Goal: Task Accomplishment & Management: Manage account settings

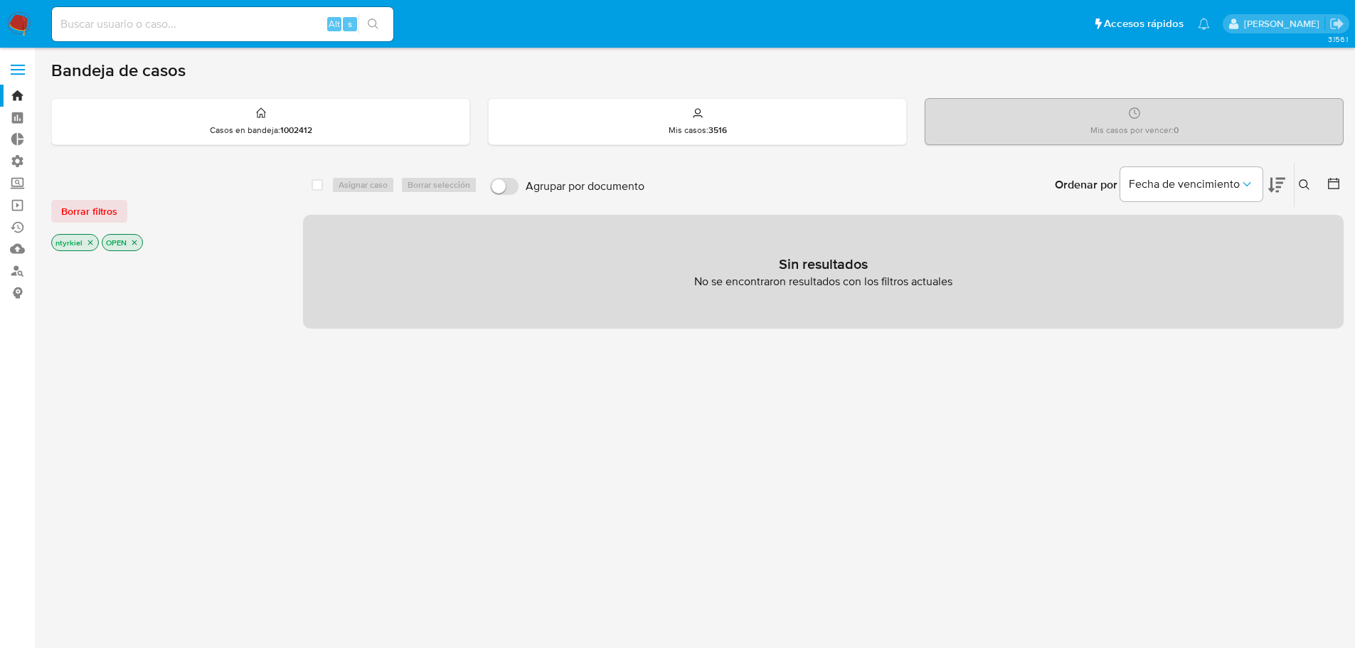
click at [11, 68] on label at bounding box center [18, 70] width 36 height 30
click at [0, 0] on input "checkbox" at bounding box center [0, 0] width 0 height 0
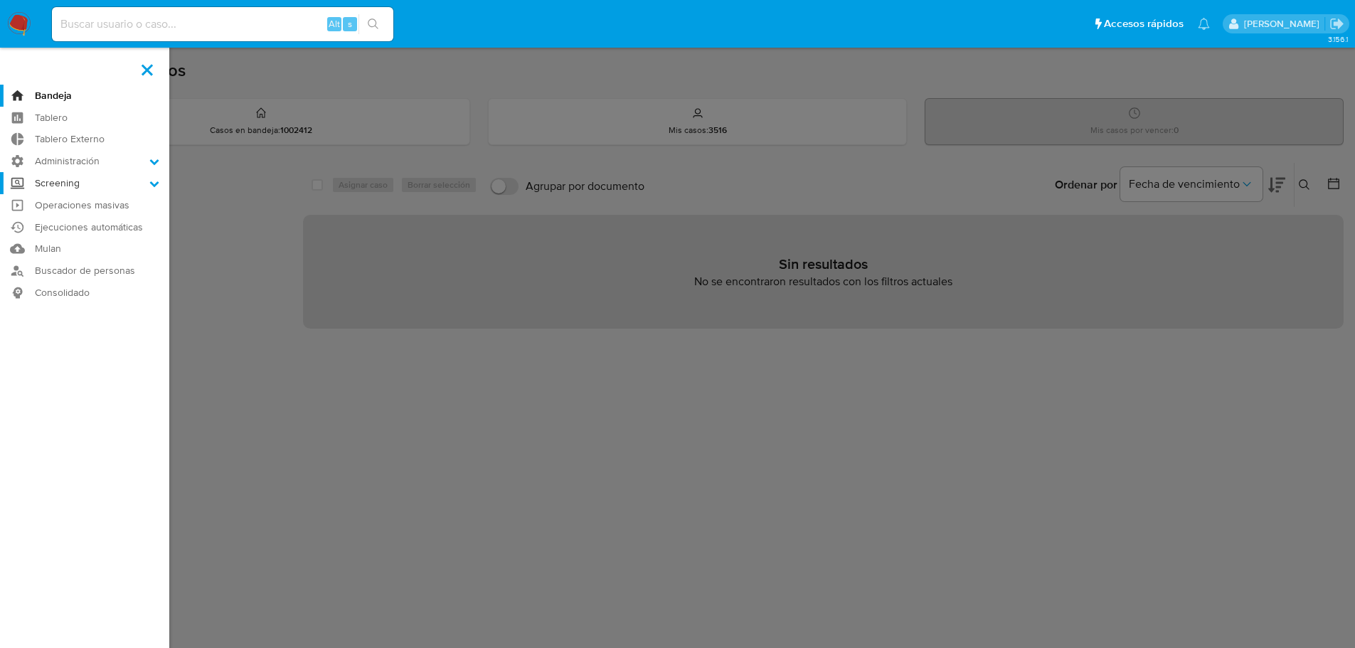
click at [65, 186] on label "Screening" at bounding box center [84, 183] width 169 height 22
click at [0, 0] on input "Screening" at bounding box center [0, 0] width 0 height 0
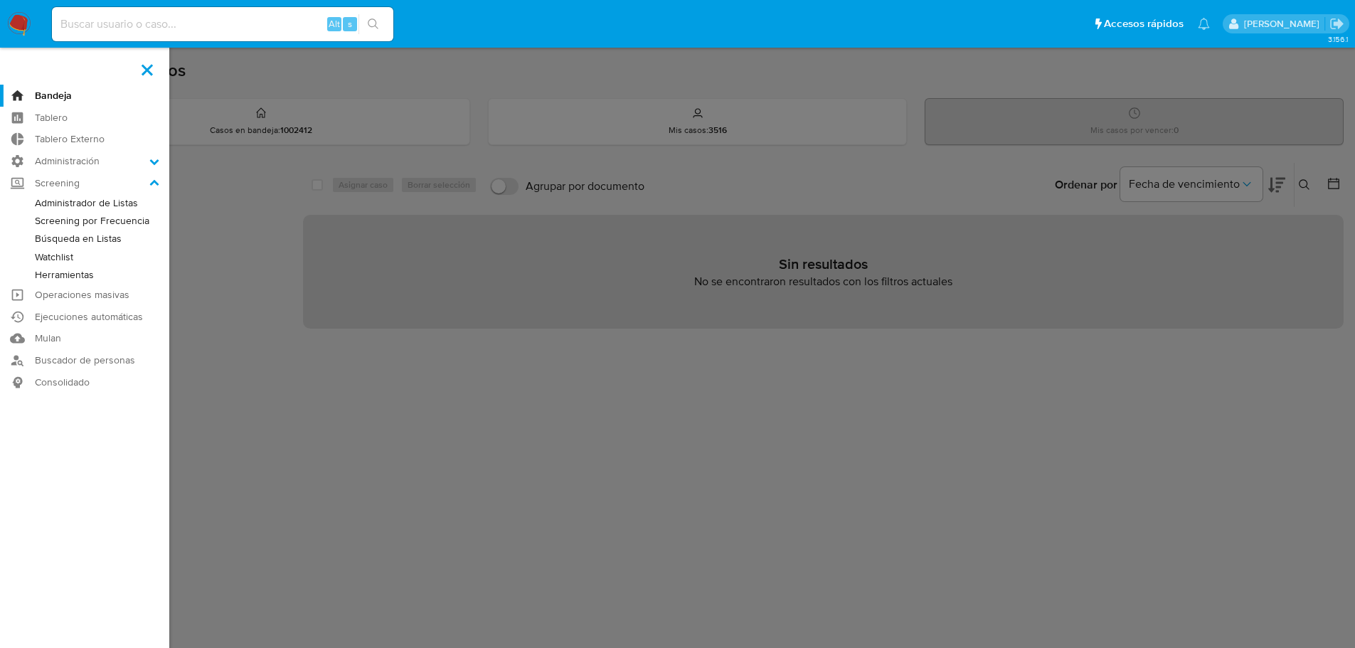
click at [79, 203] on link "Administrador de Listas" at bounding box center [84, 203] width 169 height 18
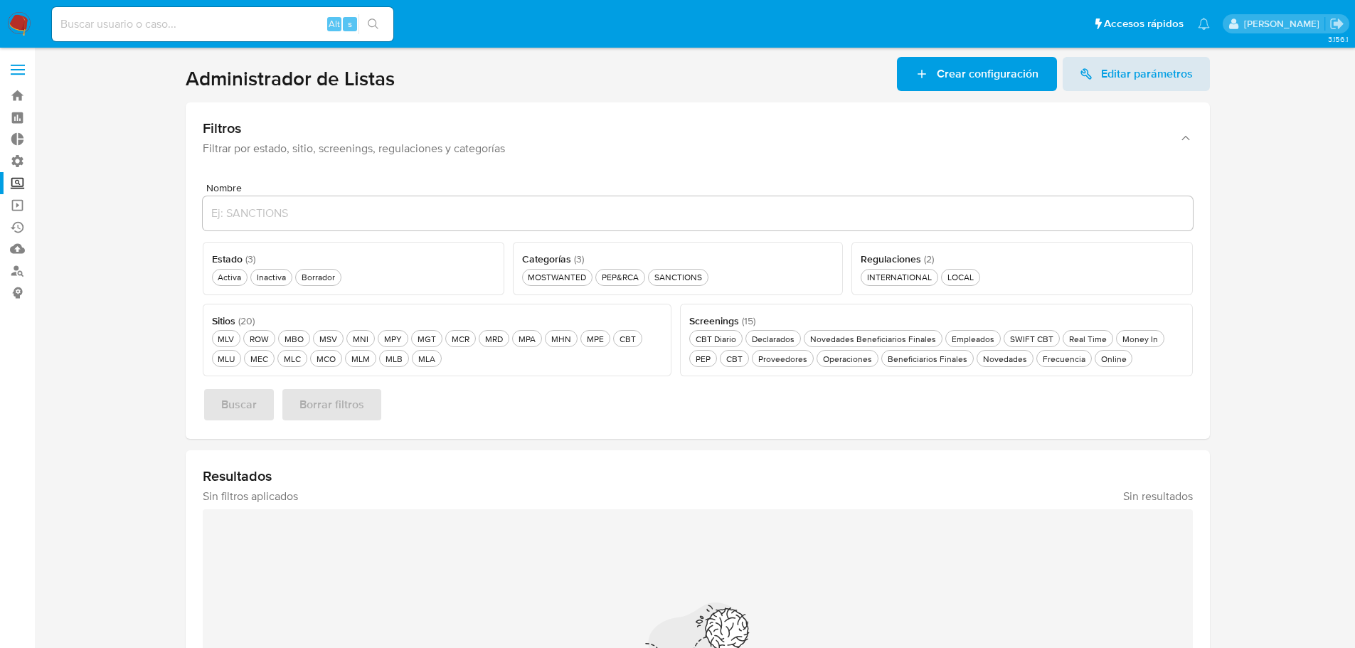
click at [13, 63] on label at bounding box center [18, 70] width 36 height 30
click at [0, 0] on input "checkbox" at bounding box center [0, 0] width 0 height 0
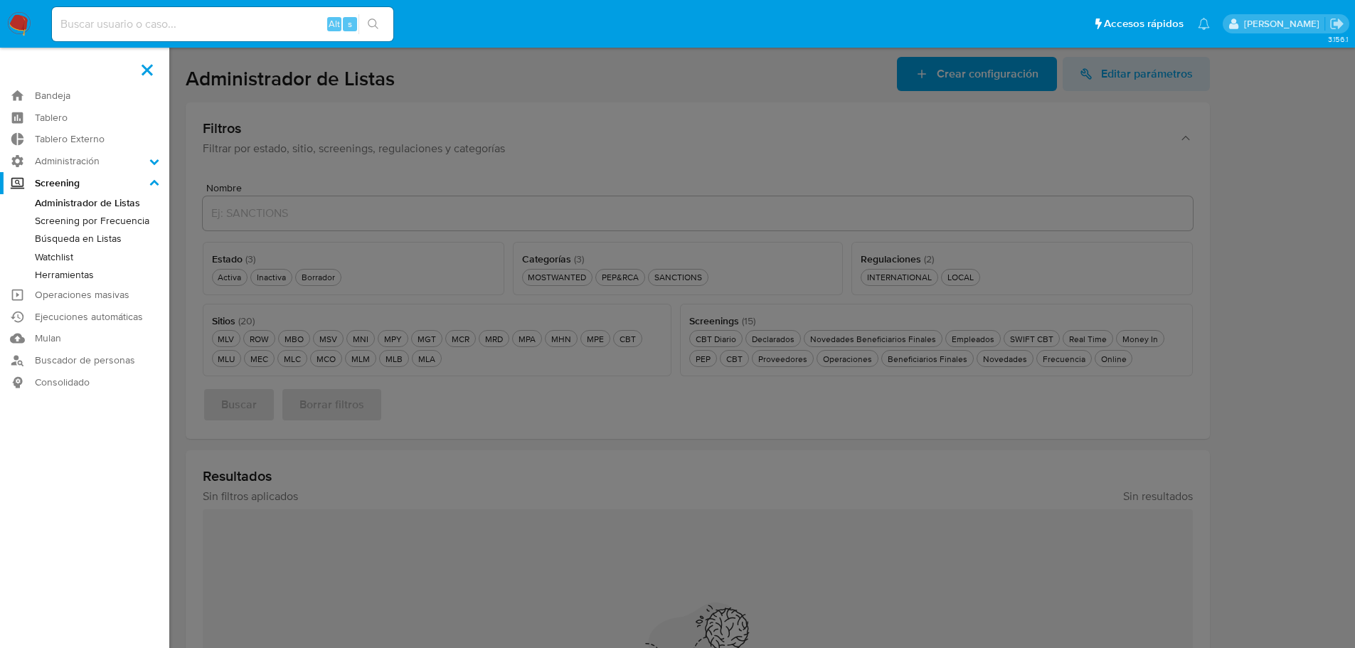
click at [143, 65] on span at bounding box center [147, 69] width 11 height 11
click at [0, 0] on input "checkbox" at bounding box center [0, 0] width 0 height 0
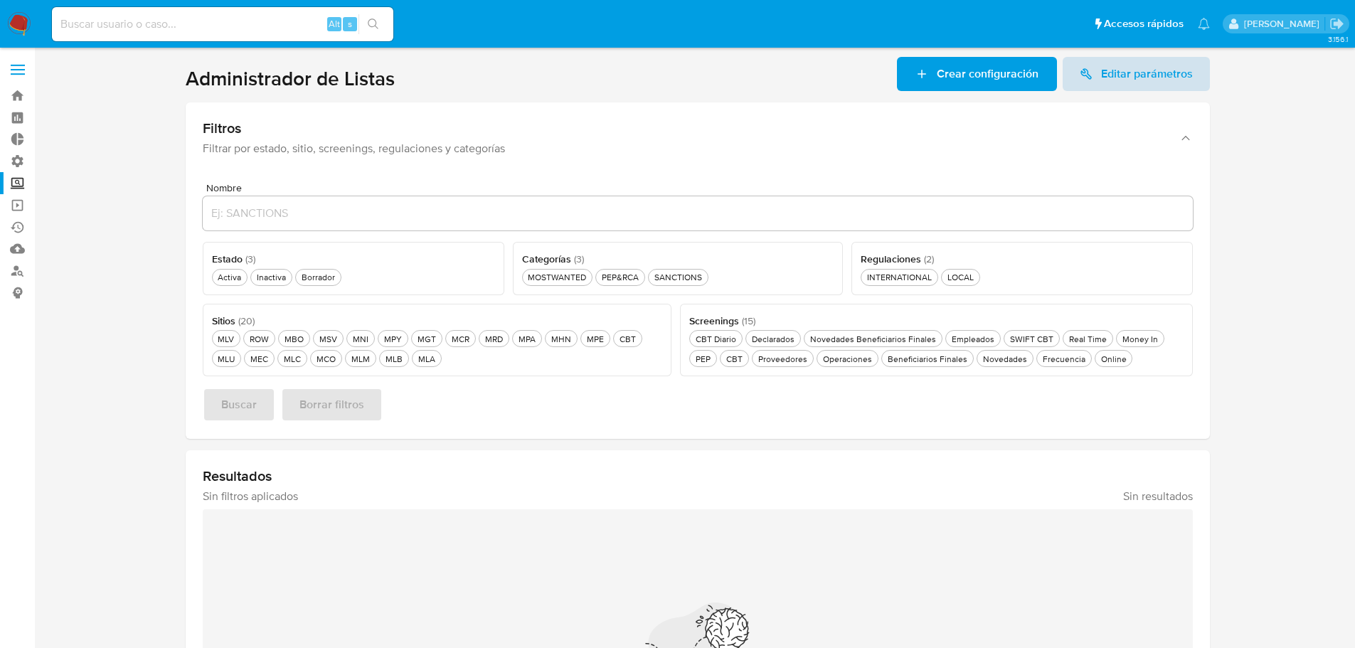
click at [1147, 66] on span "Editar parámetros" at bounding box center [1147, 74] width 92 height 34
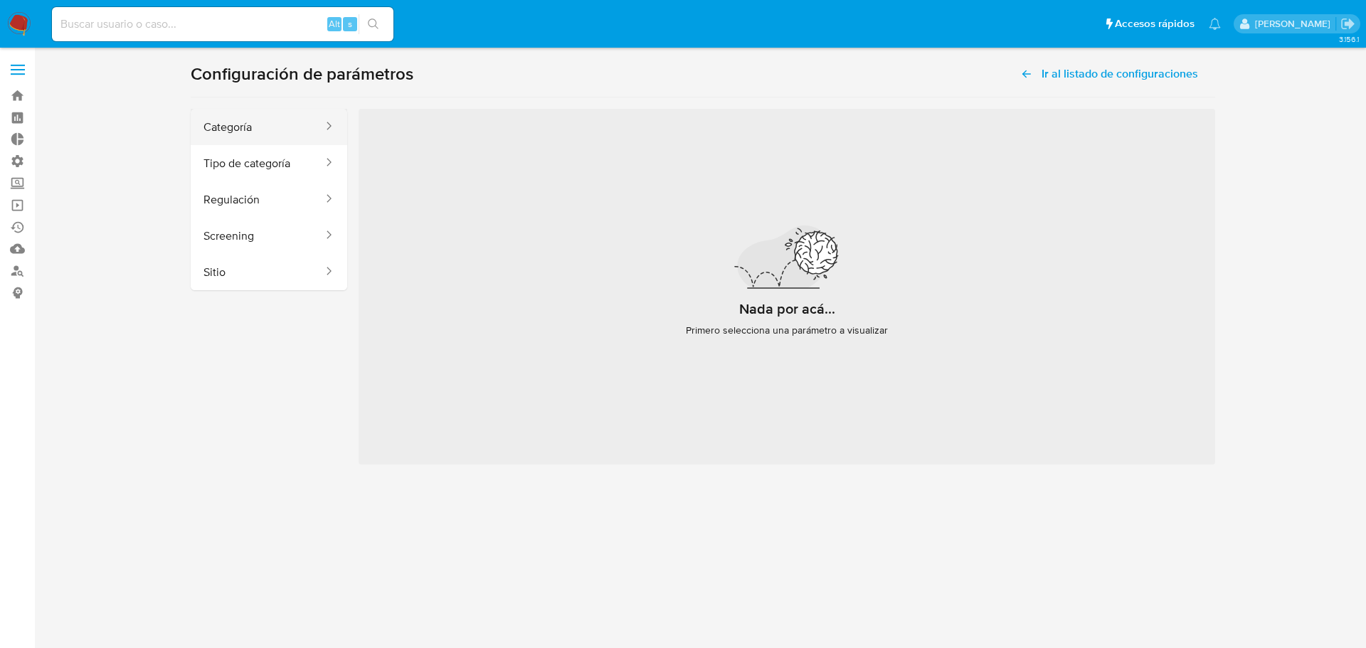
click at [225, 116] on button "Categoría" at bounding box center [258, 127] width 134 height 36
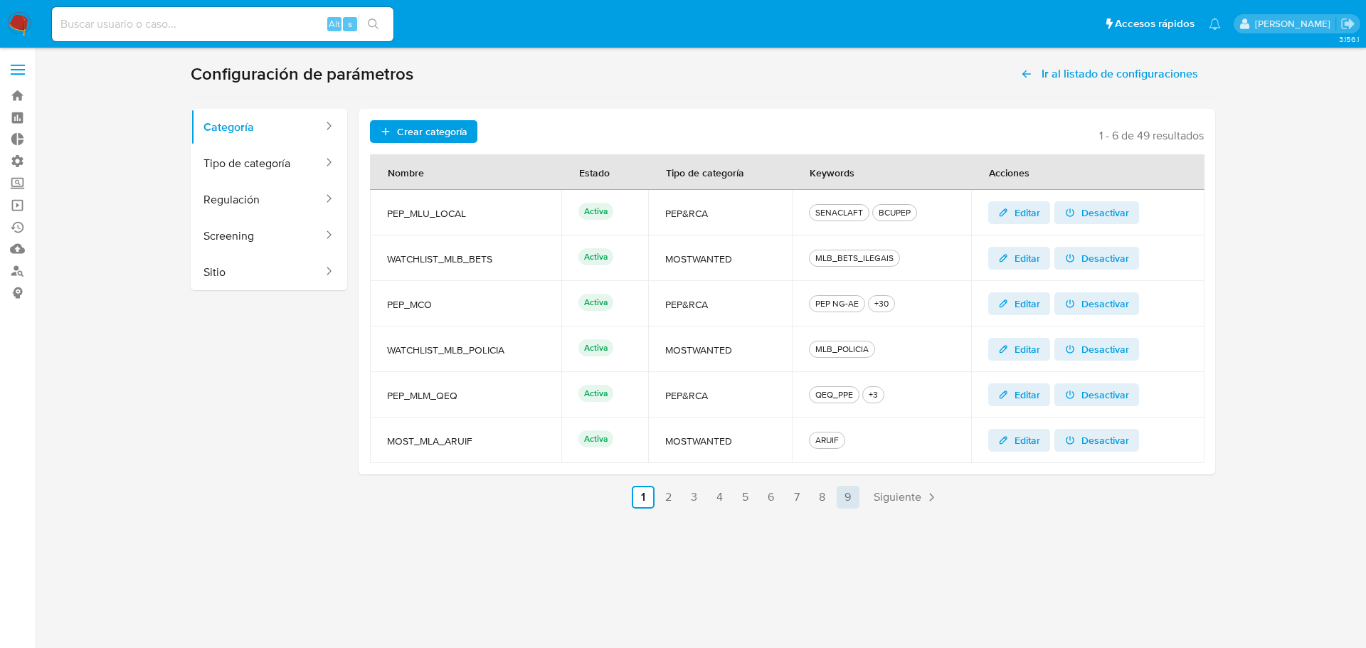
click at [848, 500] on link "9" at bounding box center [848, 497] width 23 height 23
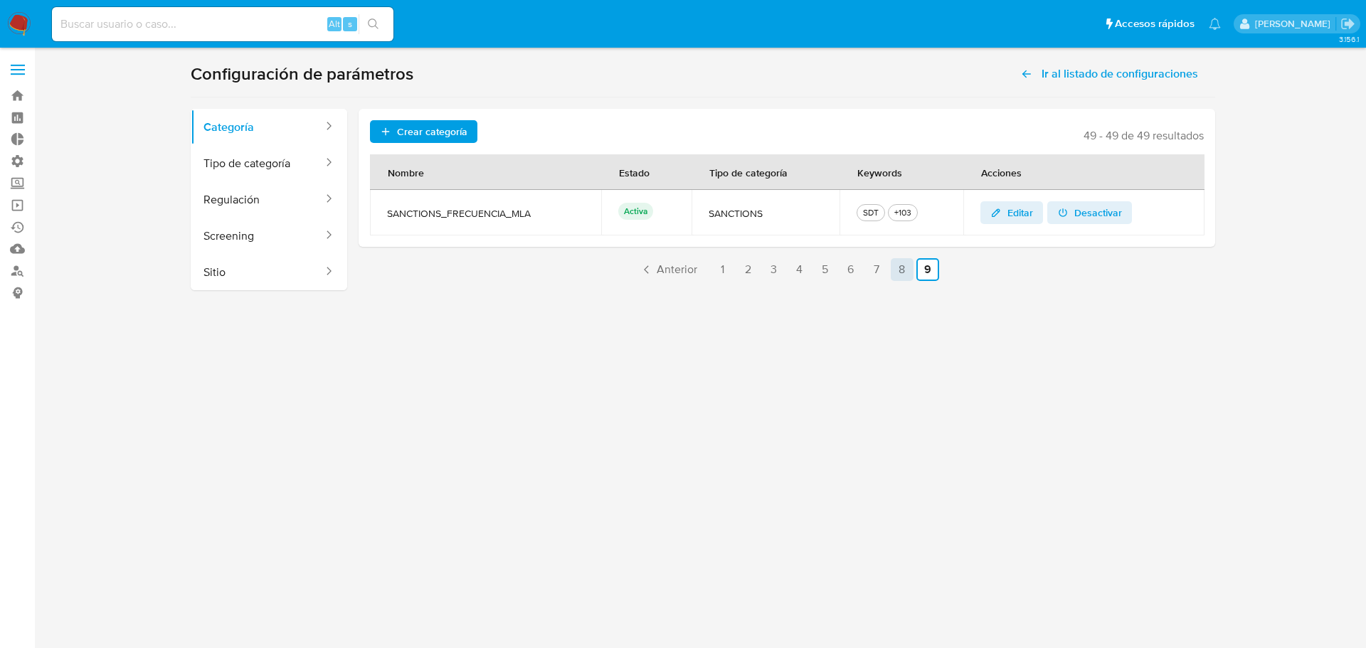
click at [906, 272] on link "8" at bounding box center [902, 269] width 23 height 23
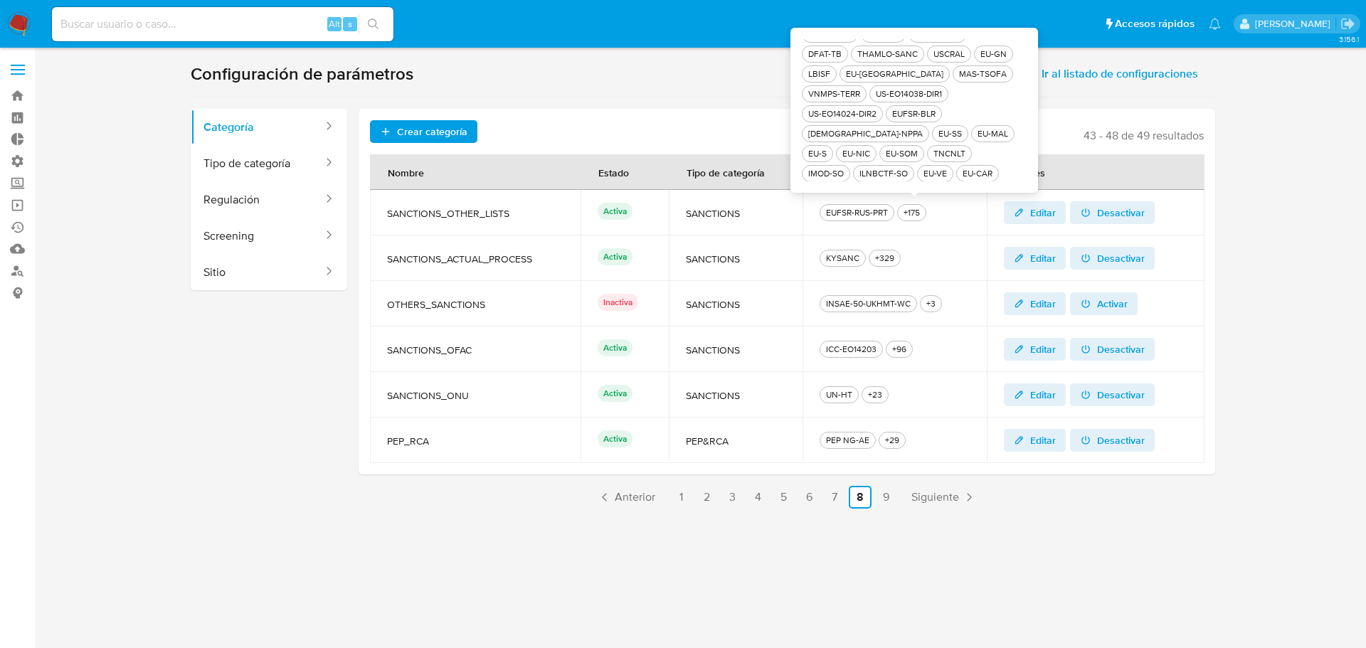
scroll to position [788, 0]
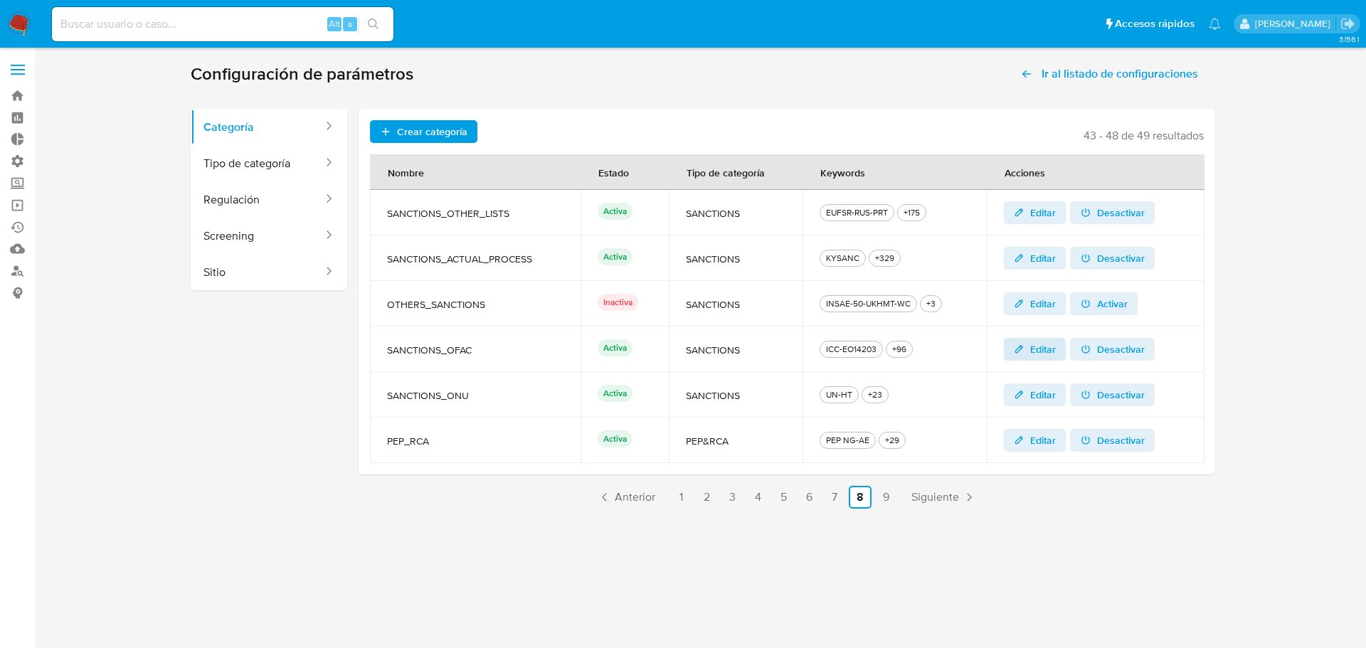
click at [1039, 349] on span "Editar" at bounding box center [1043, 349] width 26 height 23
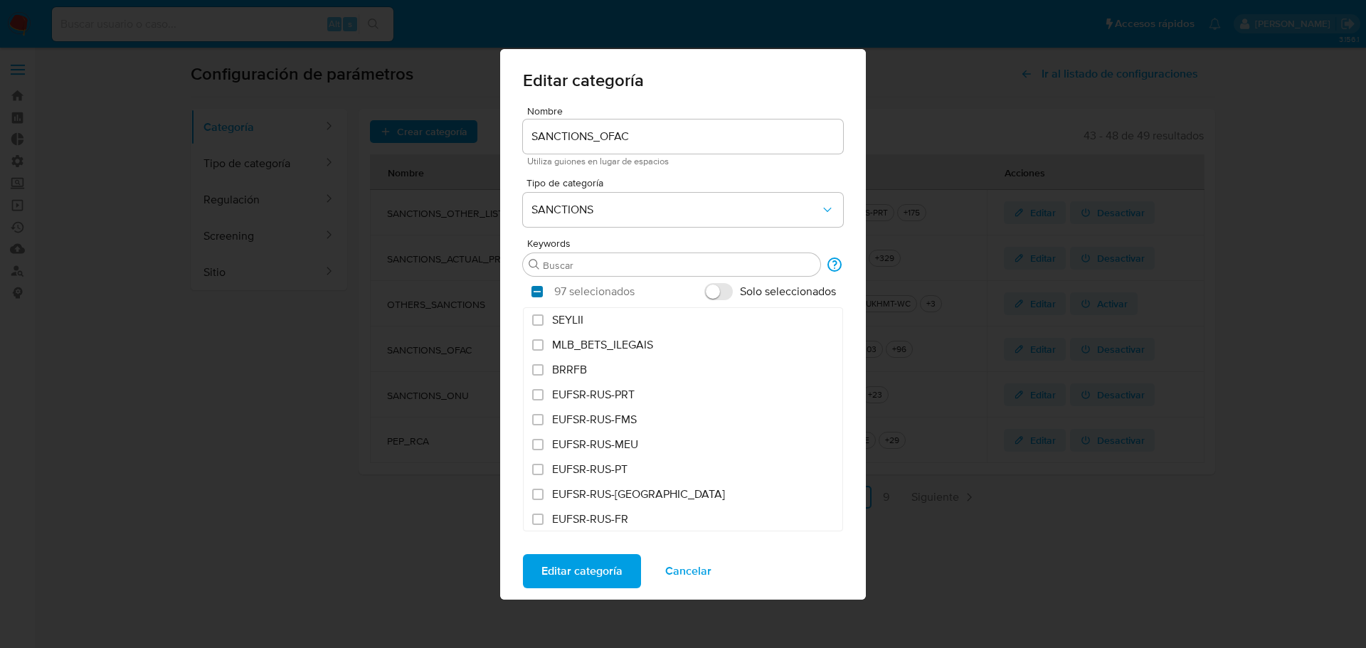
click at [534, 292] on input "checkbox" at bounding box center [536, 291] width 11 height 11
checkbox input "false"
click at [564, 264] on input "Buscar" at bounding box center [679, 265] width 272 height 13
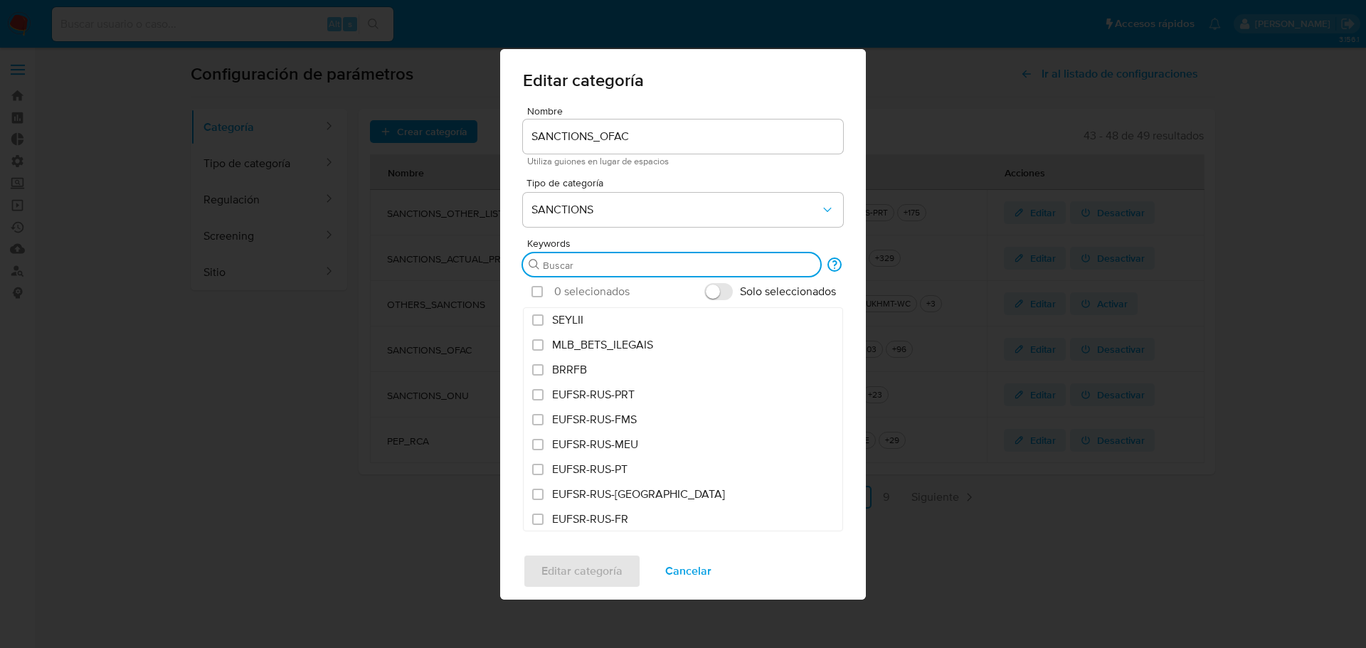
paste input "true"
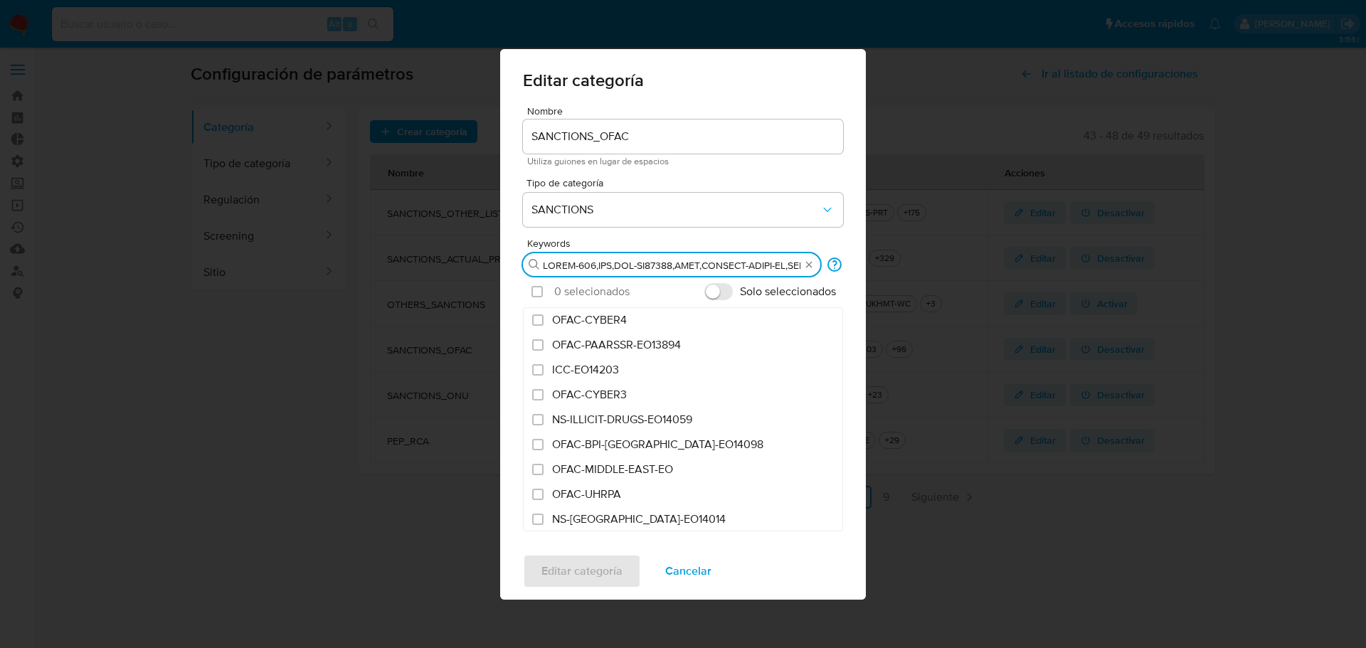
scroll to position [0, 5842]
type input "CAPTA-561,FTO,ICC-EO14203,IFSR,ILLICIT-DRUGS-EO,IRAN-HR,IRAN-TRA,IRAQ.2,IRAQ.3,…"
click at [534, 297] on div "Seleccionar todo" at bounding box center [536, 292] width 11 height 14
click at [534, 291] on input "checkbox" at bounding box center [536, 291] width 11 height 11
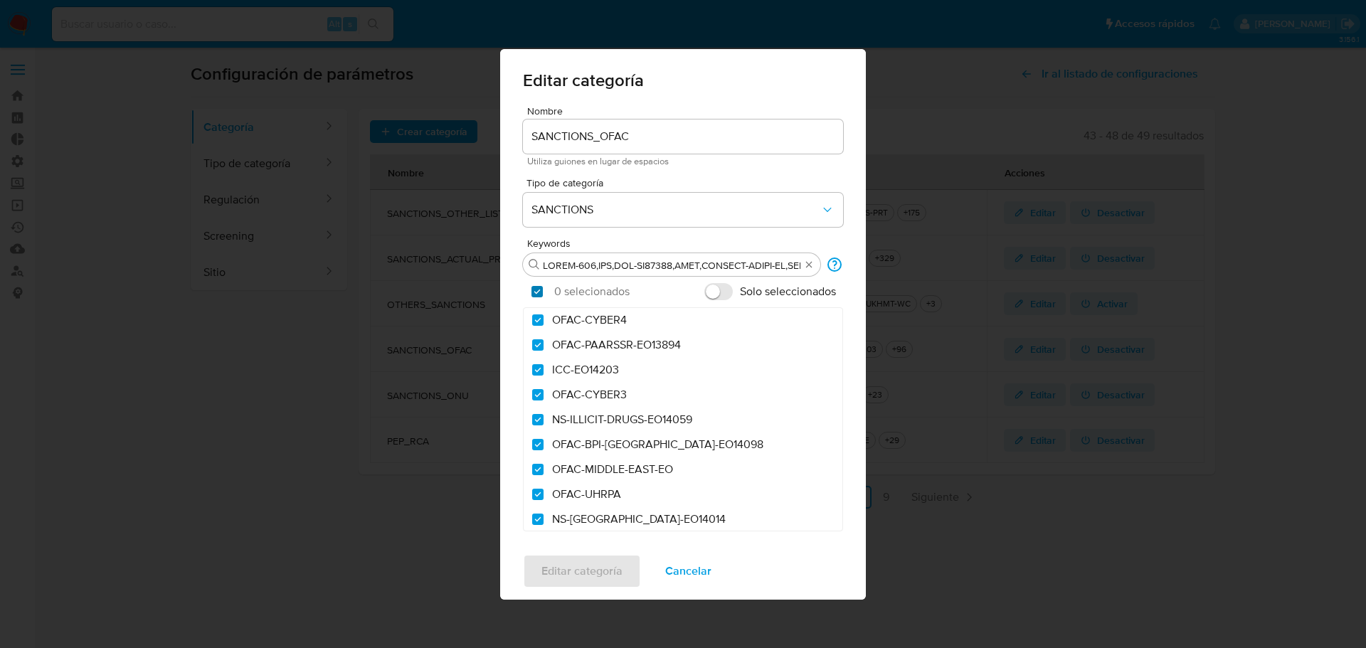
checkbox input "true"
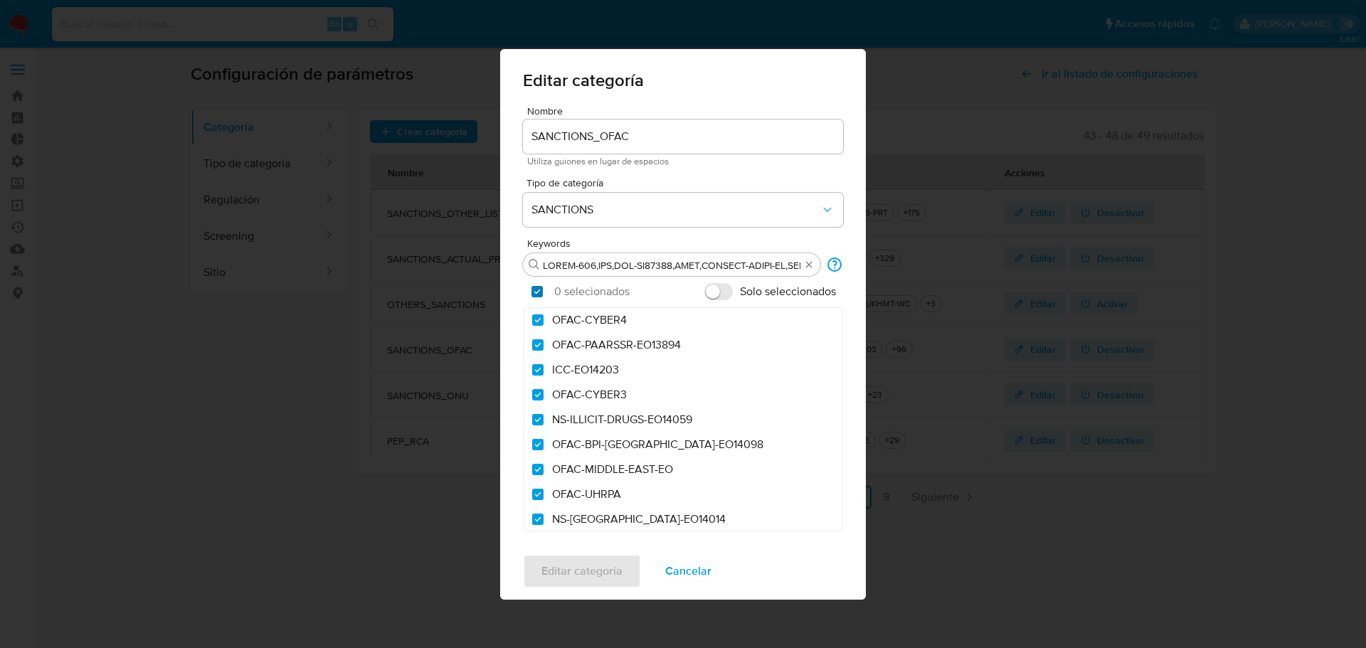
checkbox input "true"
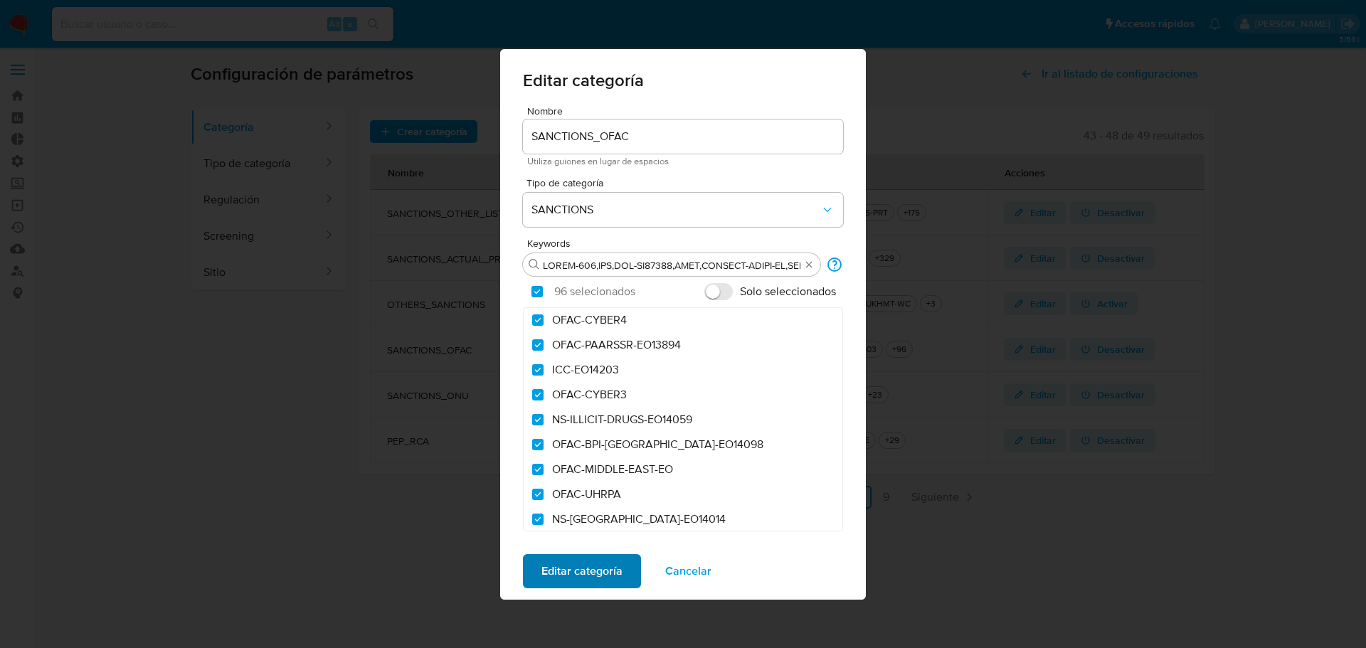
click at [590, 574] on span "Editar categoría" at bounding box center [581, 571] width 81 height 31
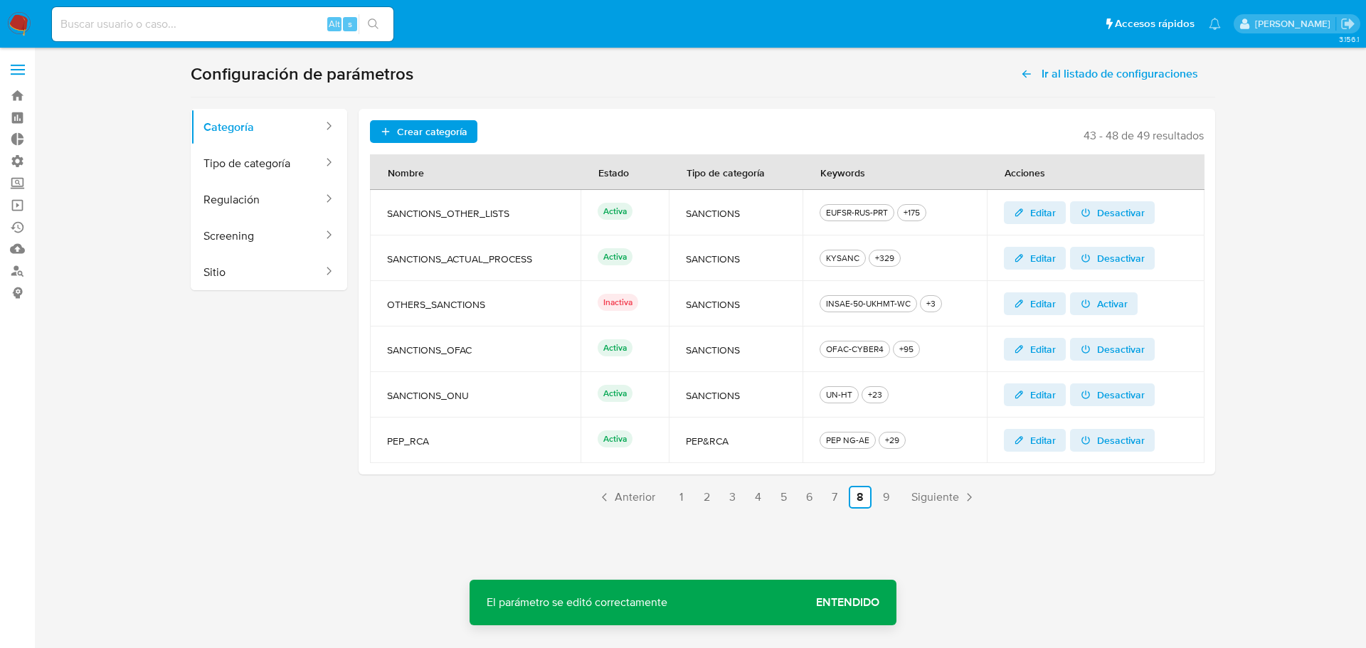
click at [867, 603] on span "Entendido" at bounding box center [847, 603] width 63 height 0
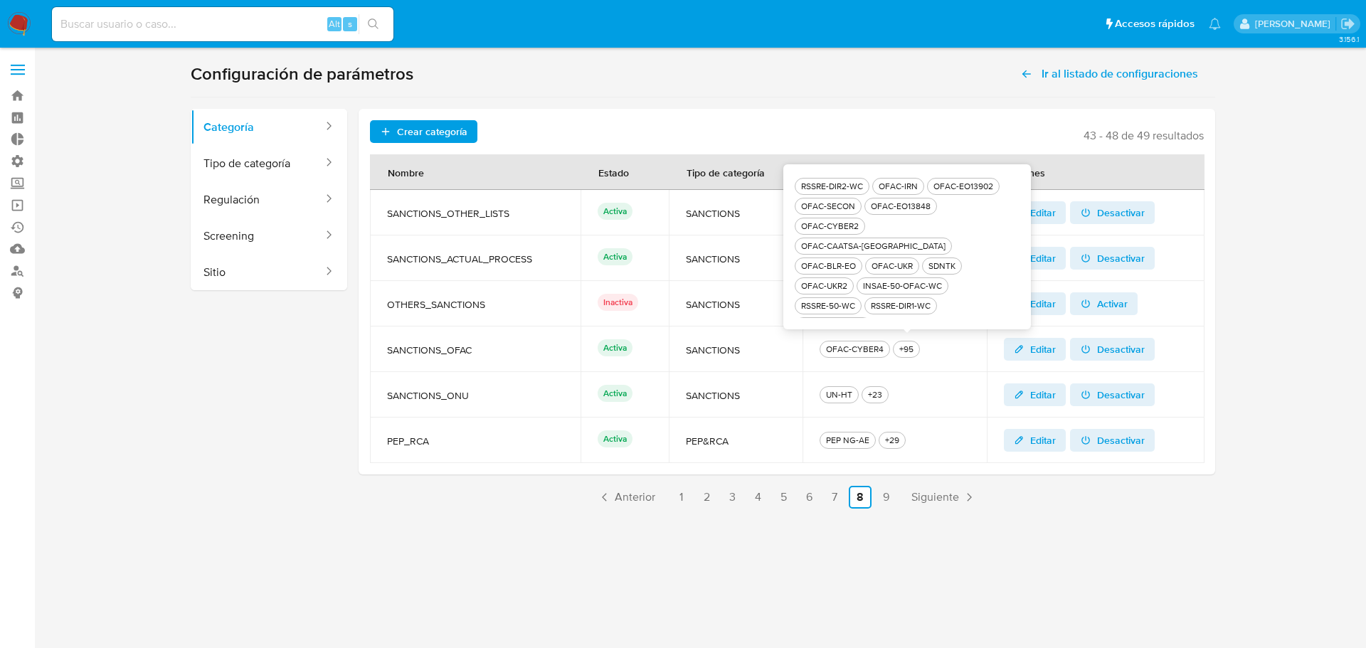
scroll to position [276, 0]
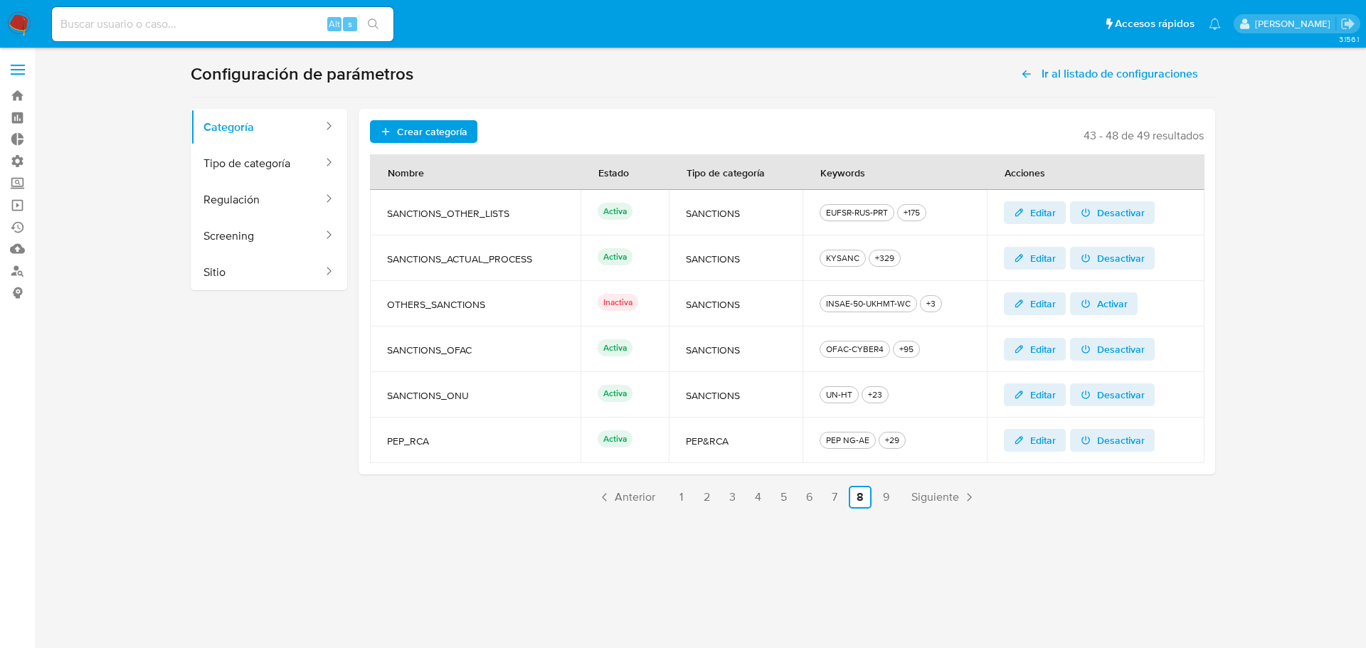
click at [1040, 396] on span "Editar" at bounding box center [1043, 394] width 26 height 23
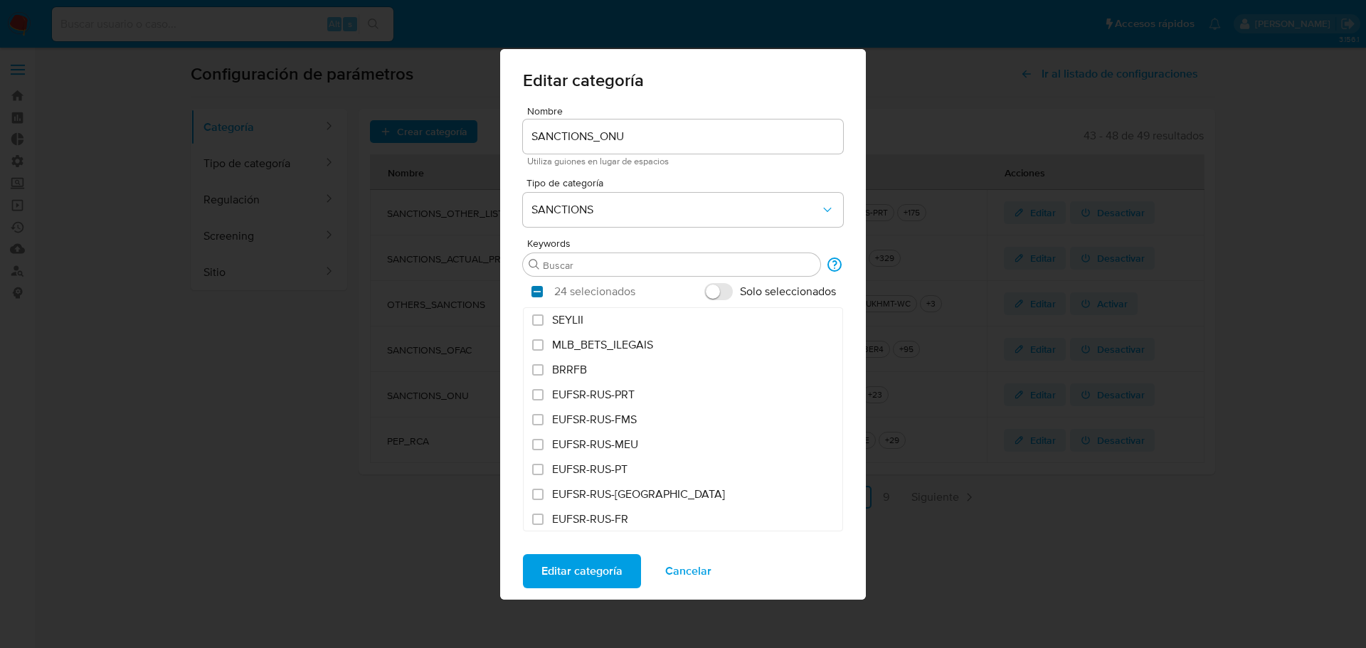
click at [537, 289] on input "checkbox" at bounding box center [536, 291] width 11 height 11
checkbox input "false"
click at [569, 258] on div "Buscar" at bounding box center [671, 264] width 297 height 23
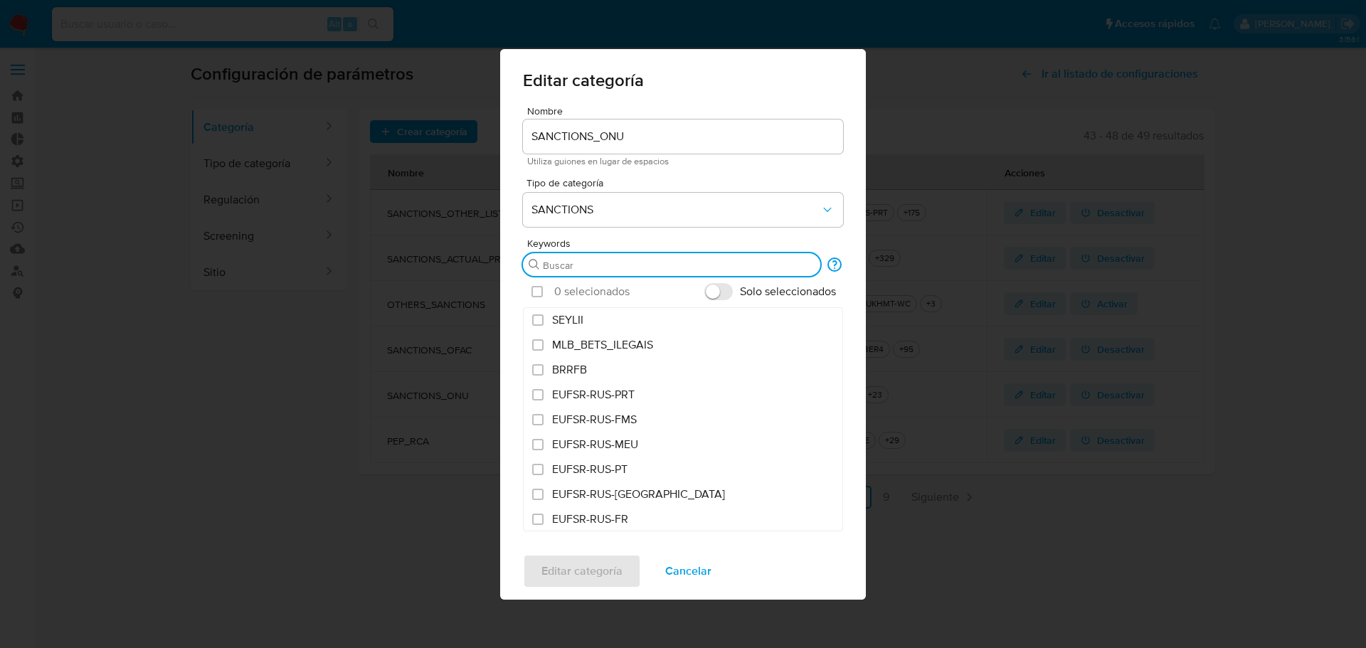
click at [578, 267] on input "Buscar" at bounding box center [679, 265] width 272 height 13
paste input "PBC,TRMASAK-LIST-A,UN,UN-CAR,UN-DPRK,UN-DRC,UN-HT,UN-LBY,UN-MAL,UN-S,UN-SOM,UN-…"
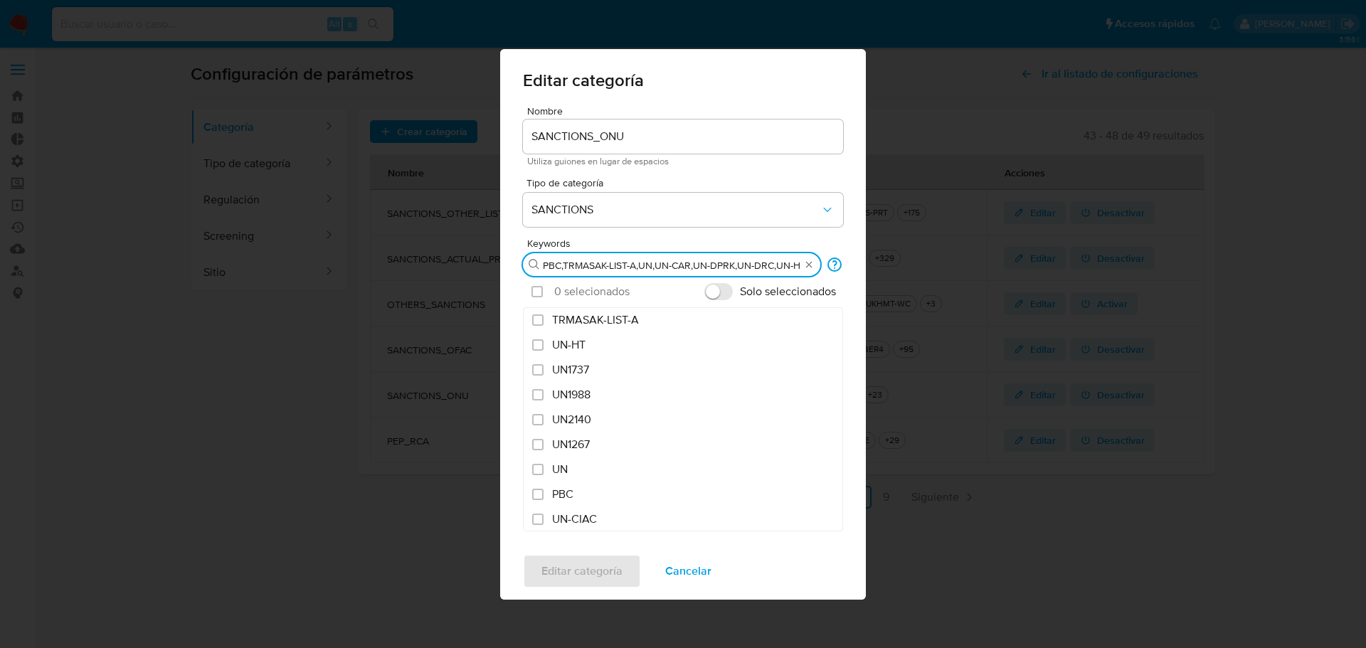
scroll to position [0, 640]
type input "PBC,TRMASAK-LIST-A,UN,UN-CAR,UN-DPRK,UN-DRC,UN-HT,UN-LBY,UN-MAL,UN-S,UN-SOM,UN-…"
click at [536, 290] on input "checkbox" at bounding box center [536, 291] width 11 height 11
checkbox input "true"
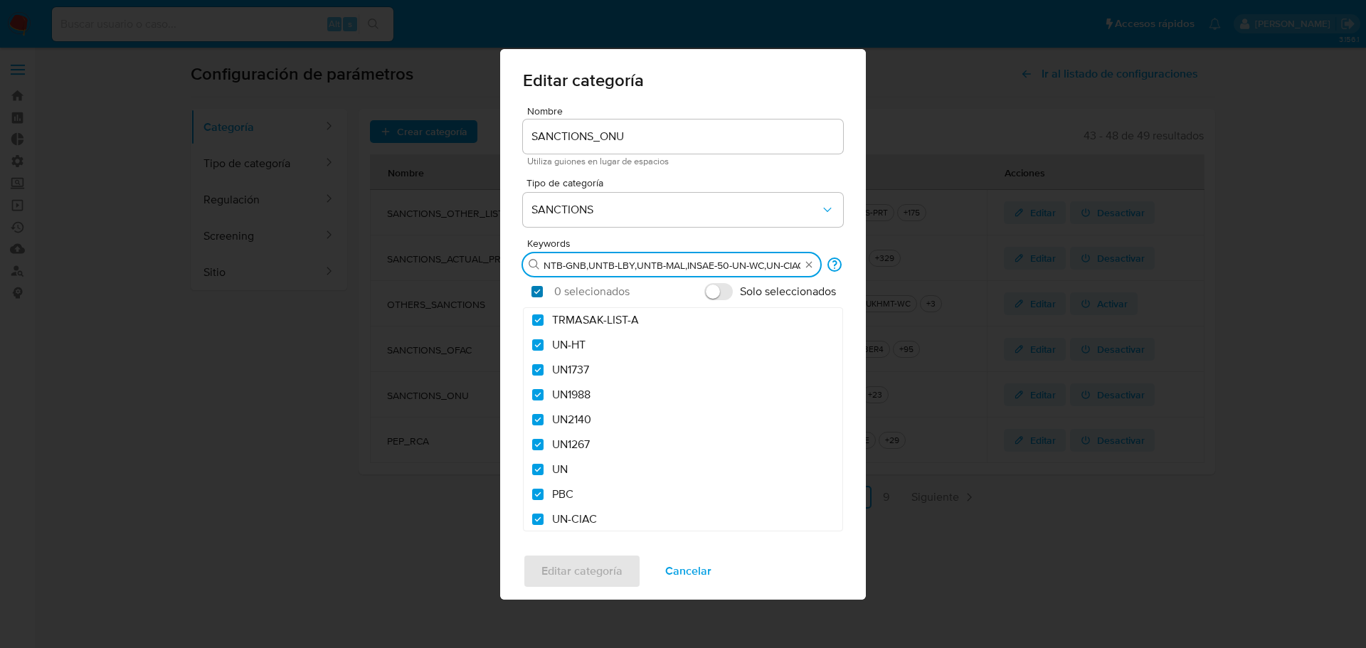
checkbox input "true"
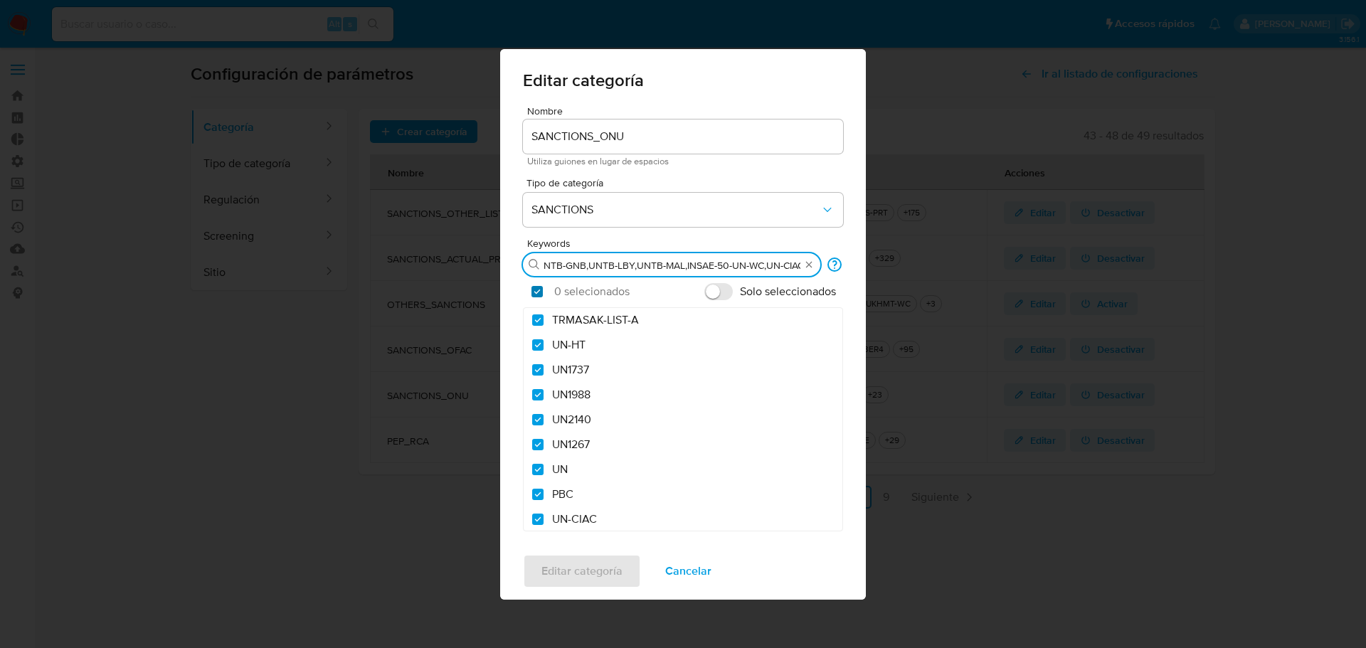
checkbox input "true"
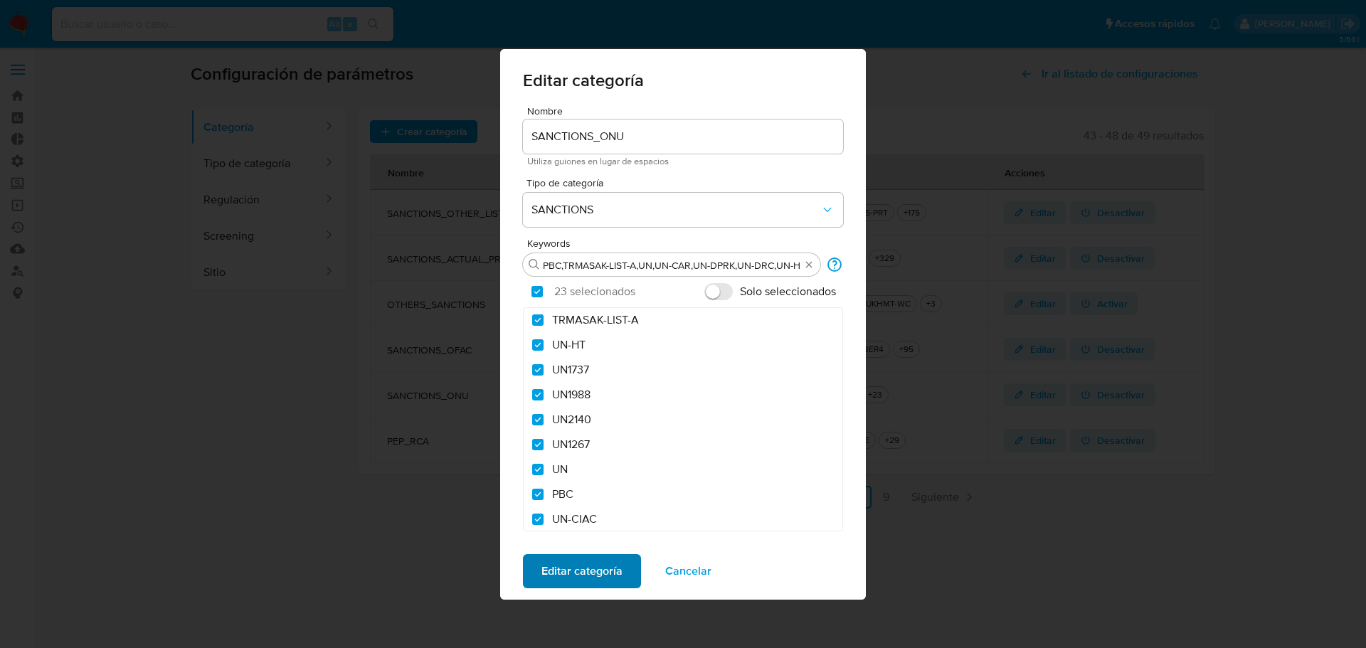
click at [583, 573] on span "Editar categoría" at bounding box center [581, 571] width 81 height 31
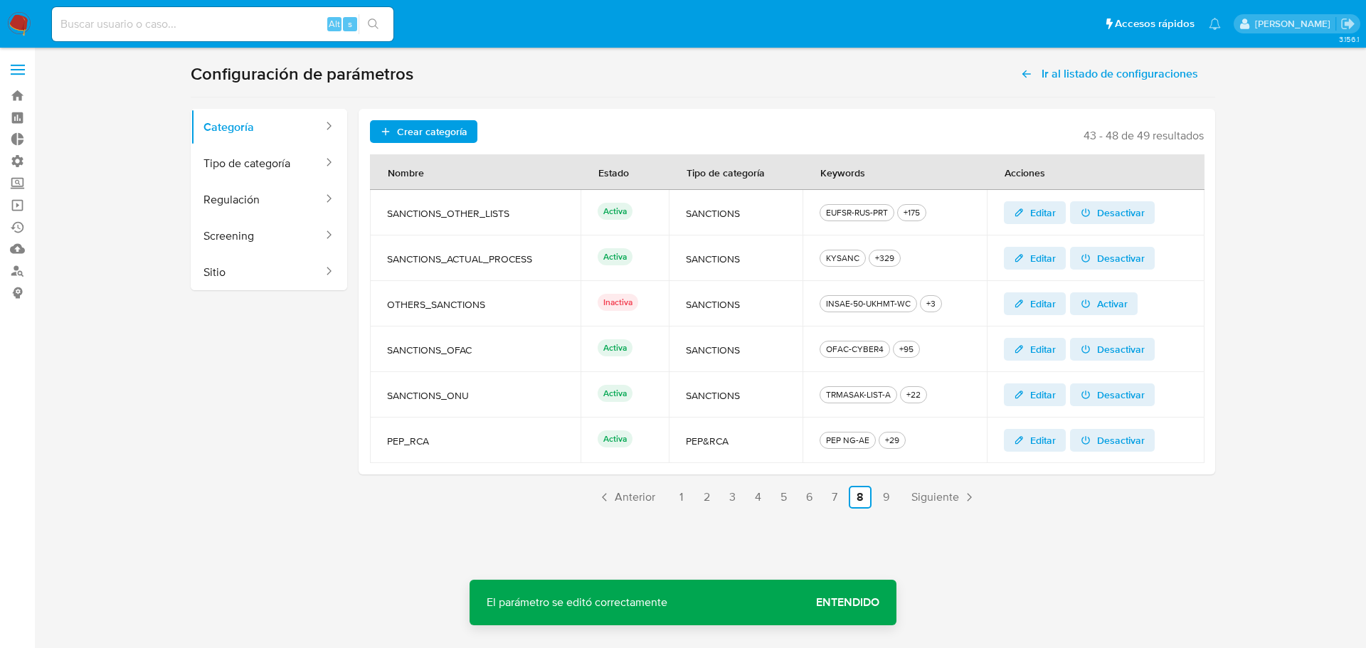
click at [870, 603] on span "Entendido" at bounding box center [847, 603] width 63 height 0
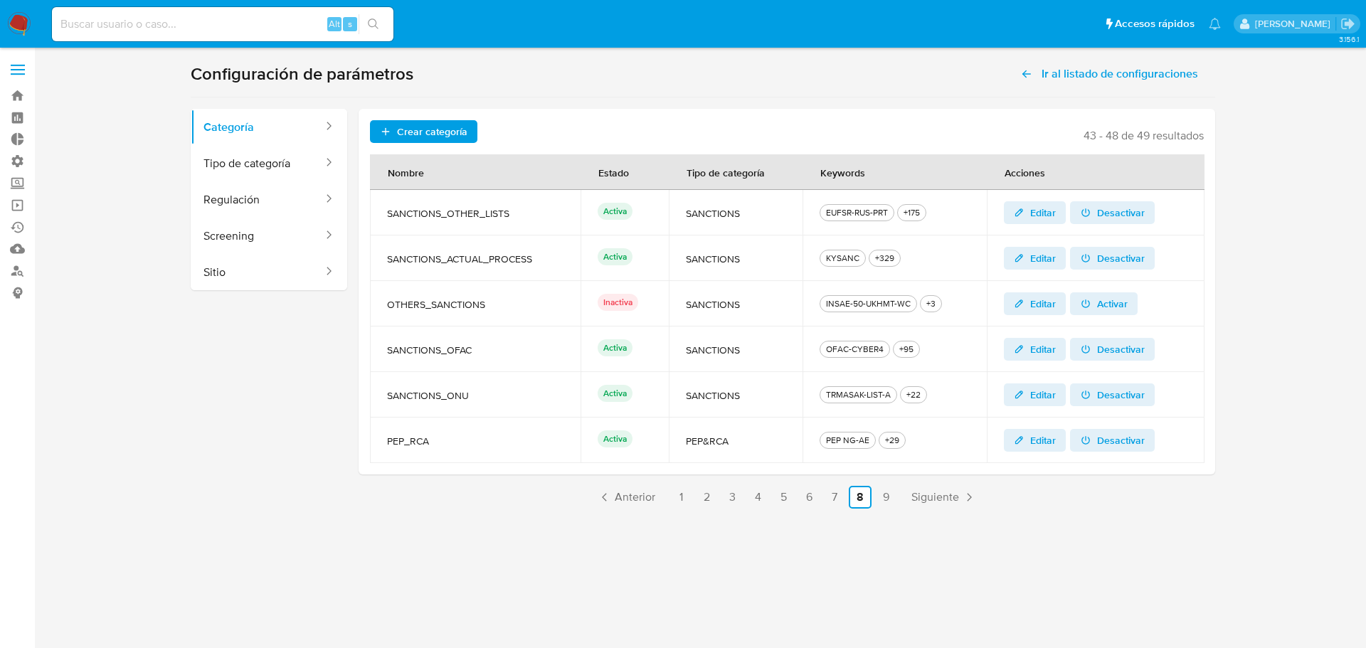
click at [1043, 394] on span "Editar" at bounding box center [1043, 394] width 26 height 23
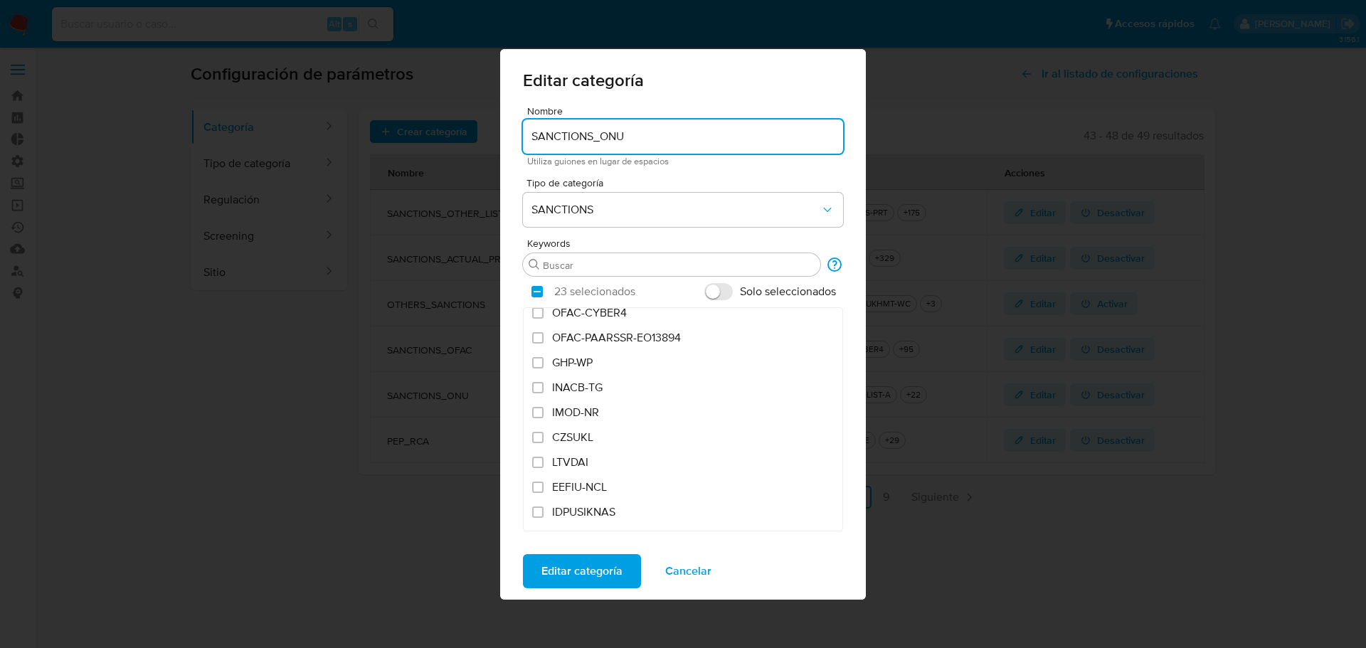
scroll to position [640, 0]
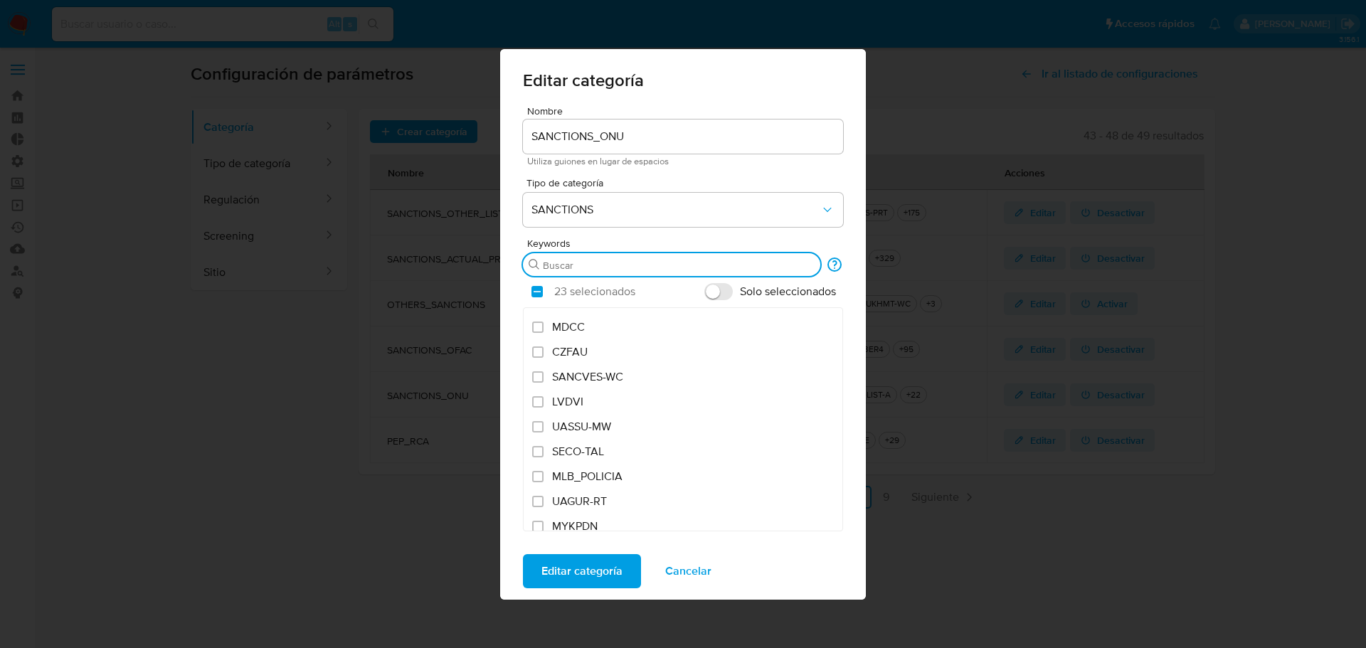
click at [646, 271] on input "Buscar" at bounding box center [679, 265] width 272 height 13
paste input "TRMASAK-LIST-A"
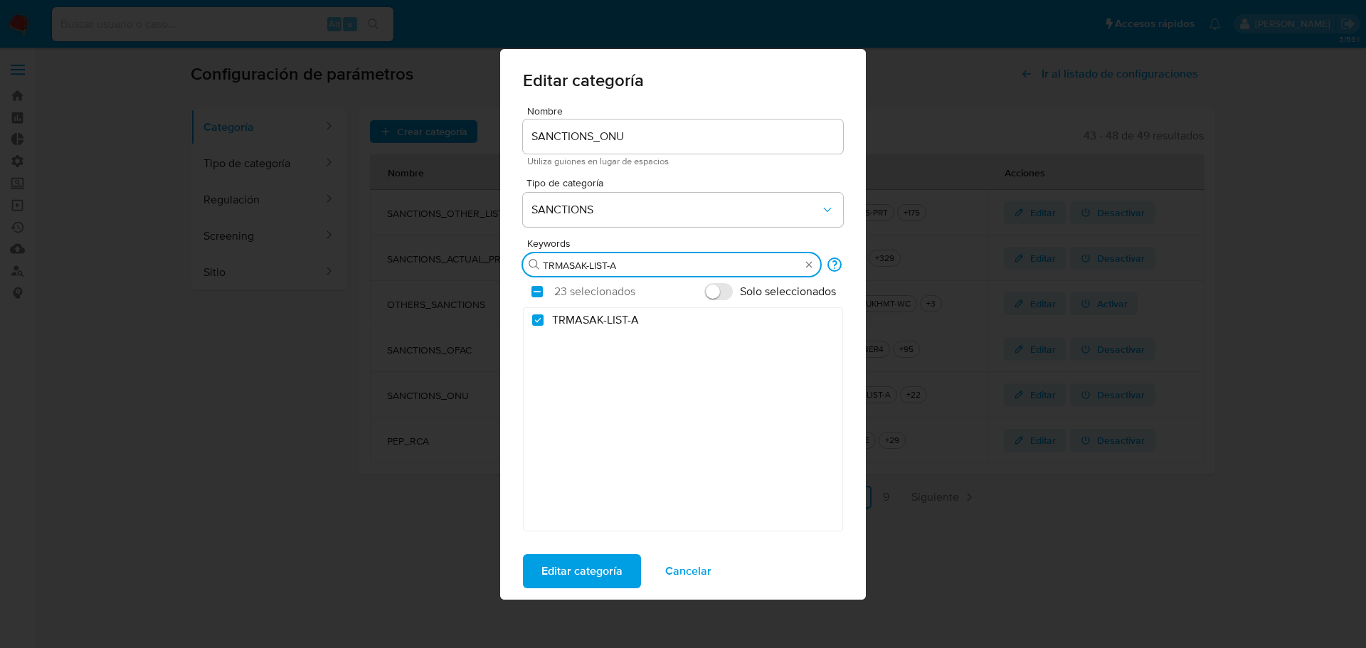
scroll to position [0, 0]
type input "TRMASAK-LIST-A"
click at [535, 314] on input "TRMASAK-LIST-A" at bounding box center [537, 319] width 11 height 11
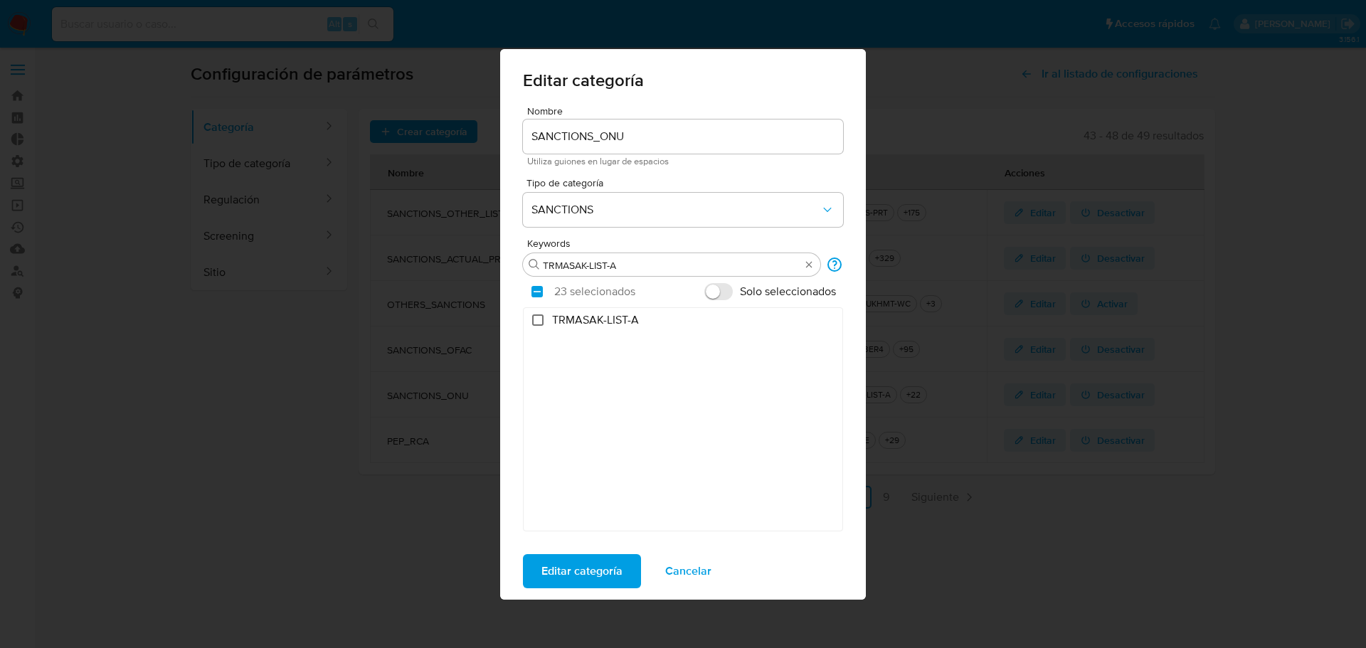
checkbox input "false"
click at [578, 573] on span "Editar categoría" at bounding box center [581, 571] width 81 height 31
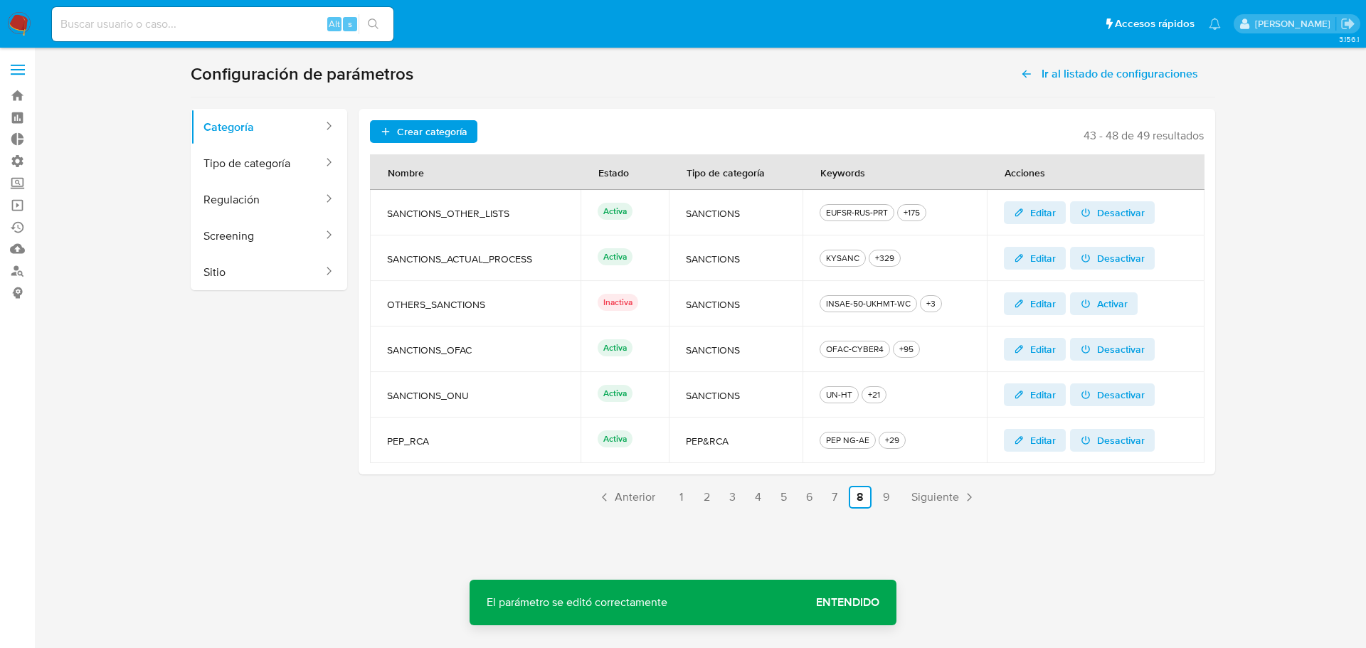
click at [876, 603] on span "Entendido" at bounding box center [847, 603] width 63 height 0
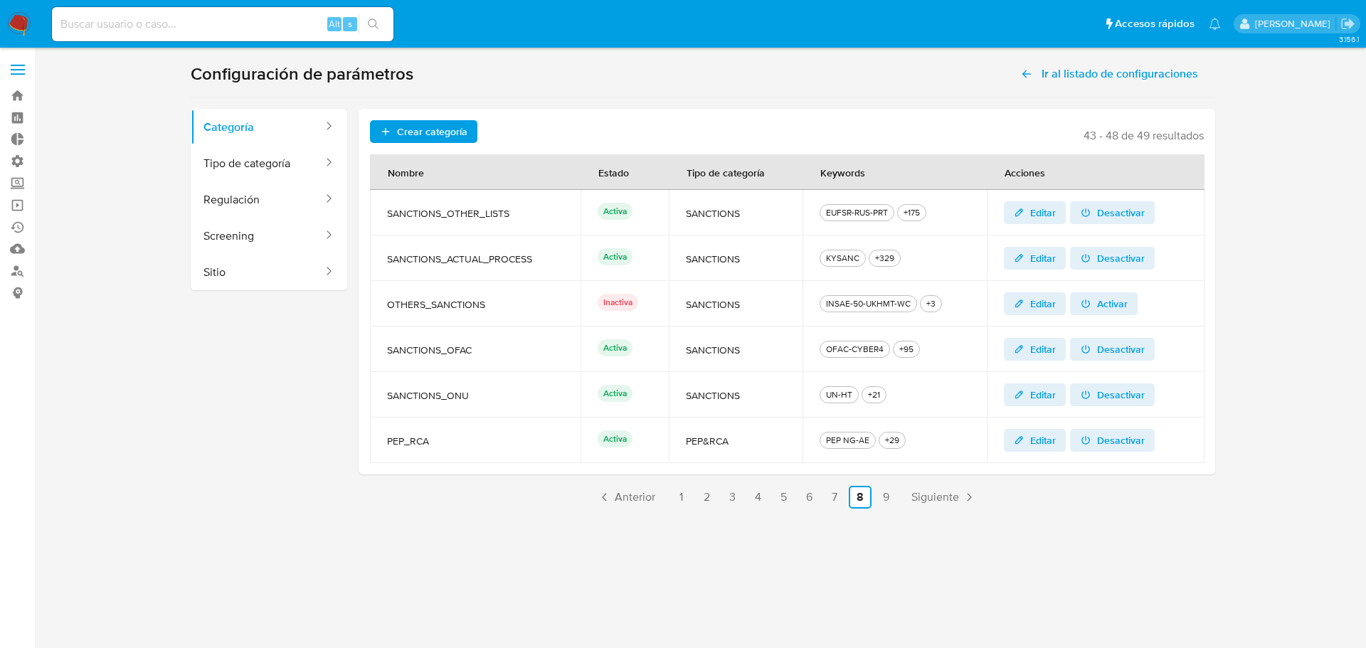
click at [1039, 215] on span "Editar" at bounding box center [1043, 212] width 26 height 23
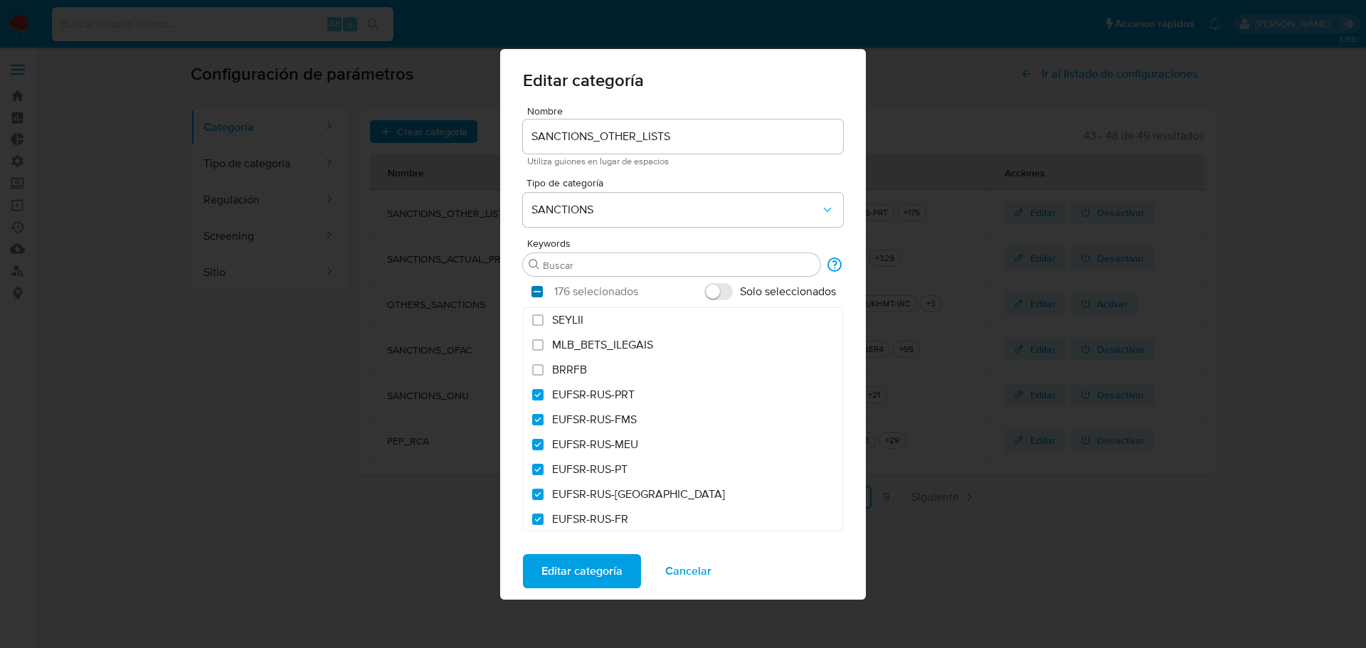
click at [536, 289] on input "checkbox" at bounding box center [536, 291] width 11 height 11
checkbox input "false"
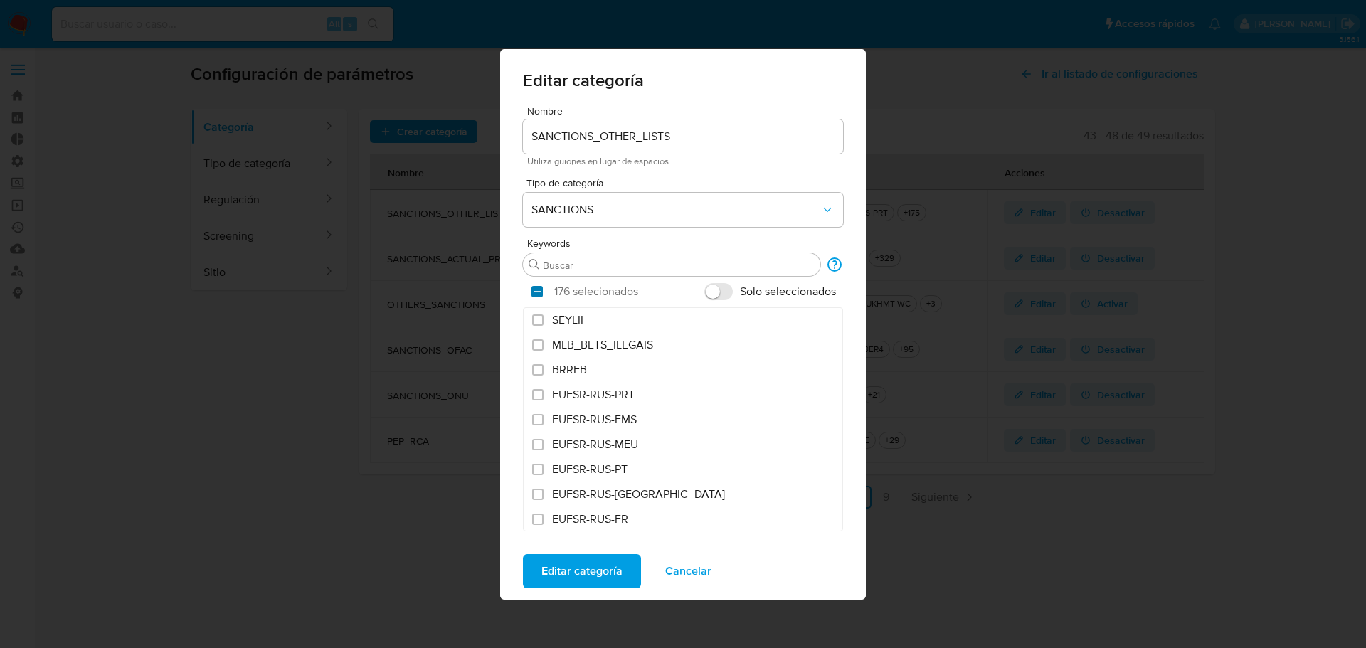
checkbox input "false"
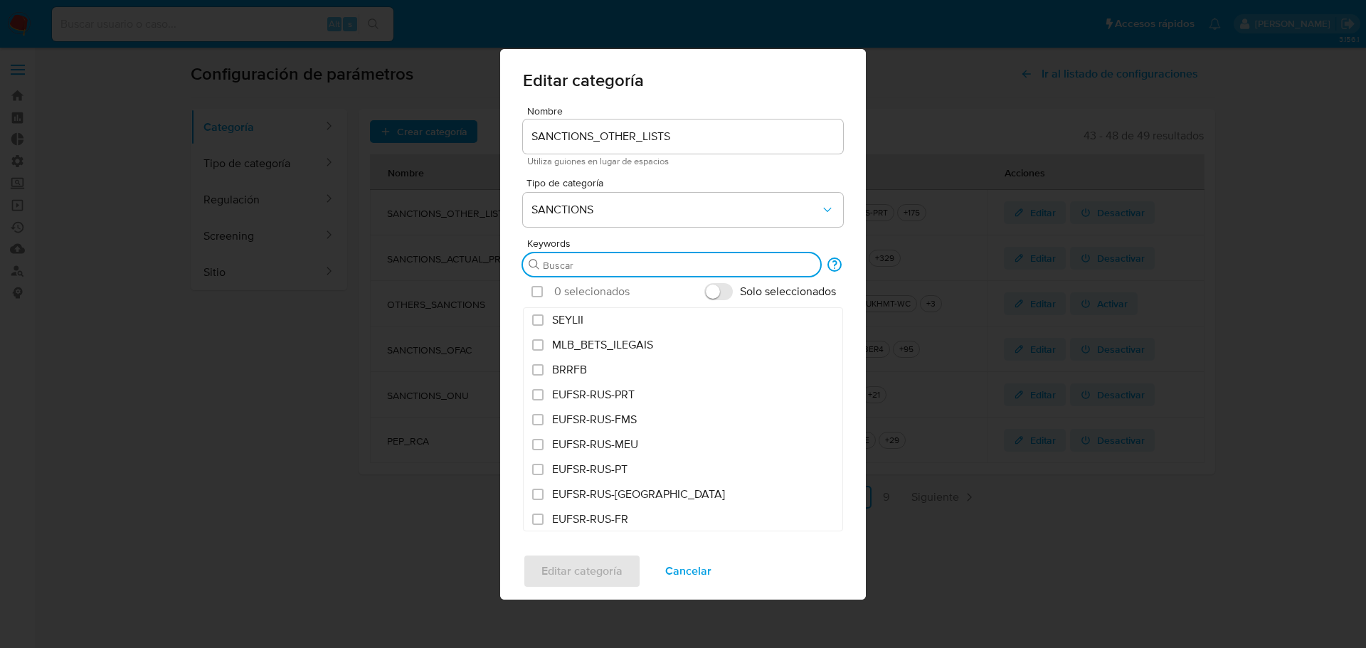
click at [605, 262] on input "Buscar" at bounding box center [679, 265] width 272 height 13
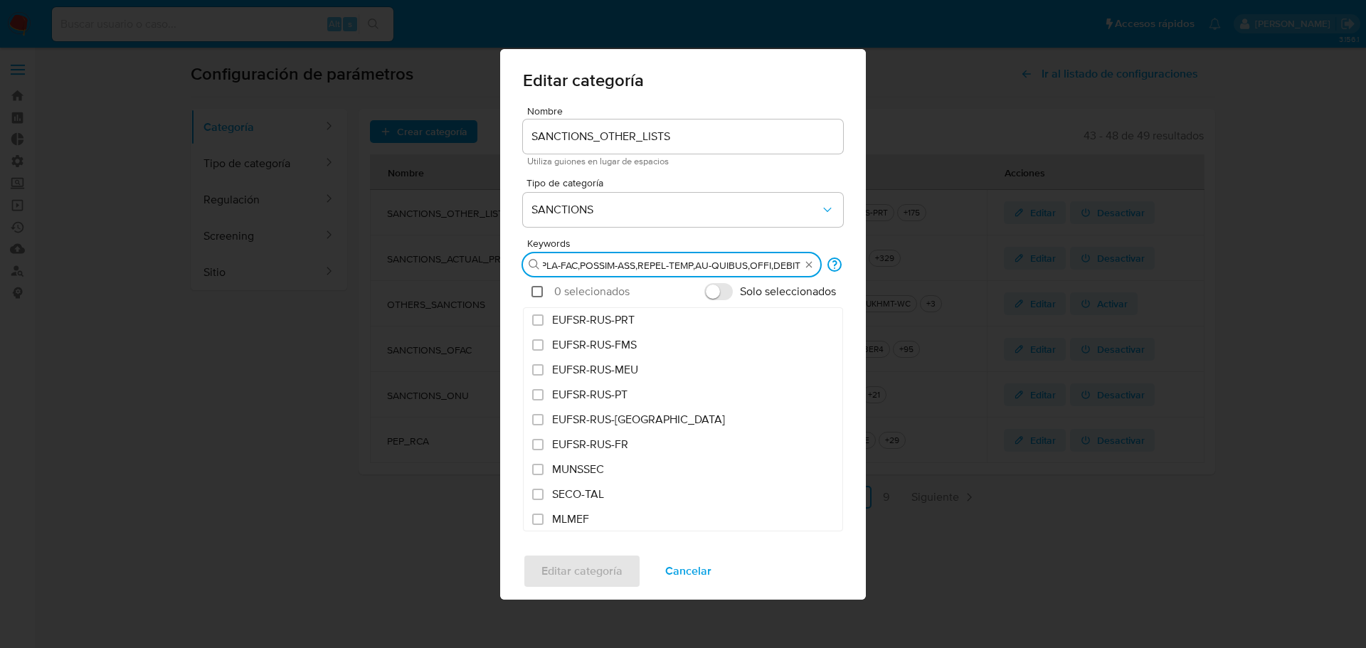
type input "ACB,ACB-SANC,AEDTO,AFFINTRACA,AMCBA-TERR,ARMJH-REPET,AUASV-DPRK,AUS-EMB,AZFMS,A…"
click at [540, 296] on input "checkbox" at bounding box center [536, 291] width 11 height 11
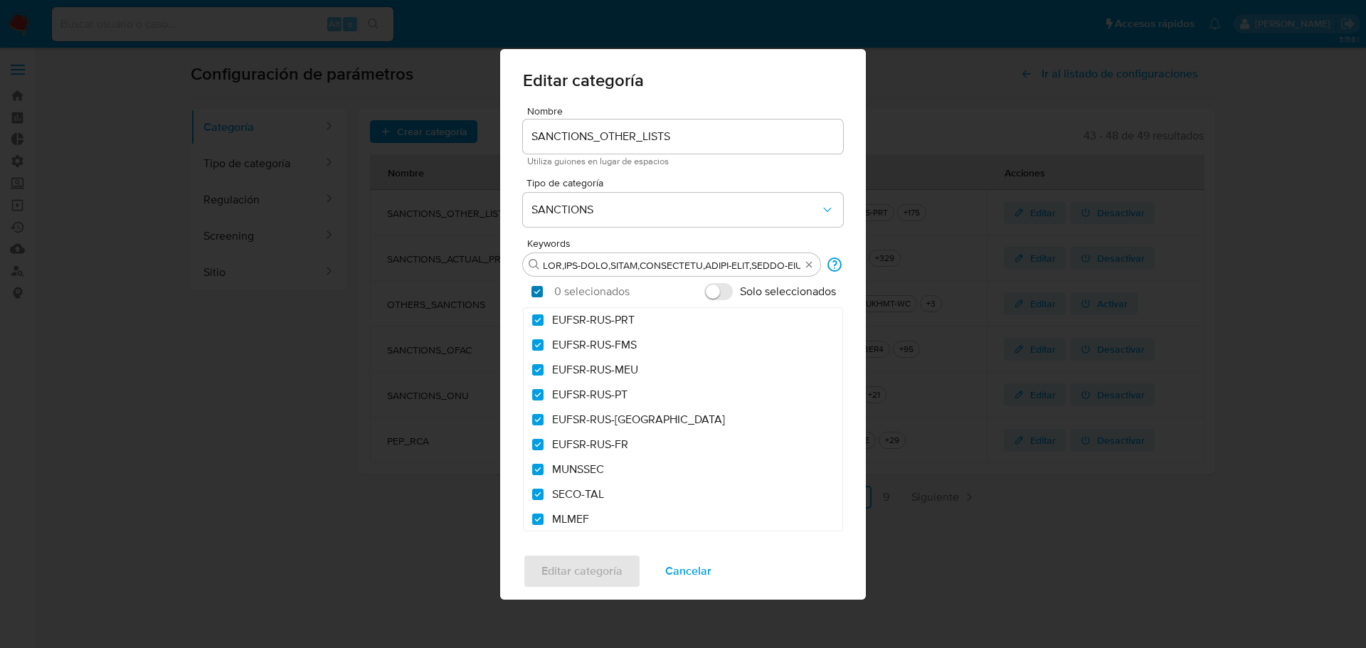
checkbox input "true"
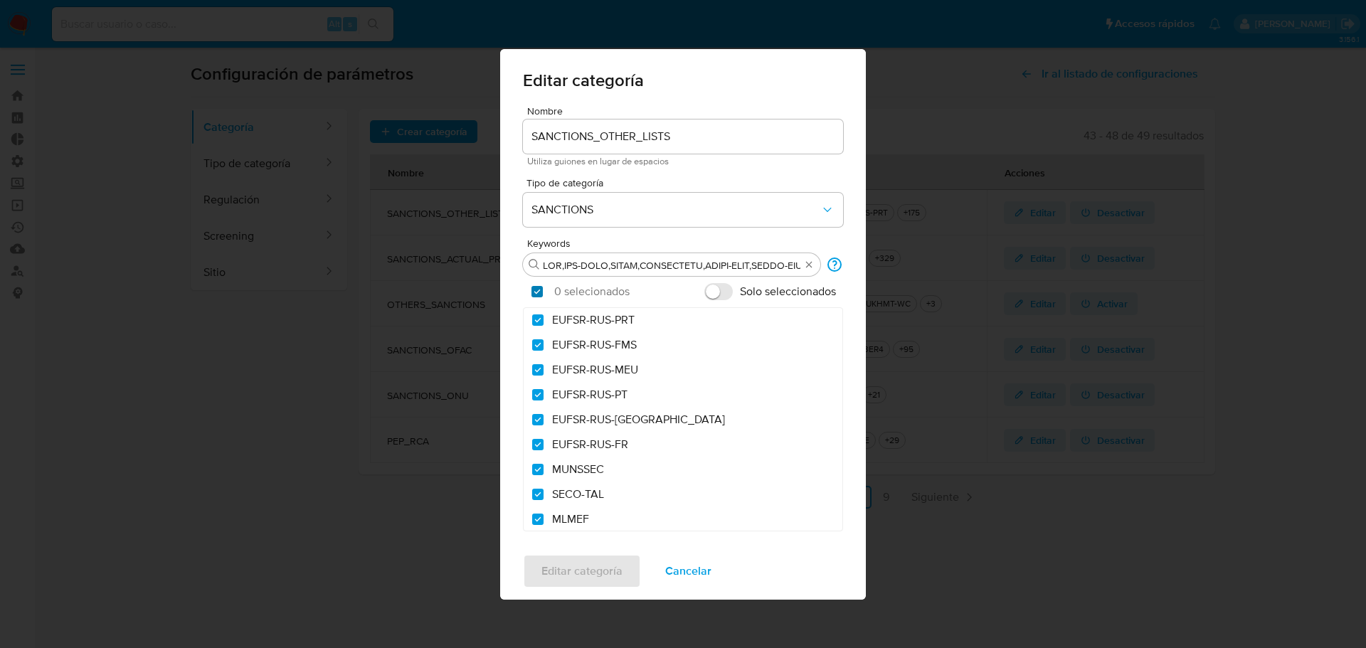
checkbox input "true"
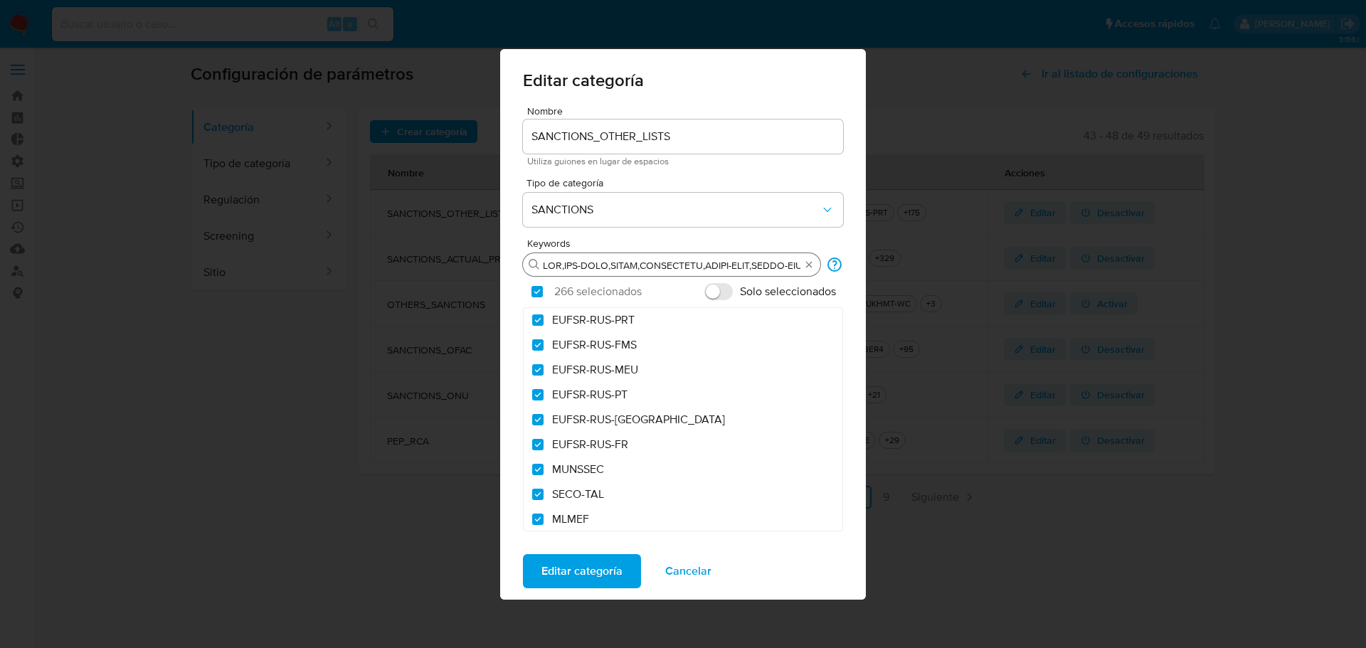
click at [659, 266] on input "Buscar" at bounding box center [672, 265] width 258 height 13
click at [681, 265] on input "Buscar" at bounding box center [672, 265] width 258 height 13
paste input "TRMASAK-LIST-A"
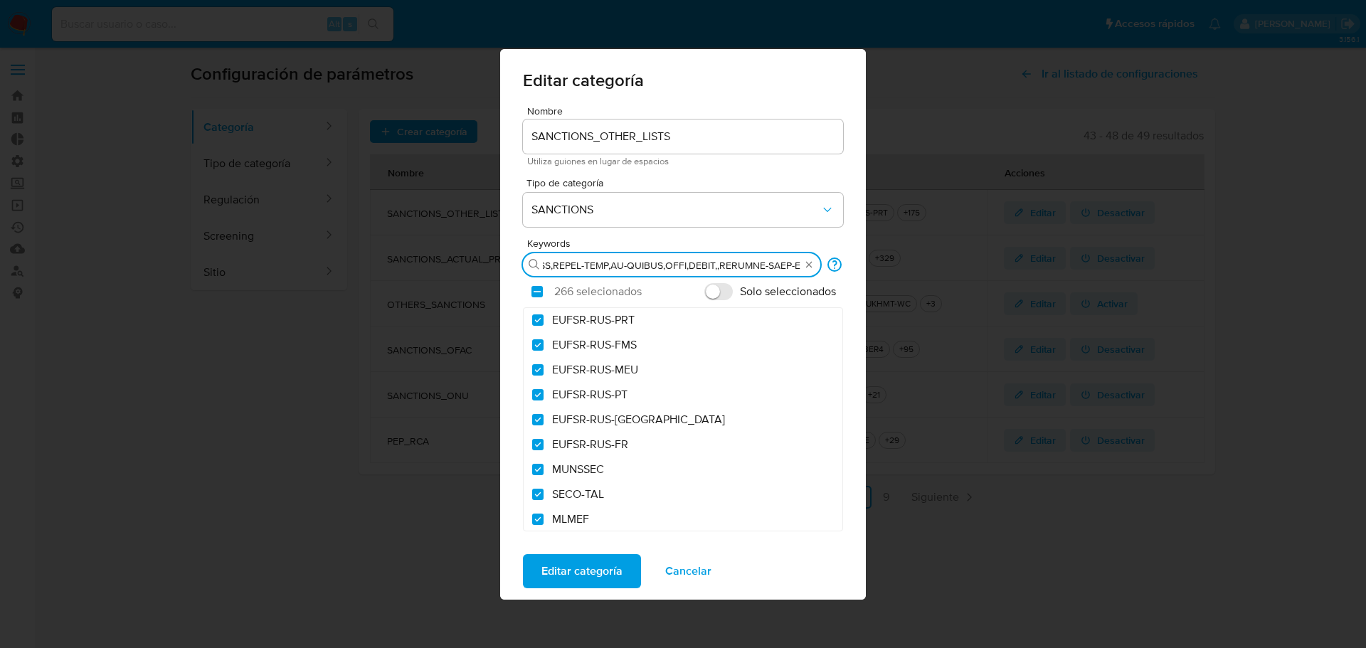
click at [726, 265] on input "Buscar" at bounding box center [672, 265] width 258 height 13
type input "ACB,ACB-SANC,AEDTO,AFFINTRACA,AMCBA-TERR,ARMJH-REPET,AUASV-DPRK,AUS-EMB,AZFMS,A…"
click at [721, 296] on input "Solo seleccionados" at bounding box center [718, 291] width 28 height 17
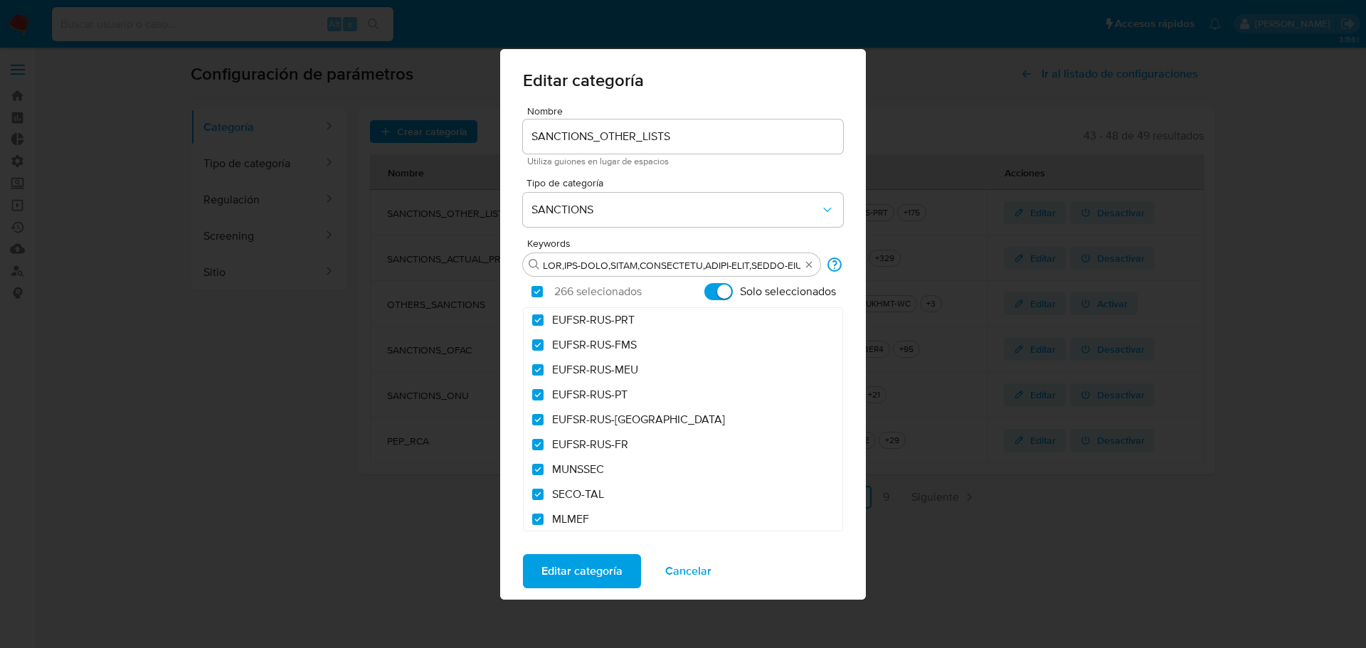
click at [721, 293] on input "Solo seleccionados" at bounding box center [718, 291] width 28 height 17
click at [718, 290] on input "Solo seleccionados" at bounding box center [718, 291] width 28 height 17
click at [716, 290] on input "Solo seleccionados" at bounding box center [718, 291] width 28 height 17
checkbox input "false"
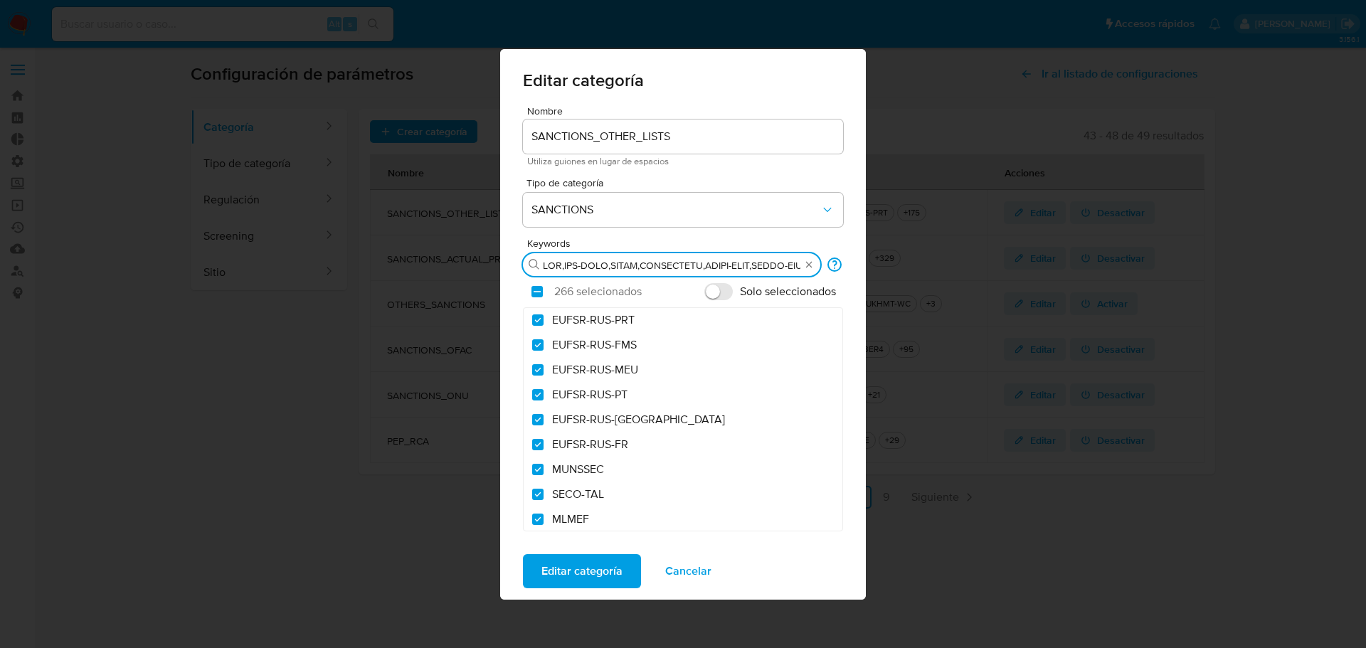
click at [716, 268] on input "Buscar" at bounding box center [672, 265] width 258 height 13
checkbox input "false"
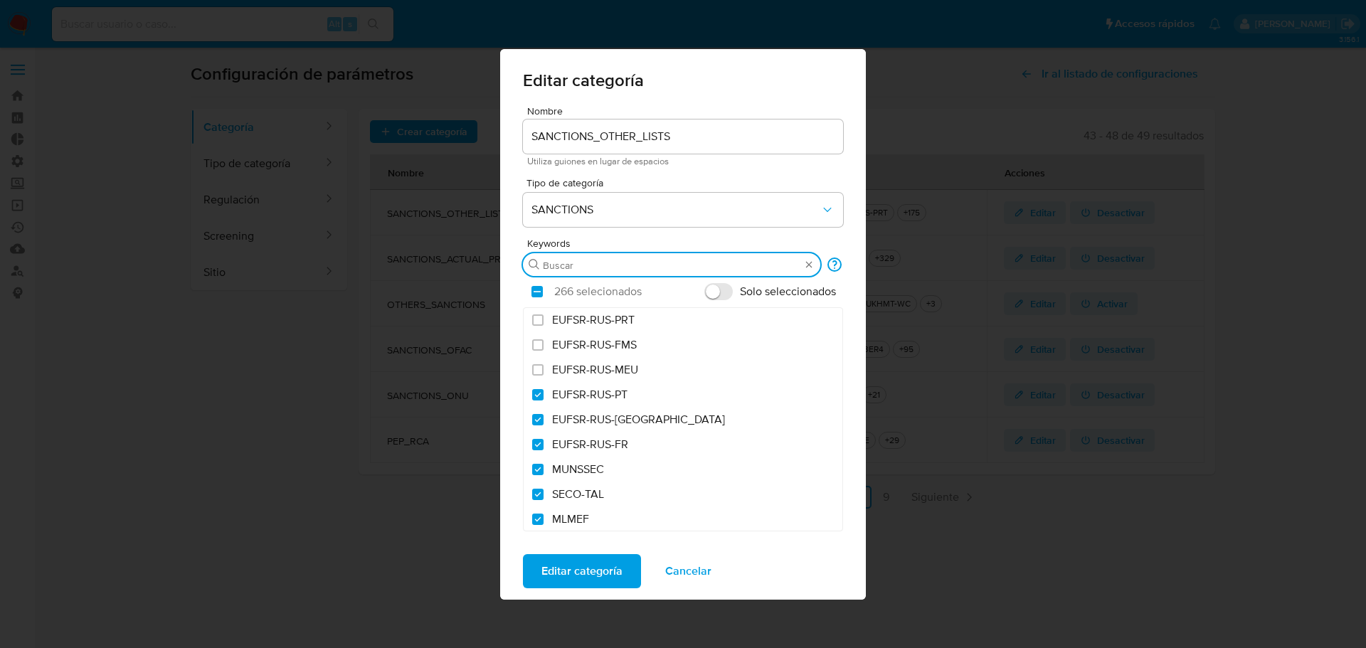
scroll to position [0, 0]
paste input "TRMASAK-LIST-A"
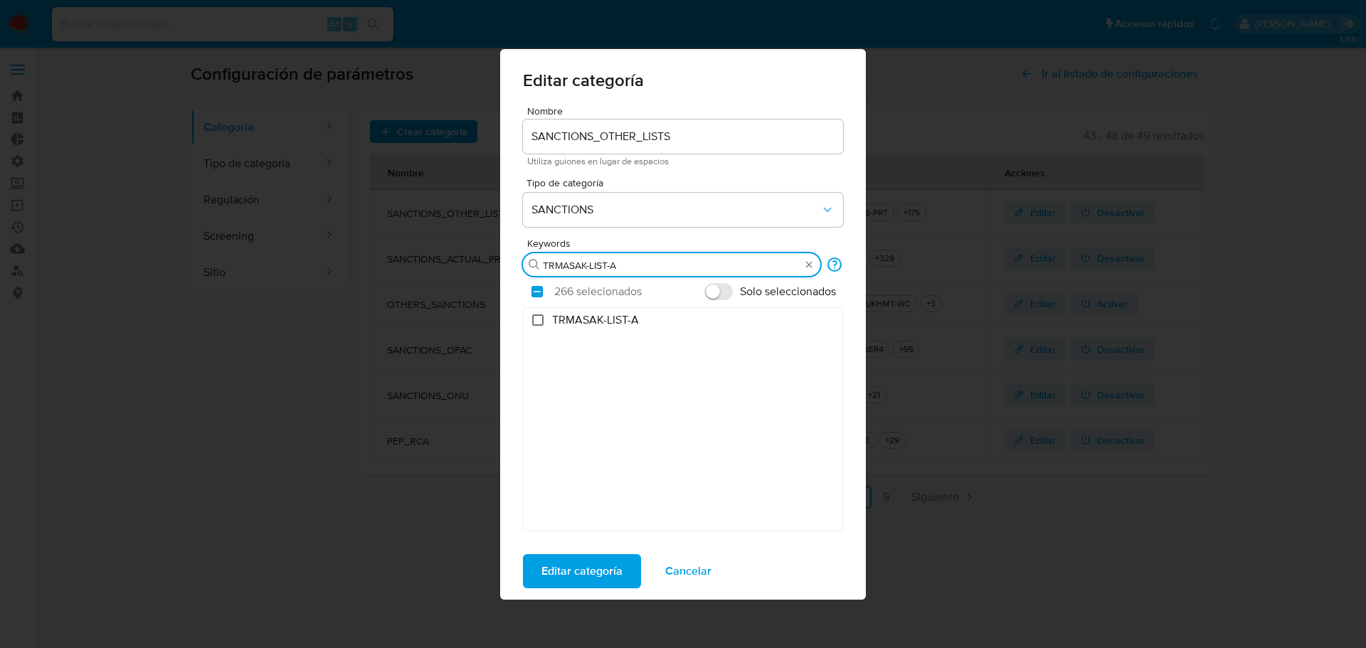
type input "TRMASAK-LIST-A"
click at [538, 317] on input "TRMASAK-LIST-A" at bounding box center [537, 319] width 11 height 11
checkbox input "true"
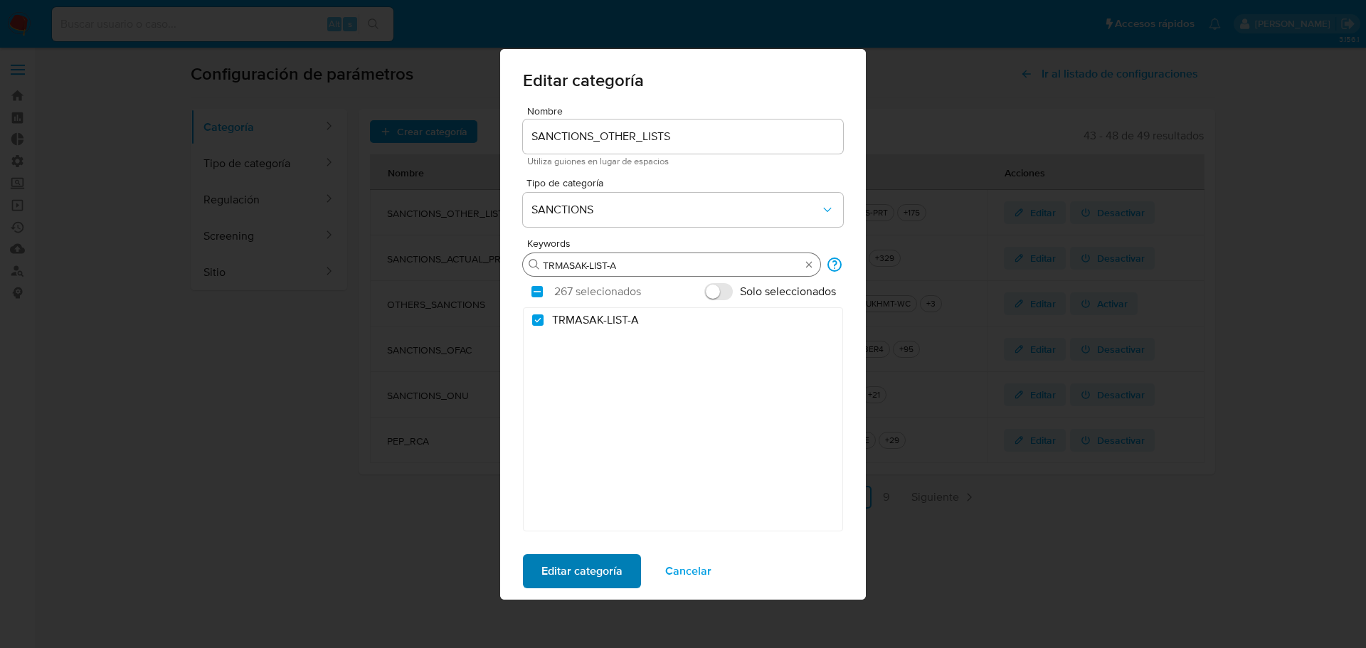
click at [587, 569] on span "Editar categoría" at bounding box center [581, 571] width 81 height 31
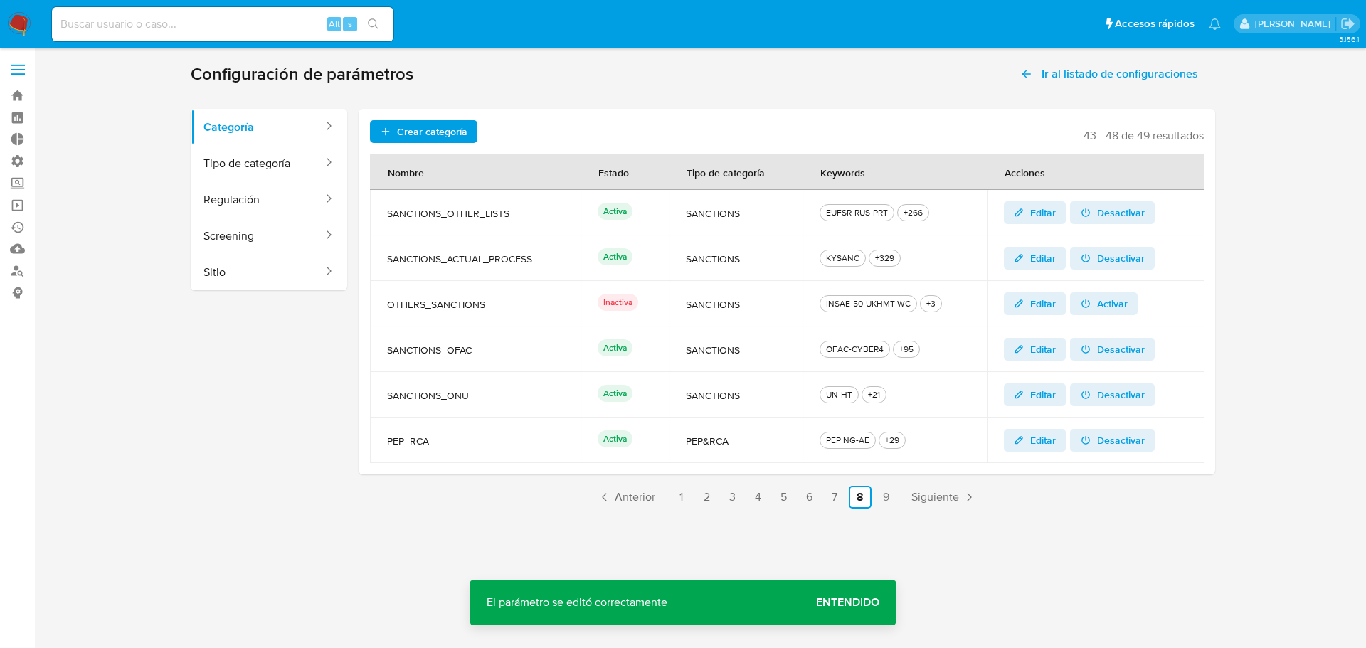
click at [838, 603] on span "Entendido" at bounding box center [847, 603] width 63 height 0
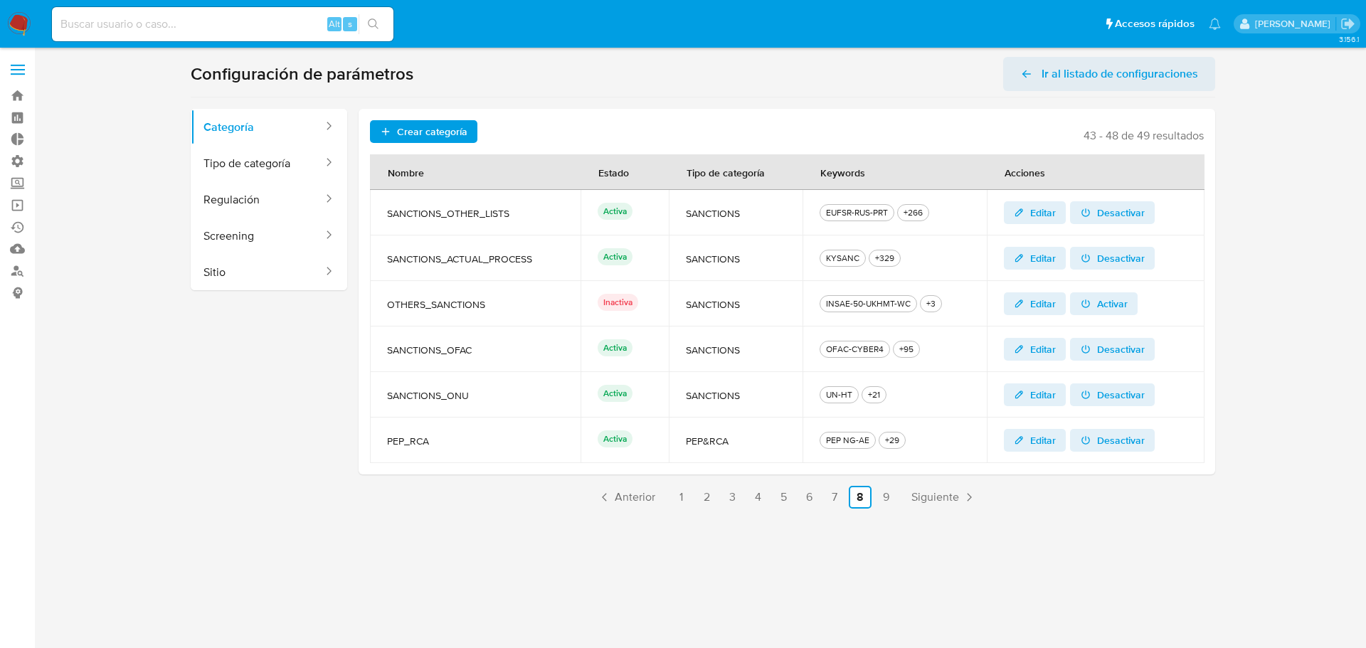
click at [1043, 81] on span "Ir al listado de configuraciones" at bounding box center [1119, 74] width 156 height 34
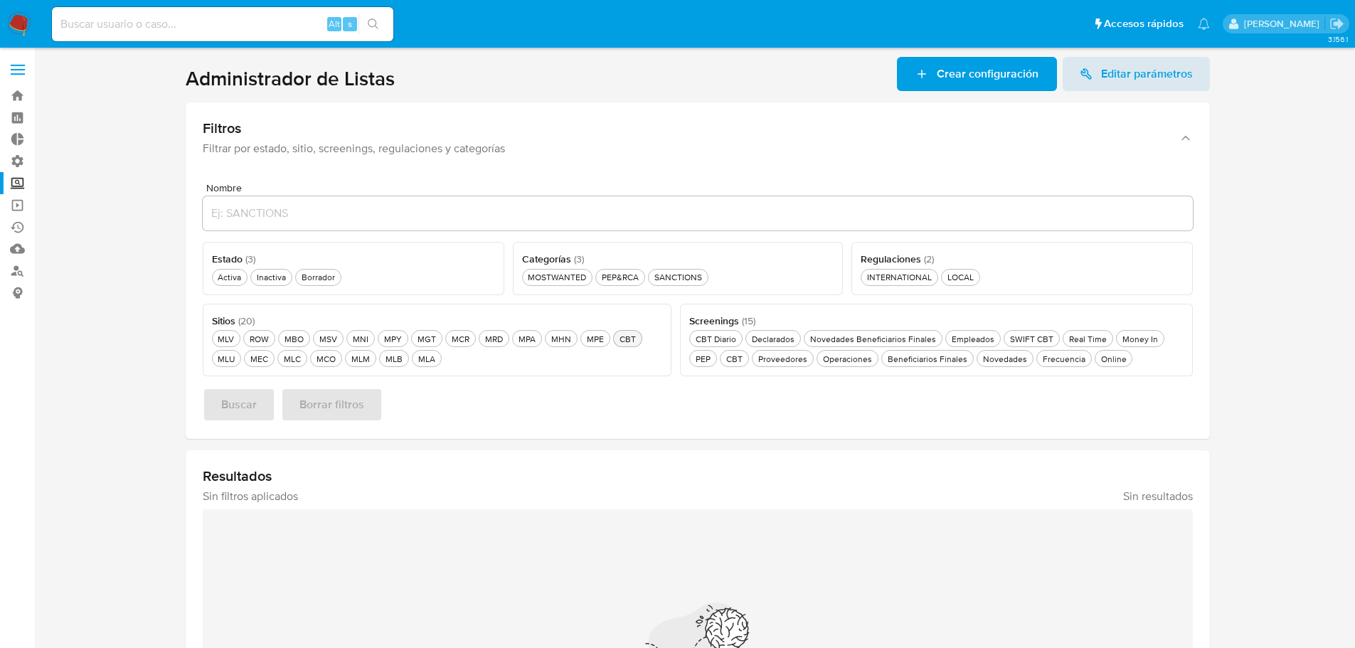
click at [628, 337] on div "CBT CBT" at bounding box center [628, 339] width 22 height 12
click at [230, 281] on div "Activa Activa" at bounding box center [229, 277] width 29 height 12
click at [229, 410] on span "Buscar" at bounding box center [239, 404] width 36 height 31
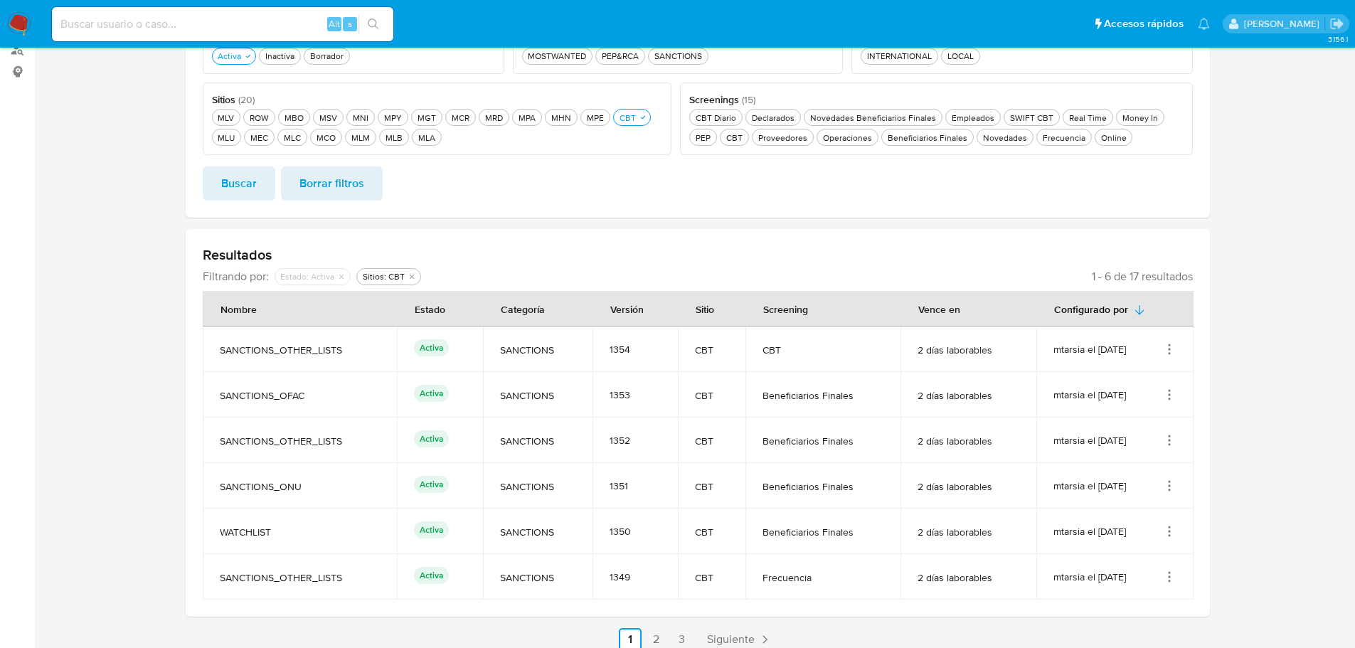
scroll to position [233, 0]
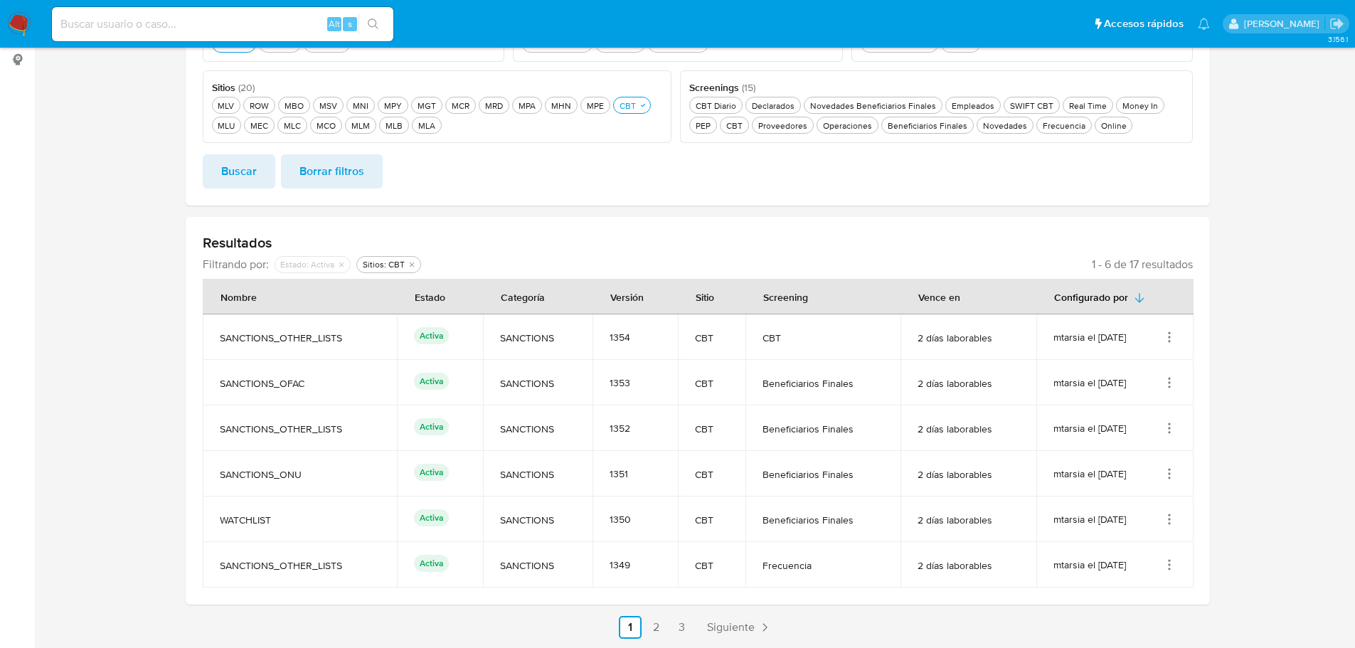
click at [1172, 341] on icon "Acciones" at bounding box center [1169, 337] width 14 height 14
click at [1155, 368] on button "Ver detalles" at bounding box center [1113, 370] width 128 height 38
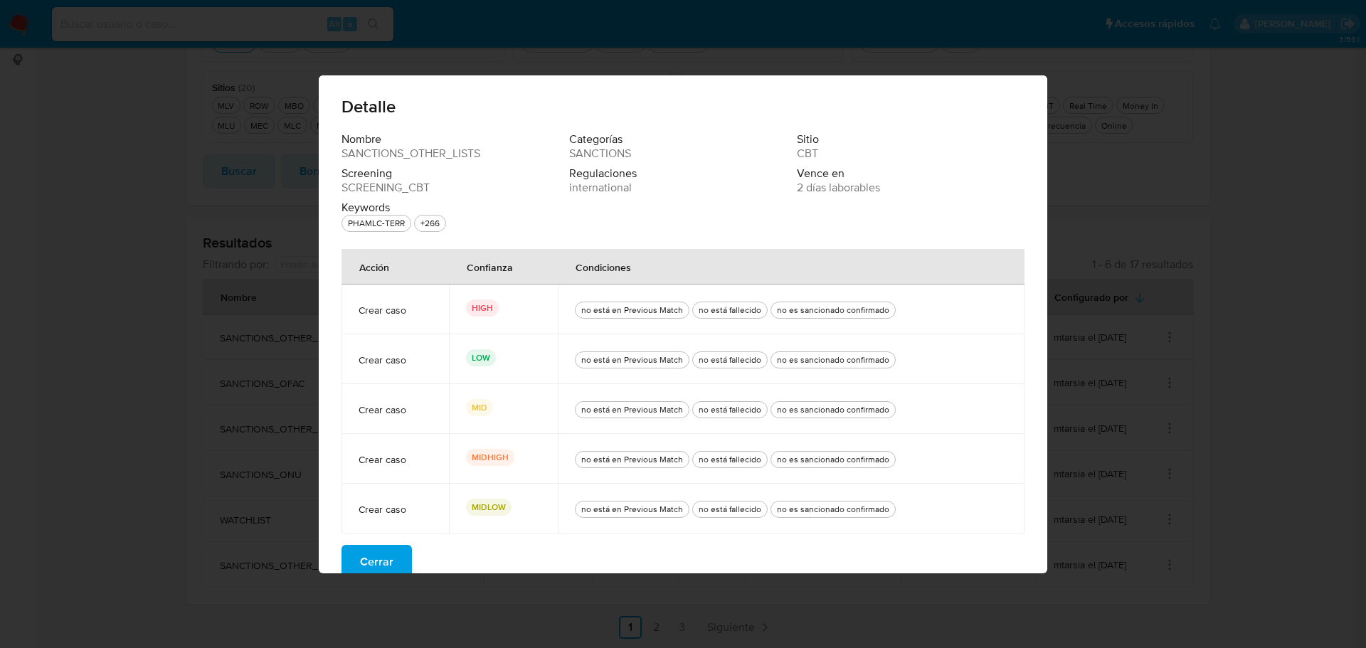
click at [385, 559] on span "Cerrar" at bounding box center [376, 561] width 33 height 31
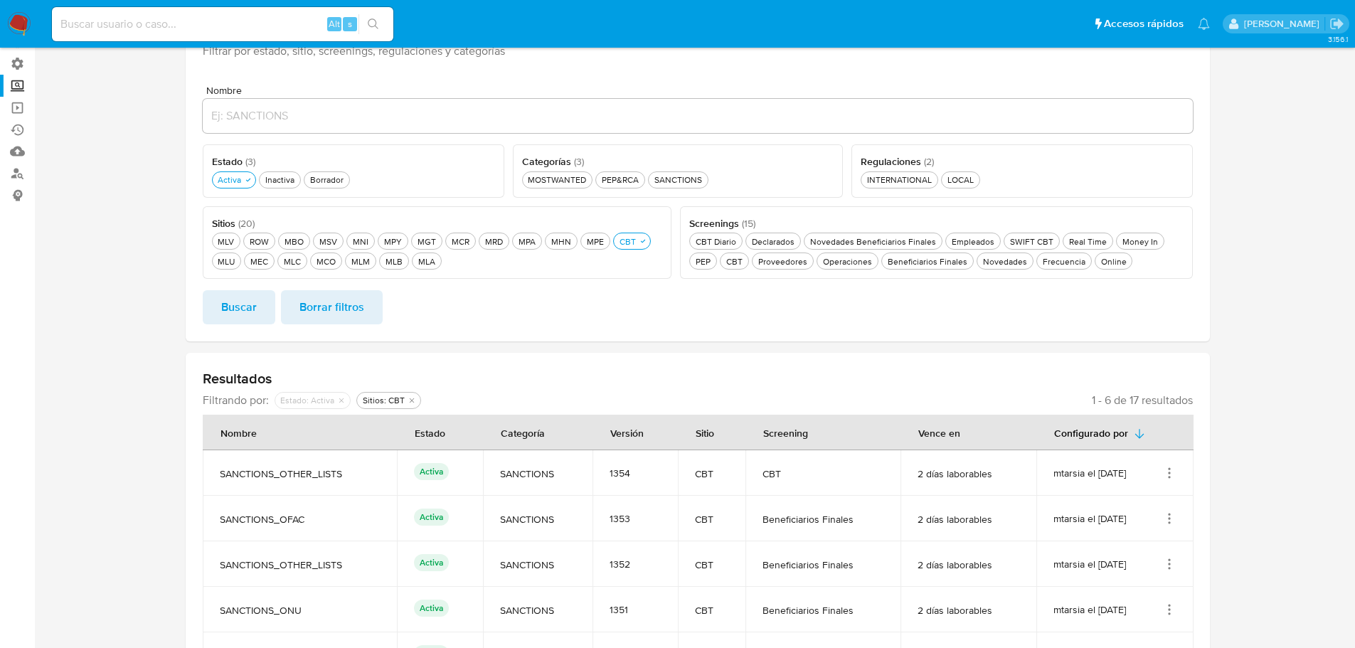
scroll to position [91, 0]
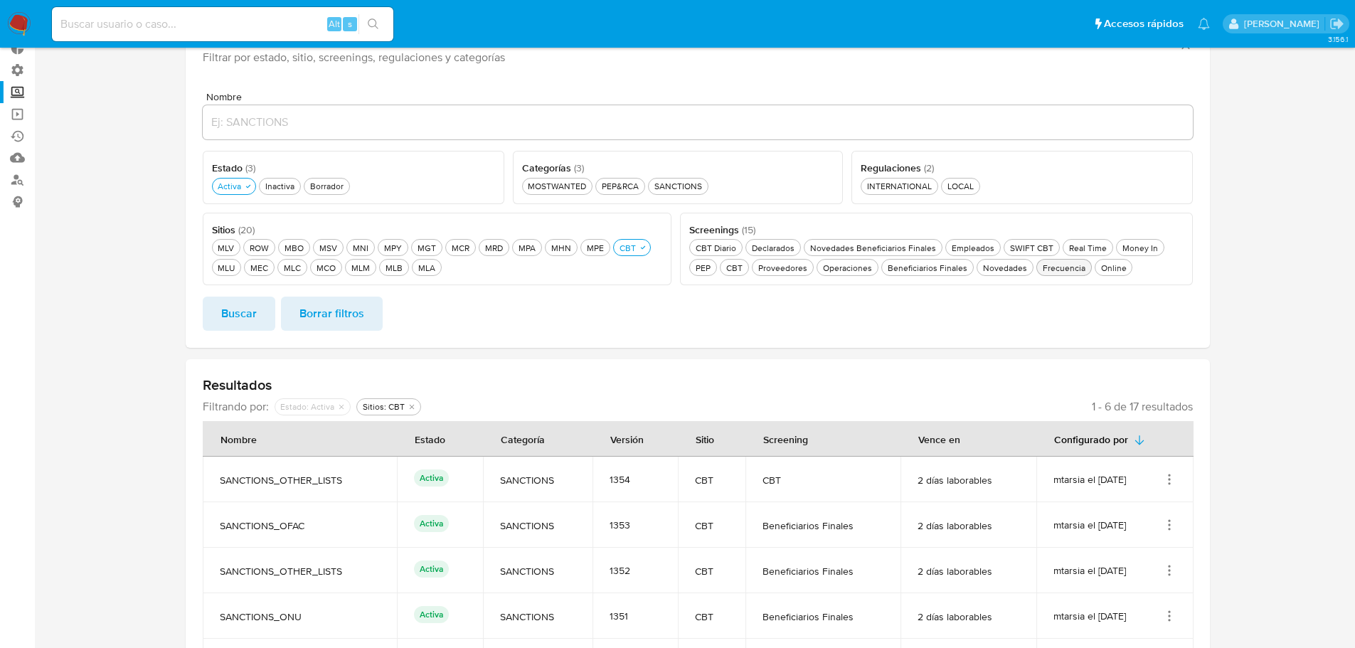
click at [1055, 270] on div "Frecuencia Frecuencia" at bounding box center [1064, 268] width 48 height 12
click at [243, 324] on span "Buscar" at bounding box center [239, 313] width 36 height 31
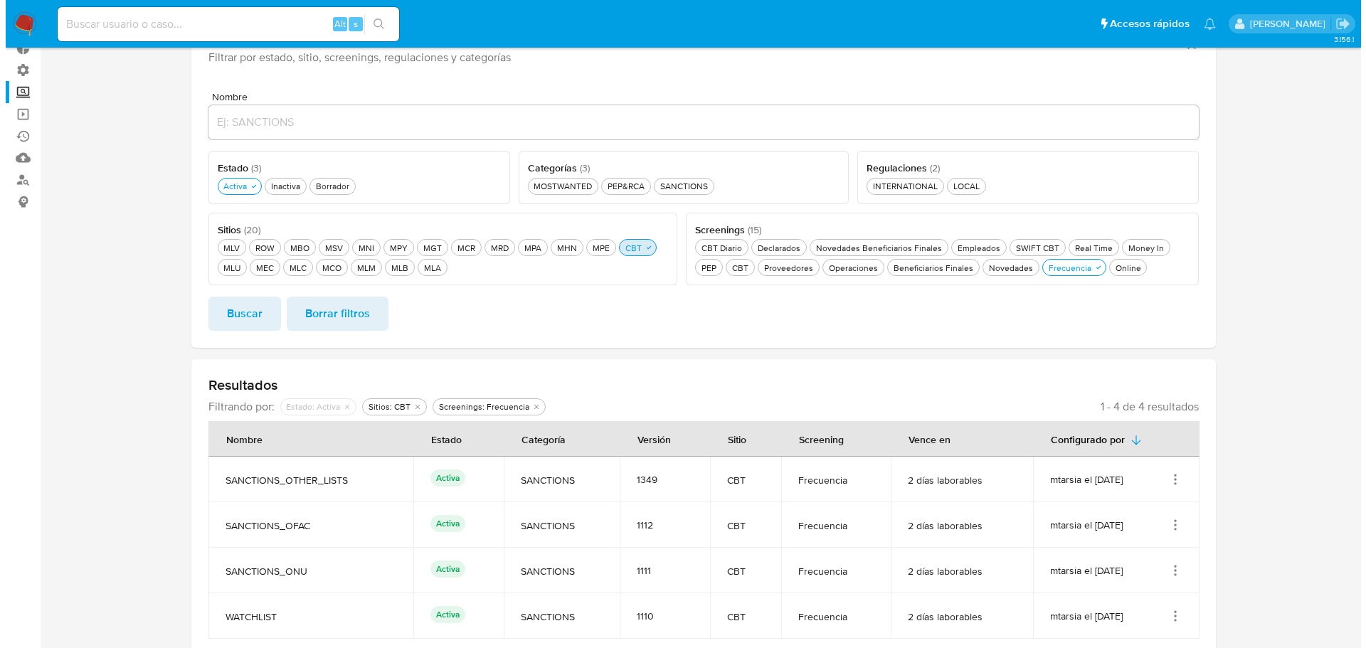
scroll to position [108, 0]
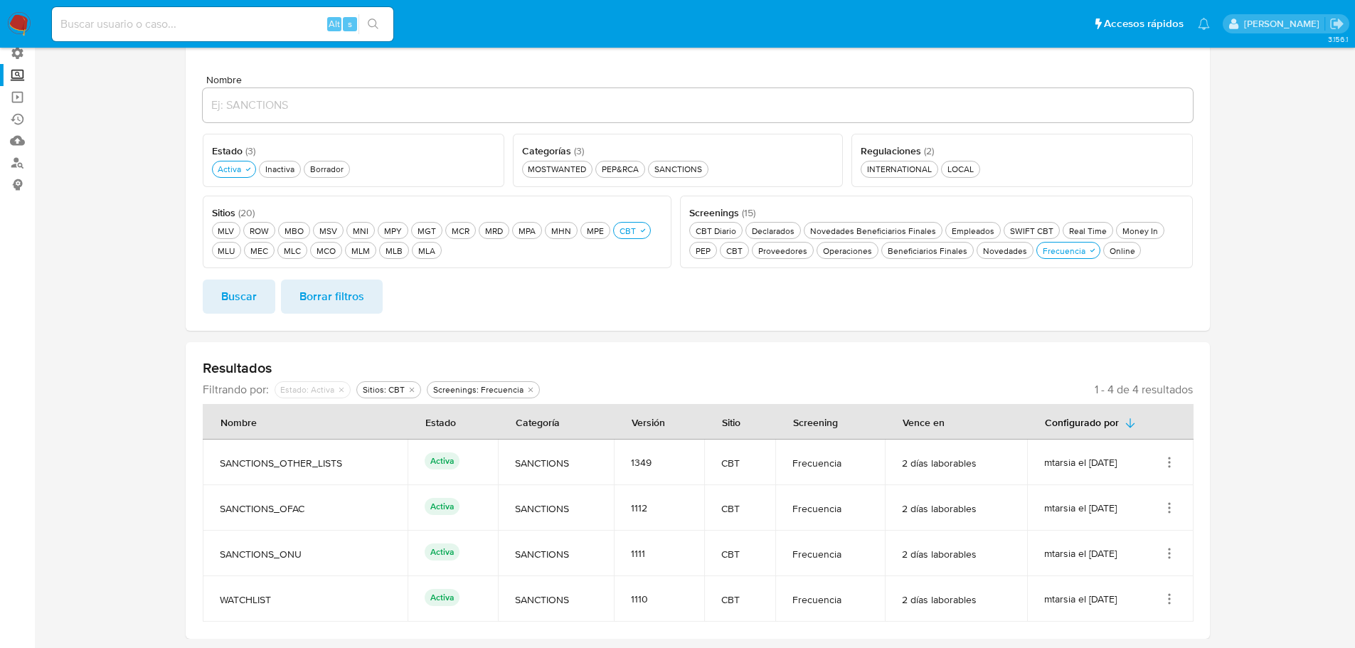
click at [1164, 464] on icon "Acciones" at bounding box center [1169, 462] width 14 height 14
click at [1139, 503] on button "Ver detalles" at bounding box center [1113, 496] width 128 height 38
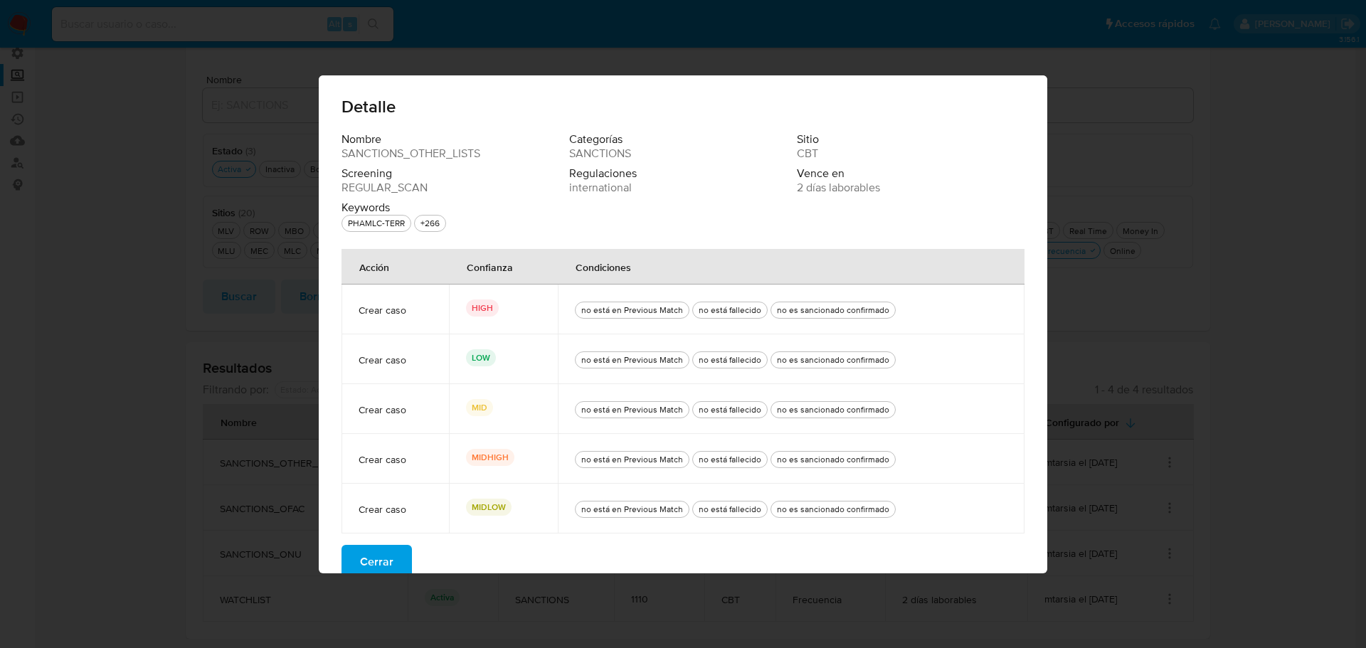
click at [363, 562] on span "Cerrar" at bounding box center [376, 561] width 33 height 31
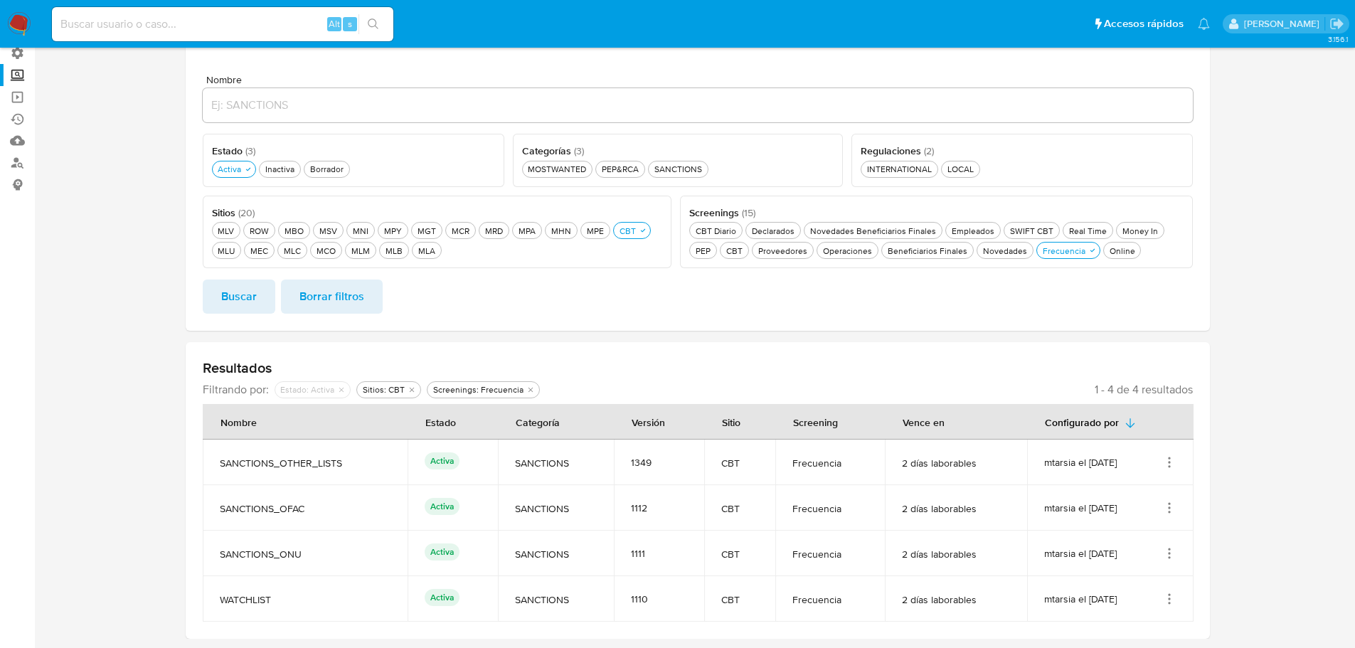
click at [1162, 514] on icon "Acciones" at bounding box center [1169, 508] width 14 height 14
click at [1152, 536] on button "Ver detalles" at bounding box center [1113, 541] width 128 height 38
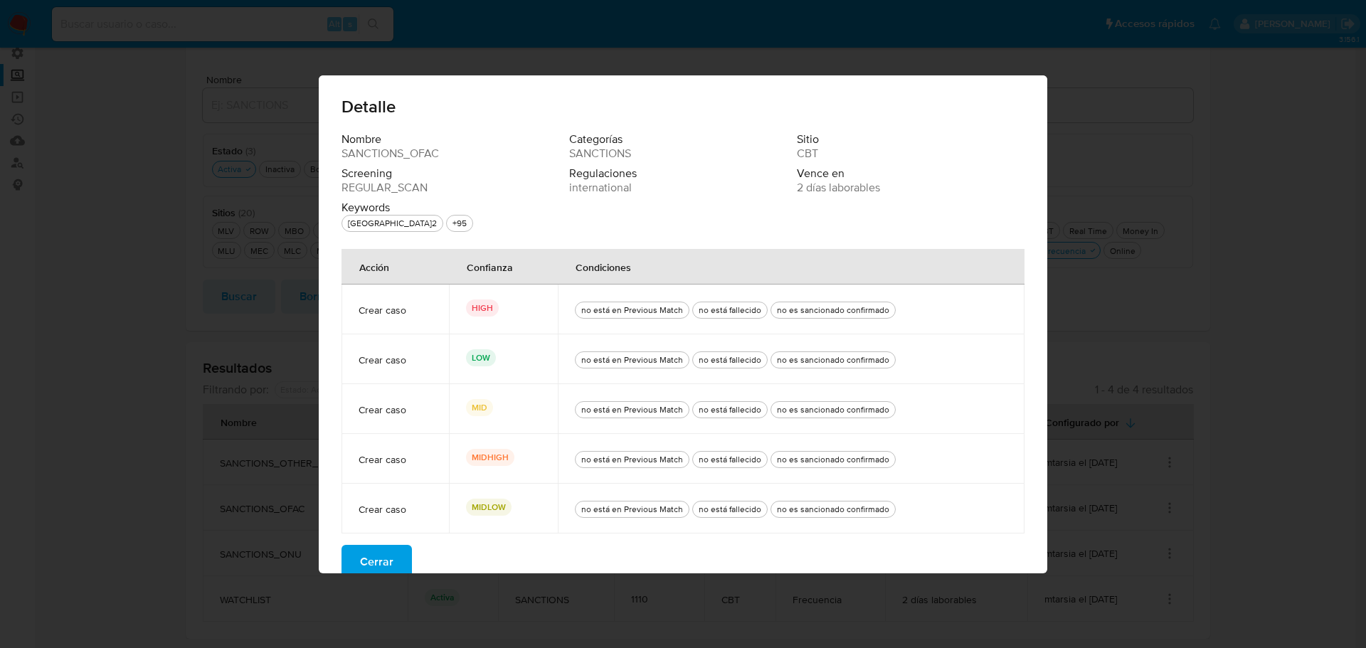
click at [363, 562] on span "Cerrar" at bounding box center [376, 561] width 33 height 31
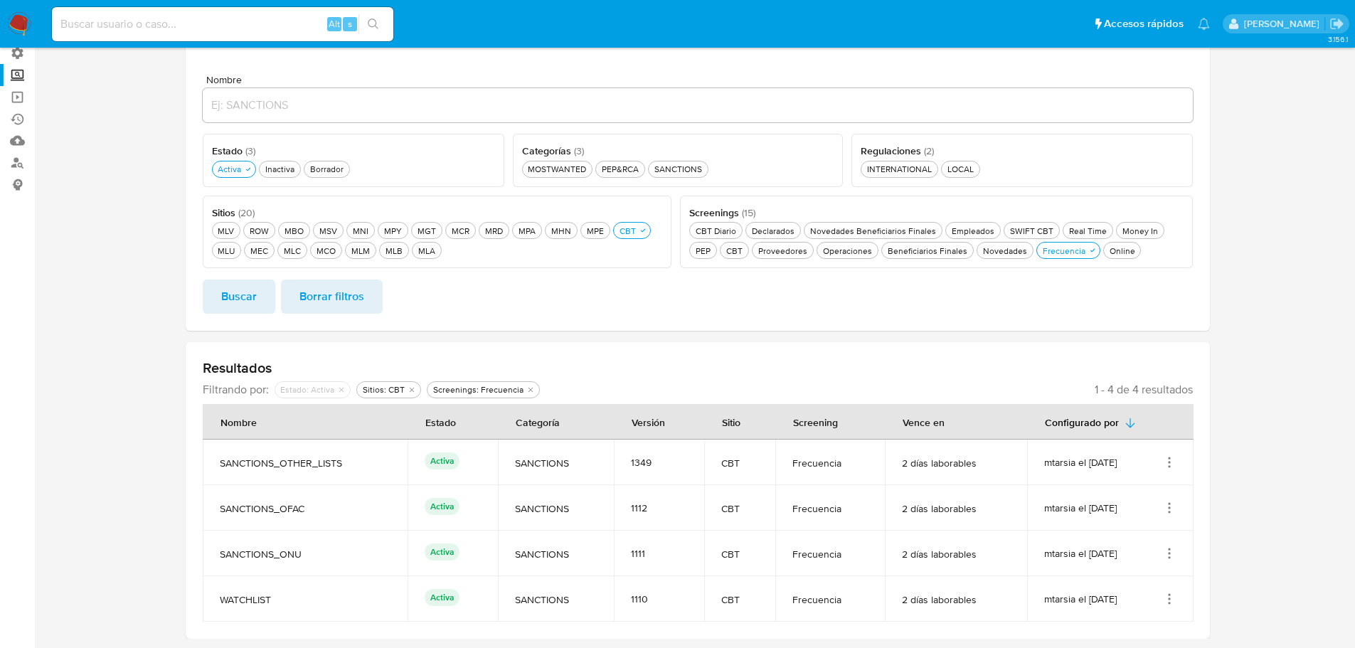
click at [1165, 550] on icon "Acciones" at bounding box center [1169, 553] width 14 height 14
click at [1139, 478] on button "Ver detalles" at bounding box center [1113, 483] width 128 height 38
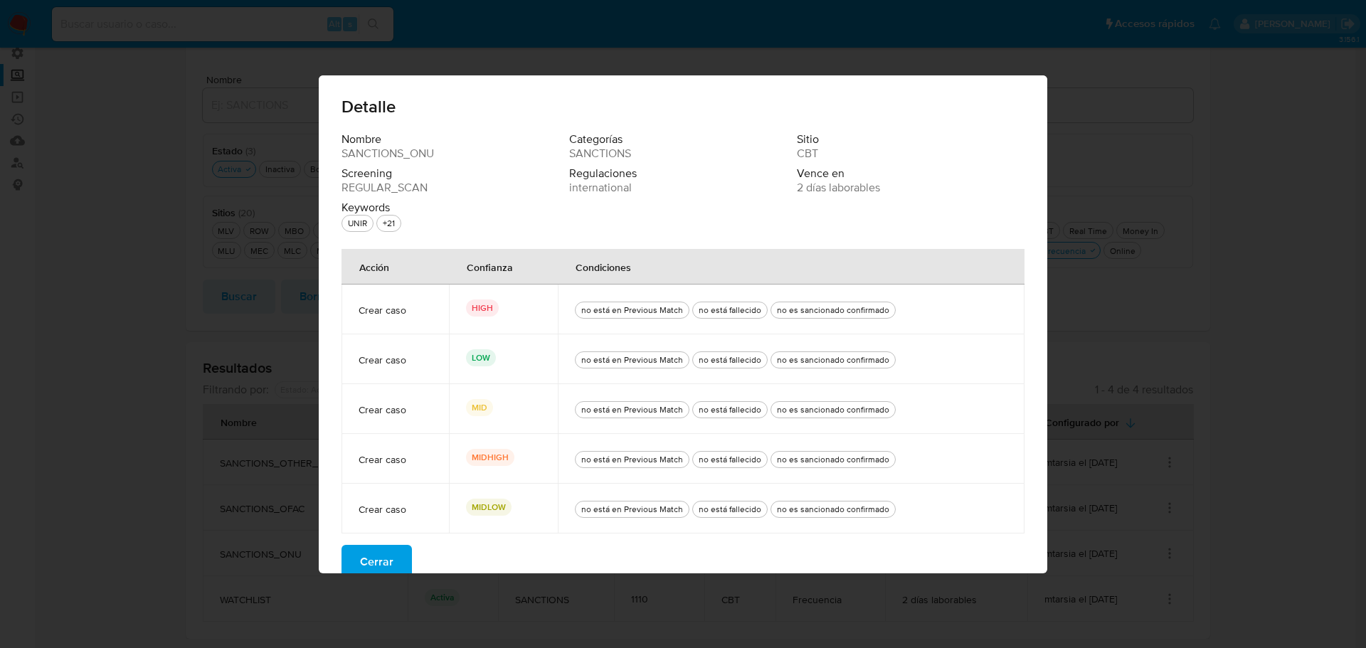
click at [361, 561] on span "Cerrar" at bounding box center [376, 561] width 33 height 31
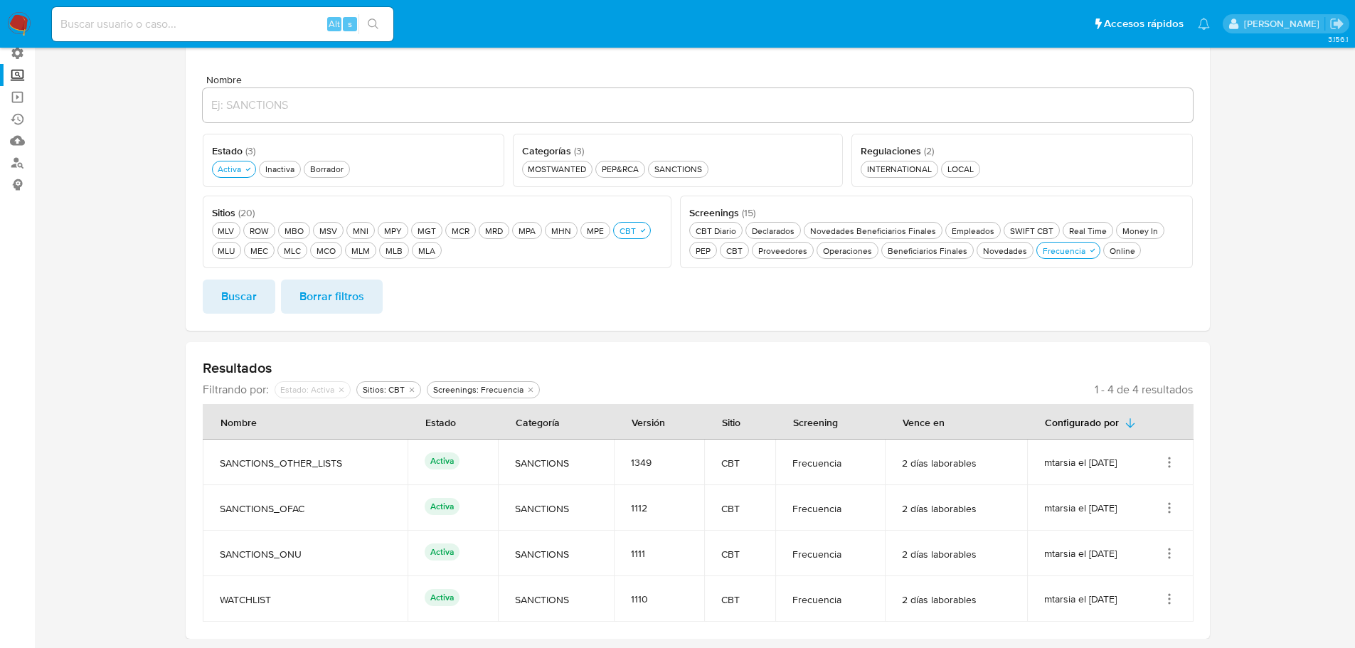
click at [1170, 466] on icon "Acciones" at bounding box center [1169, 462] width 14 height 14
click at [1140, 499] on button "Ver detalles" at bounding box center [1113, 496] width 128 height 38
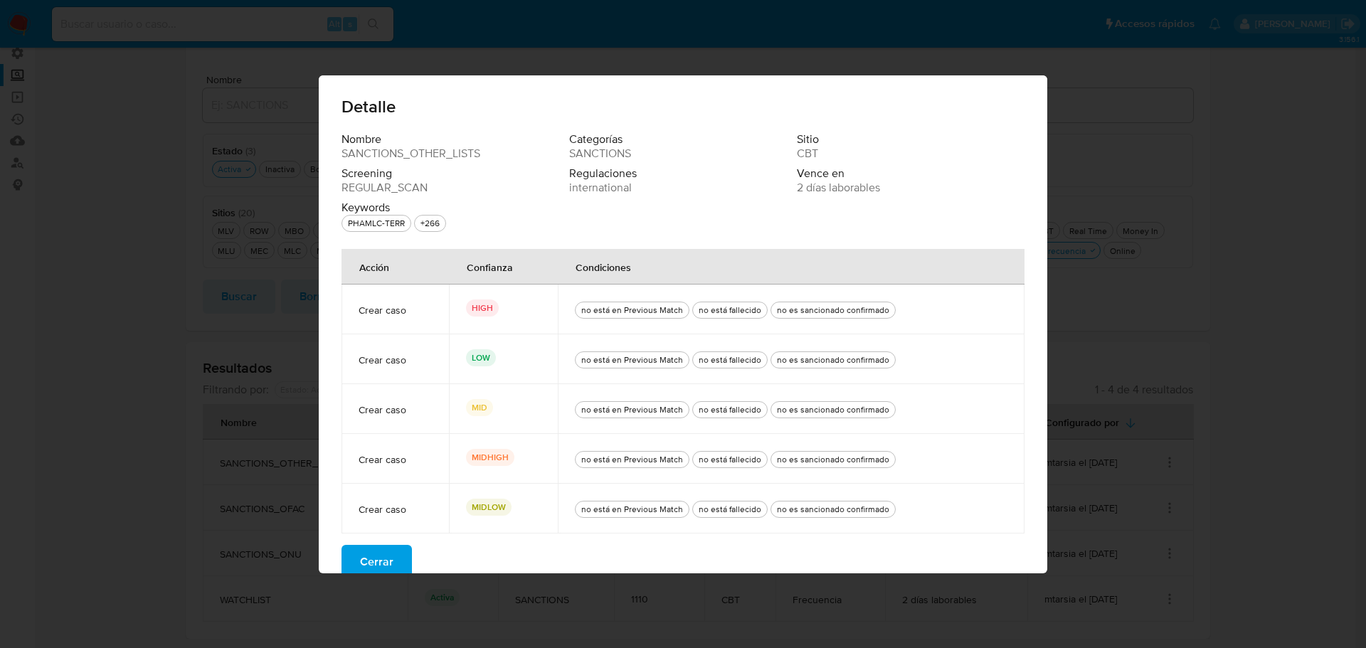
click at [390, 551] on button "Cerrar" at bounding box center [376, 562] width 70 height 34
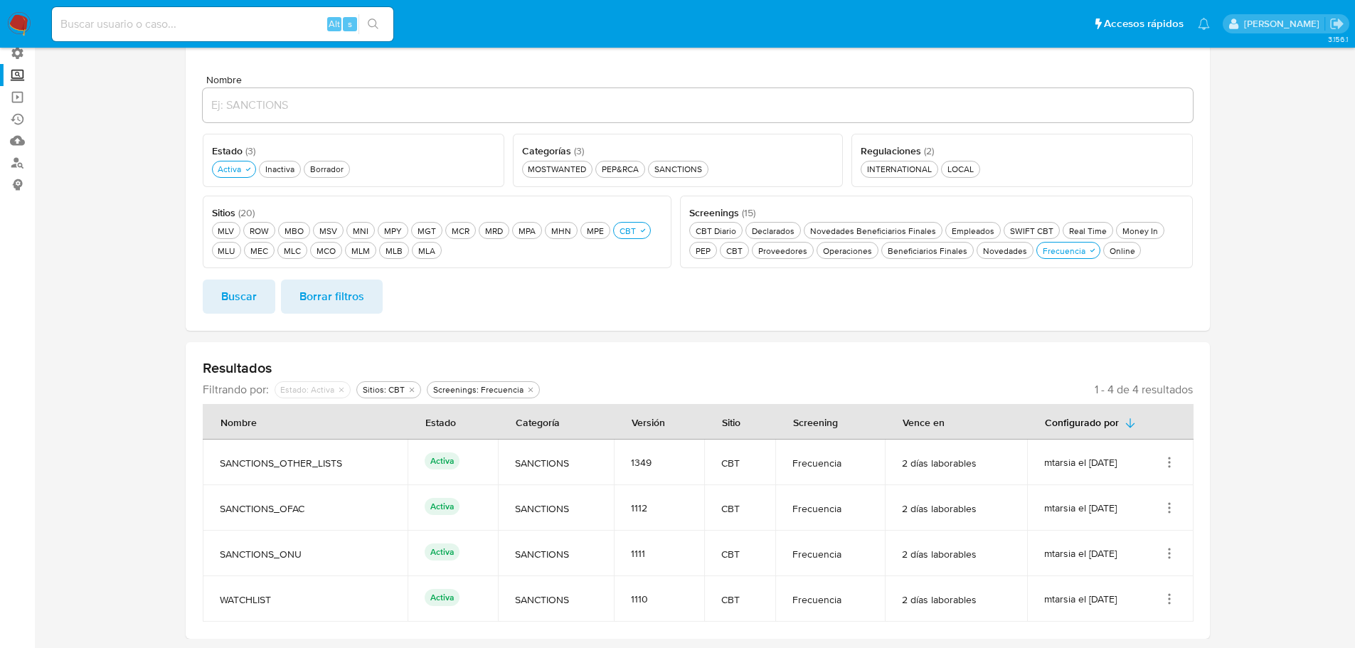
click at [1170, 506] on icon "Acciones" at bounding box center [1169, 508] width 14 height 14
click at [1146, 540] on button "Ver detalles" at bounding box center [1113, 541] width 128 height 38
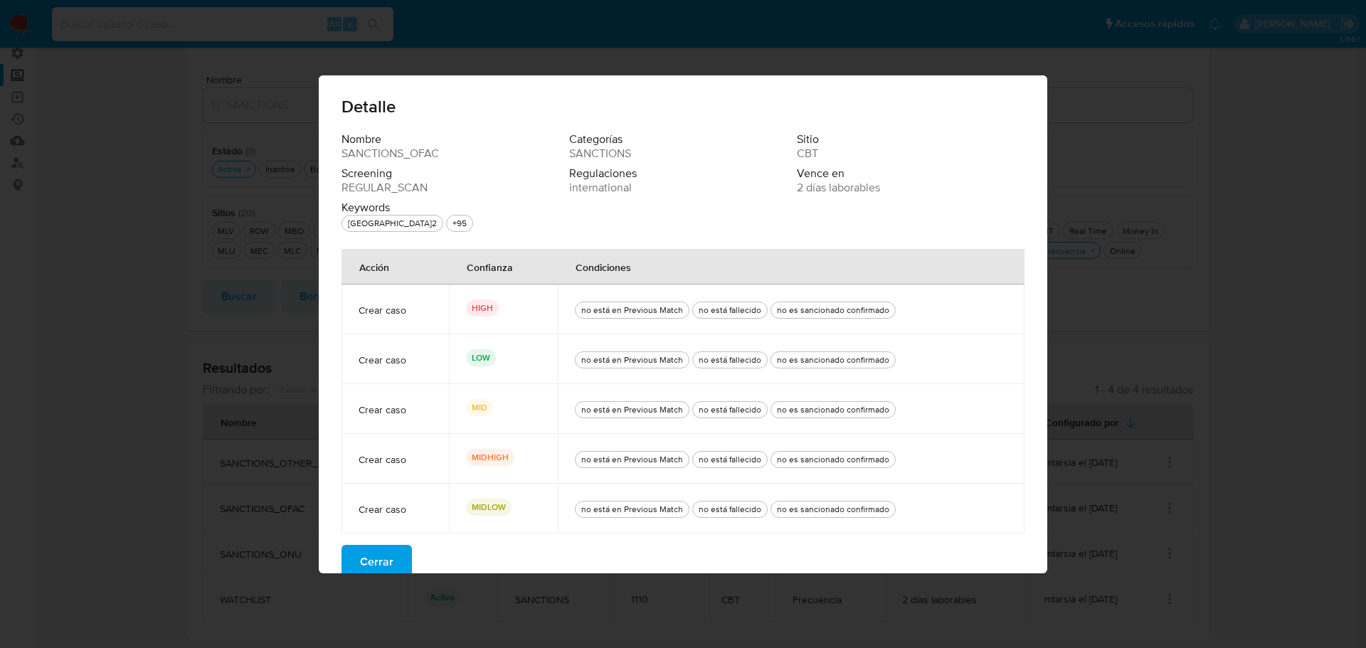
click at [360, 553] on span "Cerrar" at bounding box center [376, 561] width 33 height 31
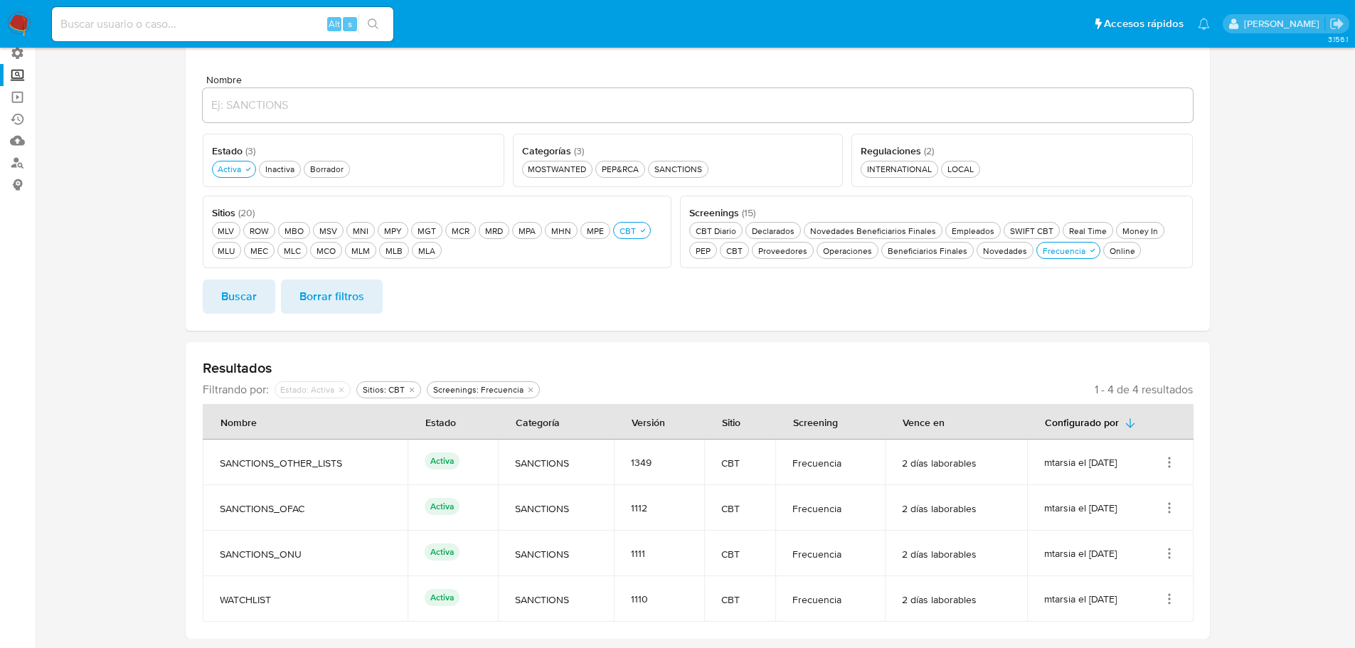
click at [1172, 552] on icon "Acciones" at bounding box center [1169, 553] width 14 height 14
click at [1112, 489] on button "Ver detalles" at bounding box center [1113, 483] width 128 height 38
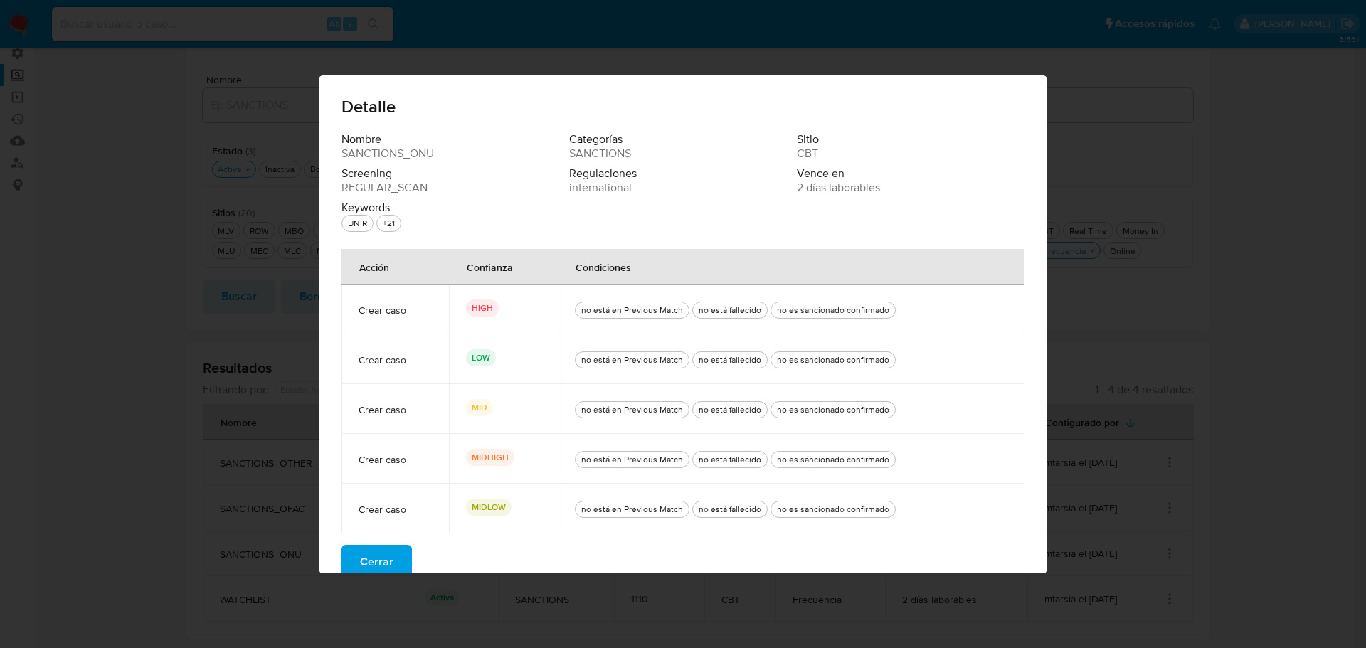
click at [390, 558] on button "Cerrar" at bounding box center [376, 562] width 70 height 34
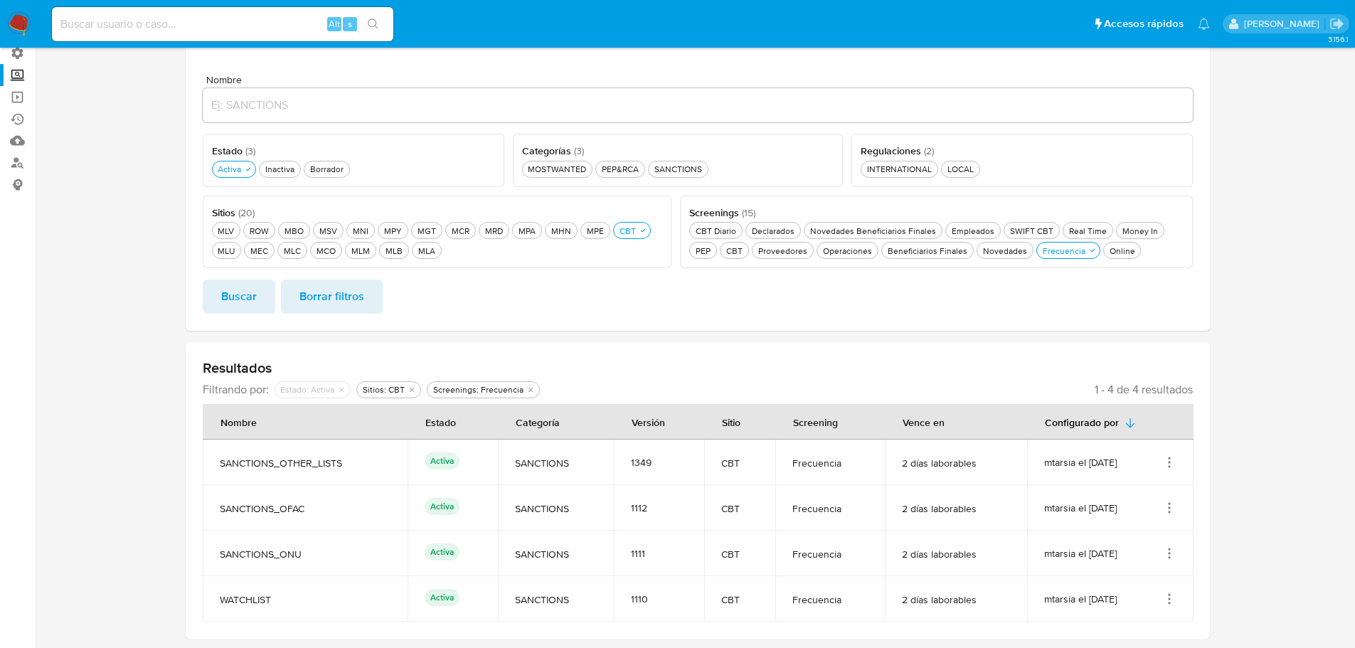
click at [1172, 469] on icon "Acciones" at bounding box center [1169, 462] width 14 height 14
click at [1136, 515] on button "Editar" at bounding box center [1113, 533] width 128 height 38
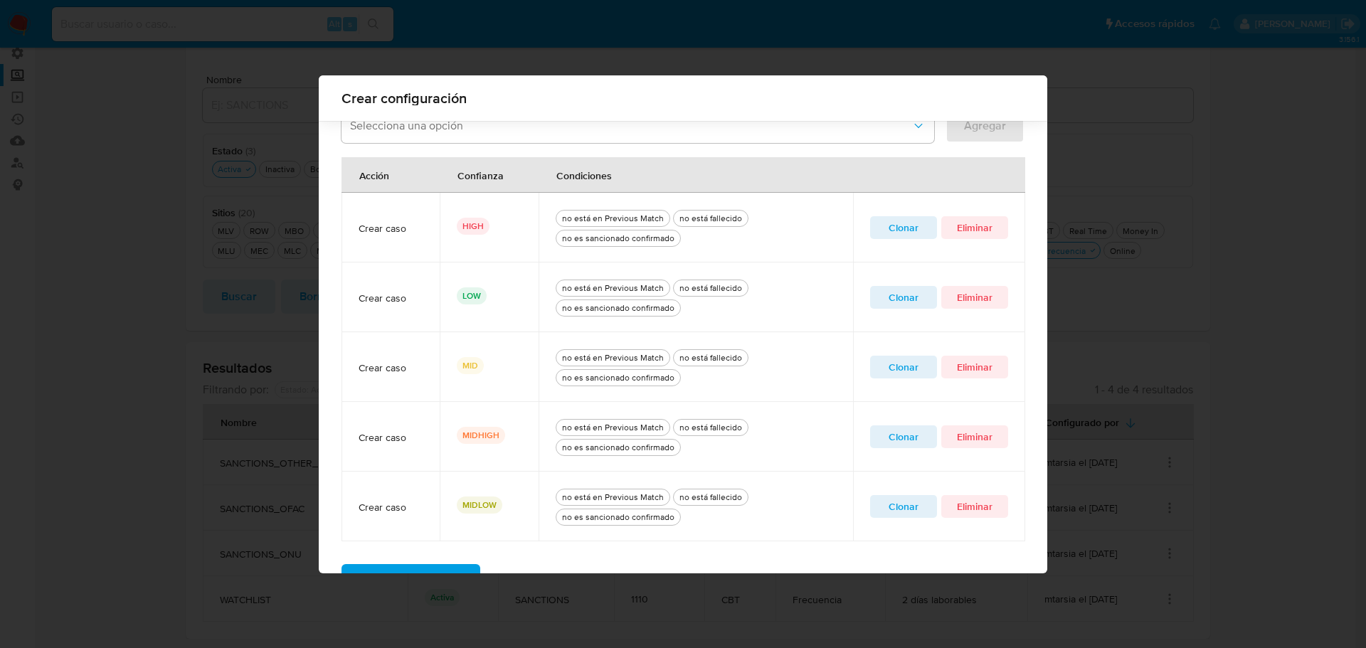
scroll to position [551, 0]
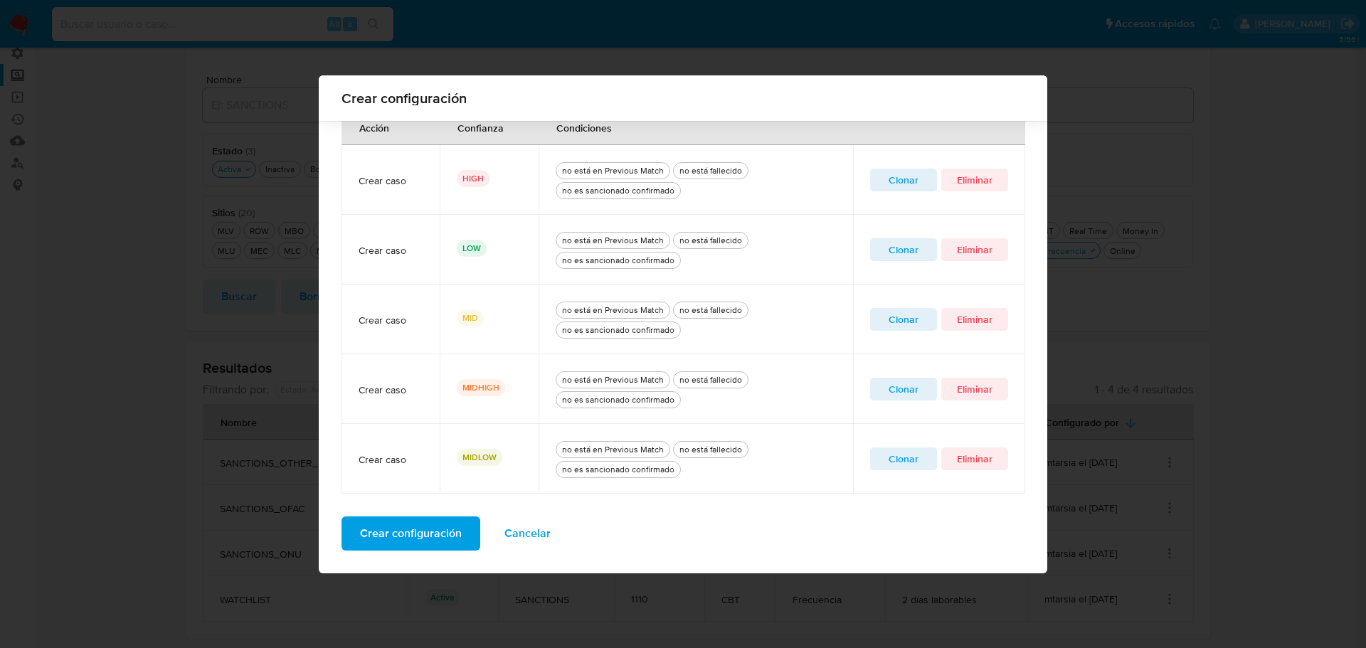
click at [529, 537] on span "Cancelar" at bounding box center [527, 533] width 46 height 31
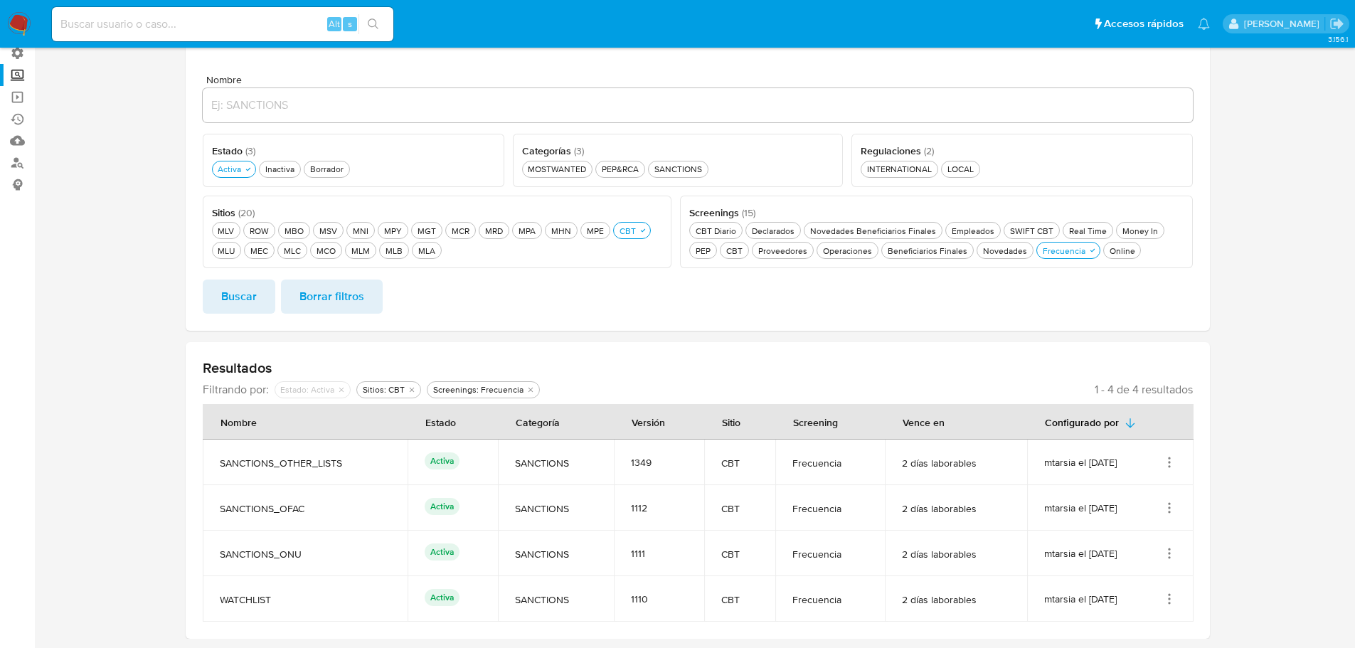
click at [1168, 465] on icon "Acciones" at bounding box center [1169, 462] width 14 height 14
click at [1145, 494] on button "Ver detalles" at bounding box center [1113, 496] width 128 height 38
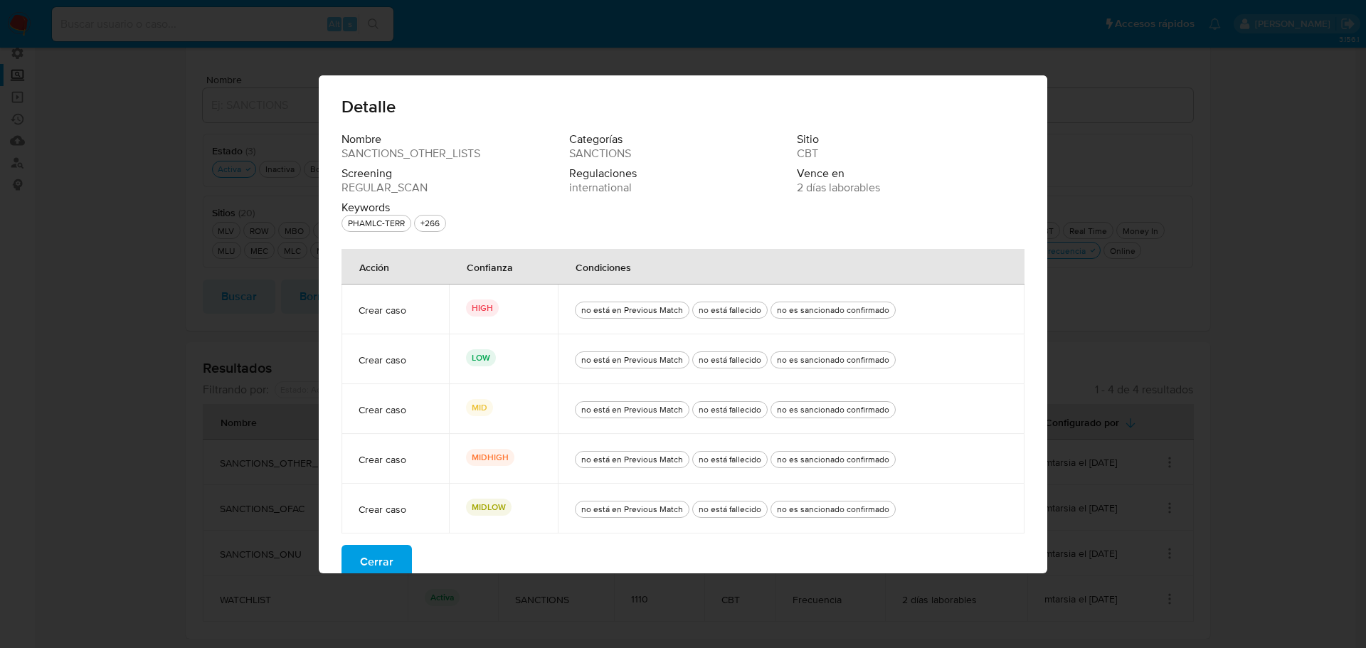
click at [377, 559] on span "Cerrar" at bounding box center [376, 561] width 33 height 31
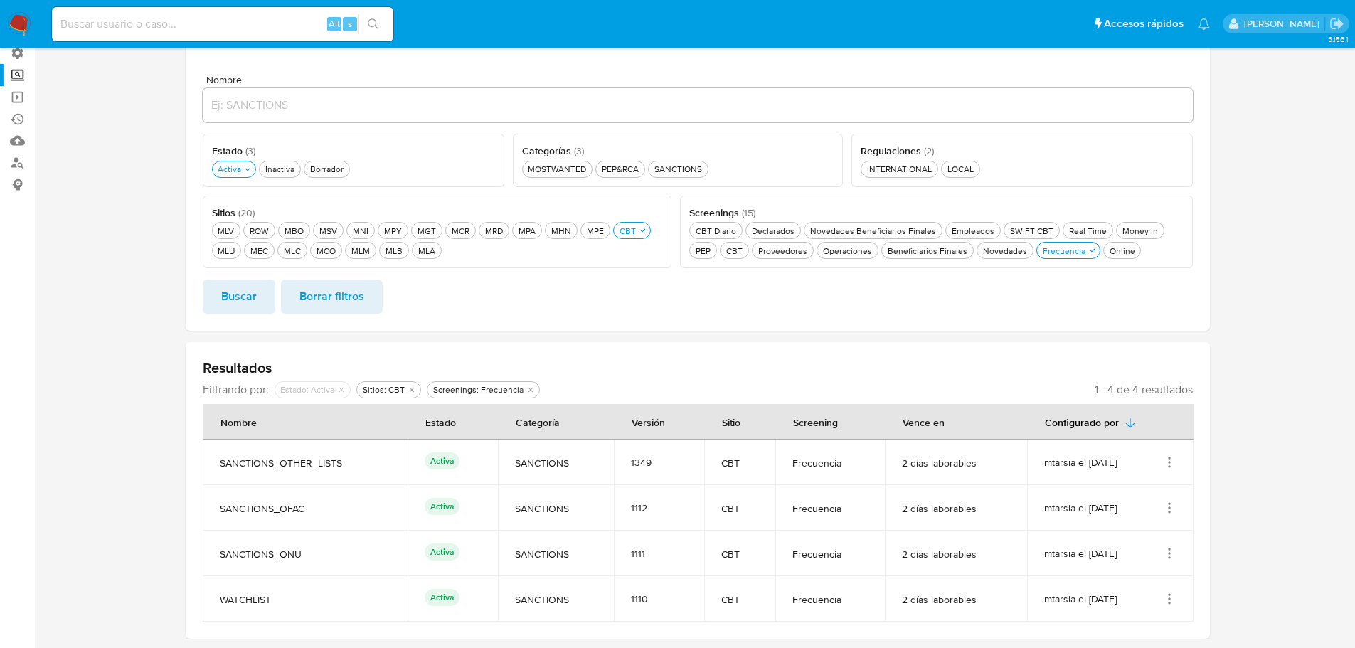
click at [1167, 467] on icon "Acciones" at bounding box center [1169, 462] width 14 height 14
click at [1152, 496] on button "Ver detalles" at bounding box center [1113, 496] width 128 height 38
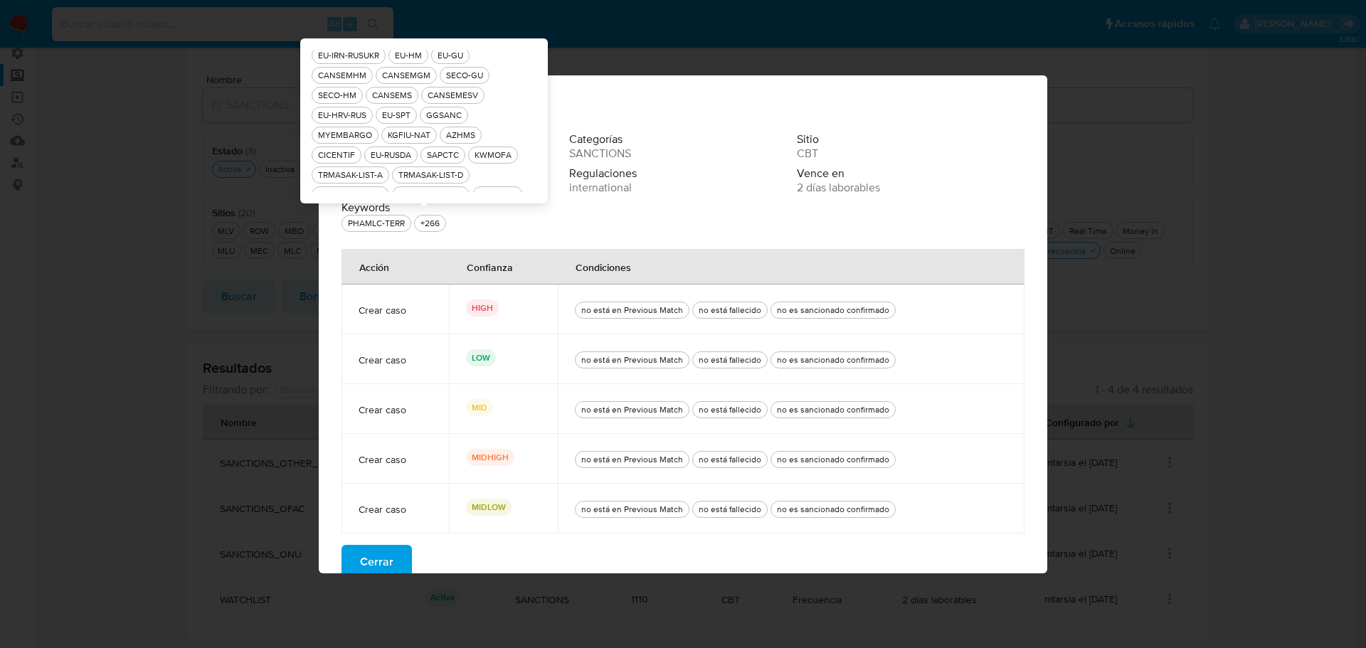
scroll to position [4962, 38]
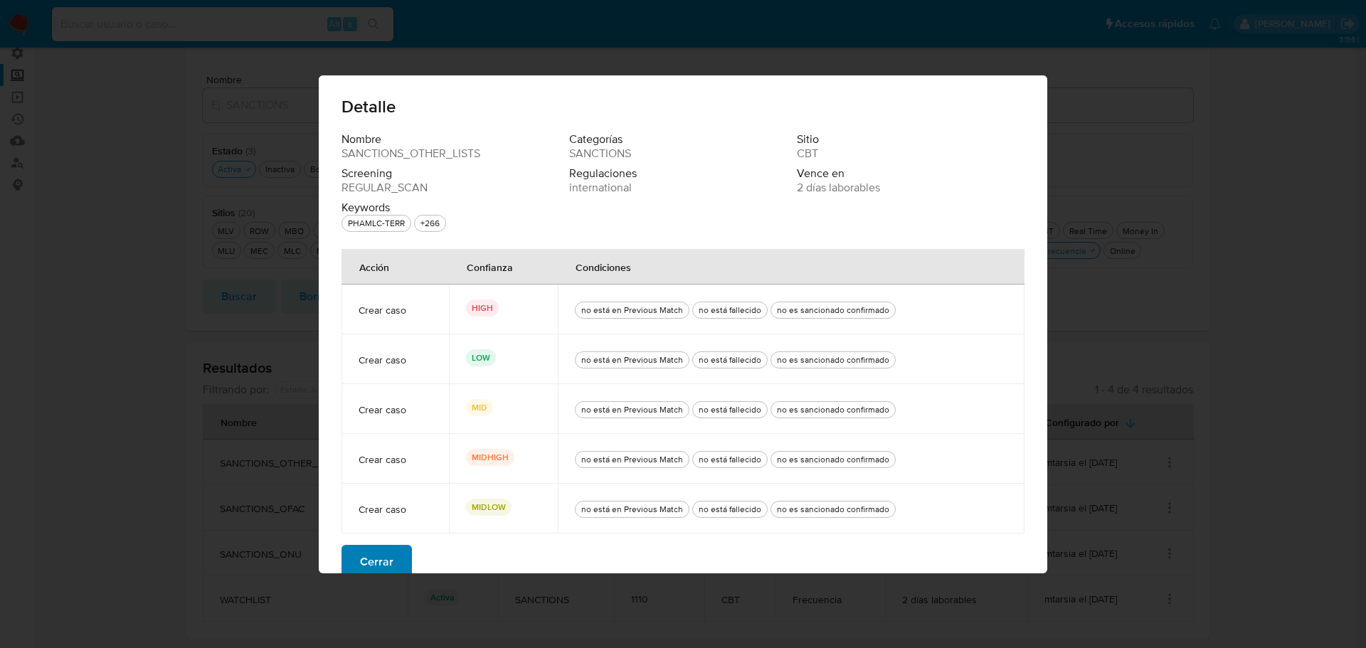
click at [386, 555] on span "Cerrar" at bounding box center [376, 561] width 33 height 31
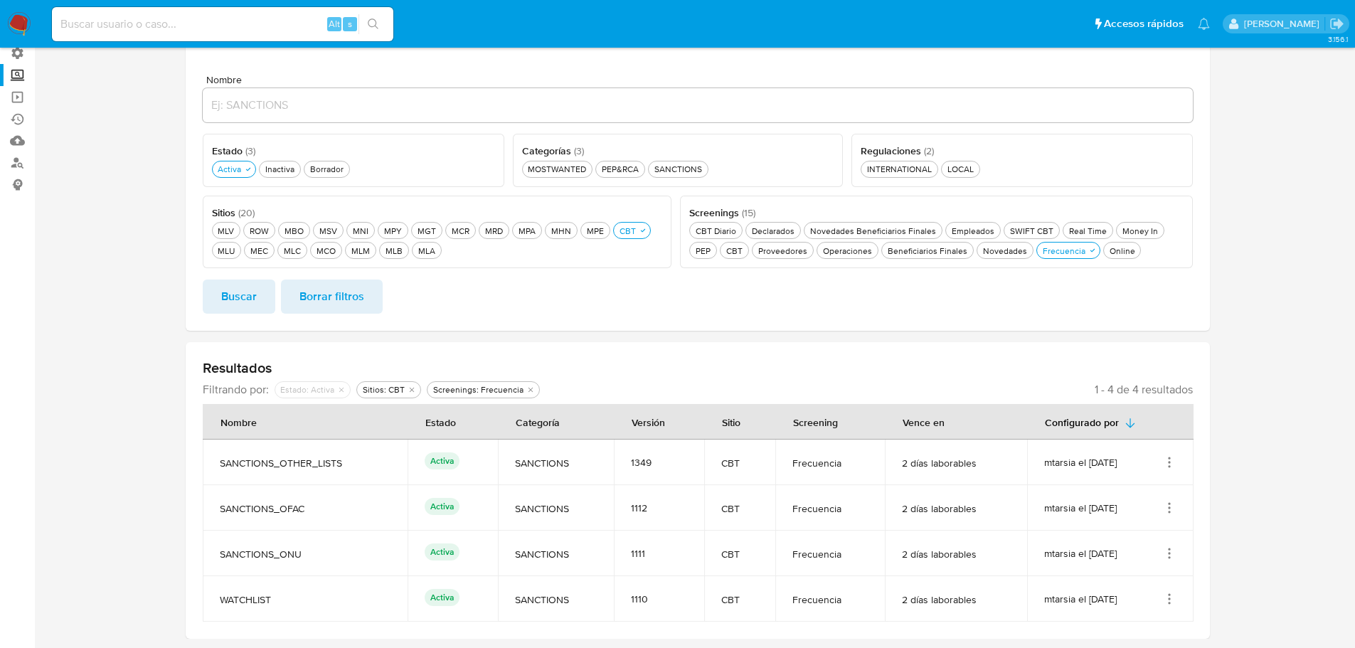
click at [1176, 460] on icon "Acciones" at bounding box center [1169, 462] width 14 height 14
click at [1127, 495] on button "Ver detalles" at bounding box center [1113, 496] width 128 height 38
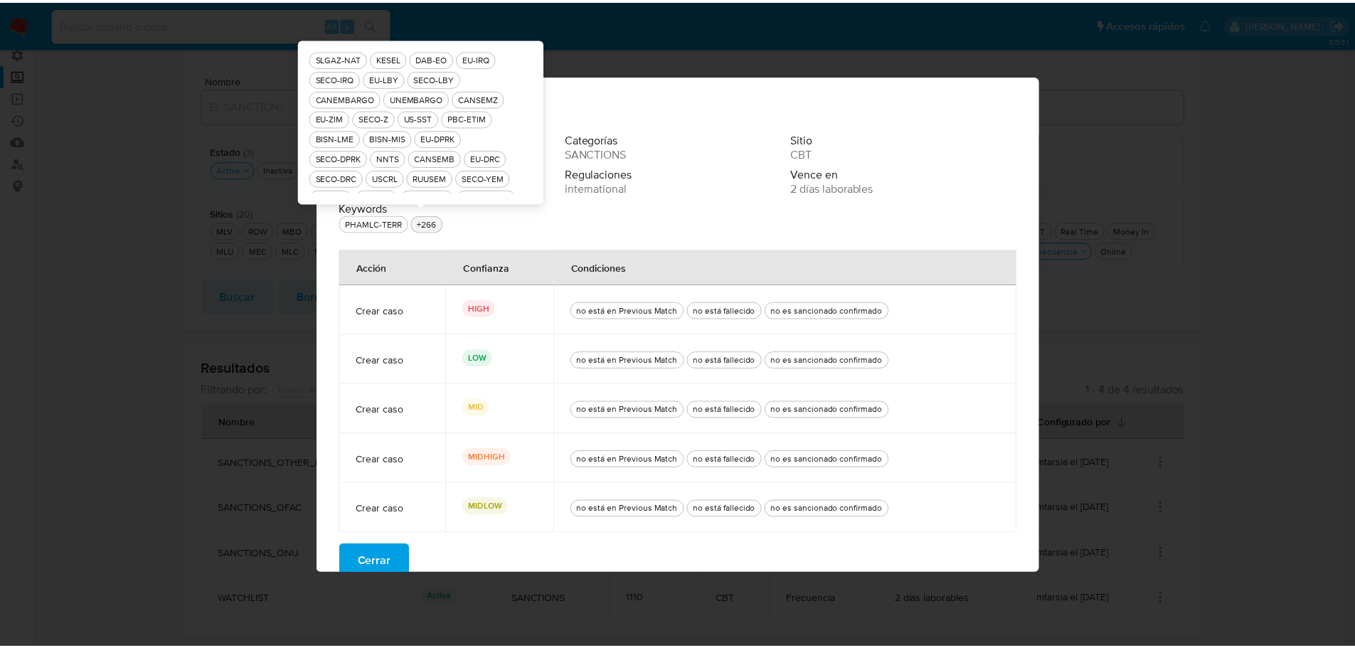
scroll to position [296, 0]
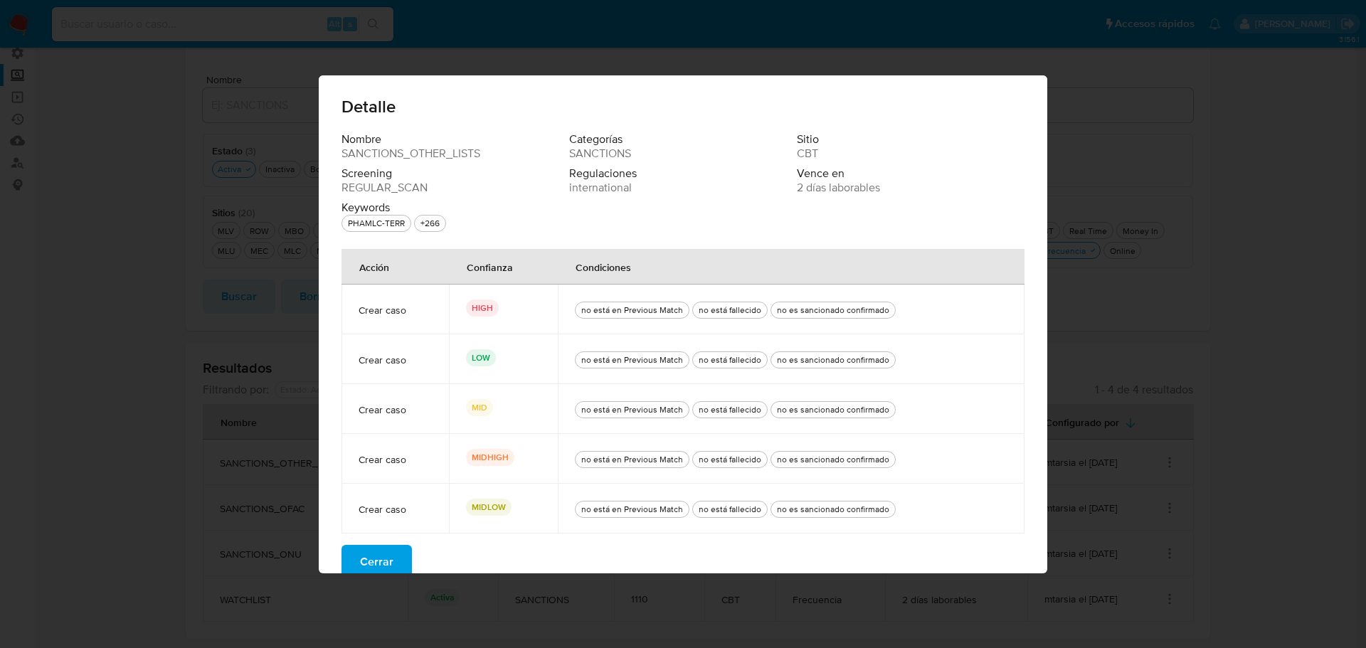
click at [393, 558] on button "Cerrar" at bounding box center [376, 562] width 70 height 34
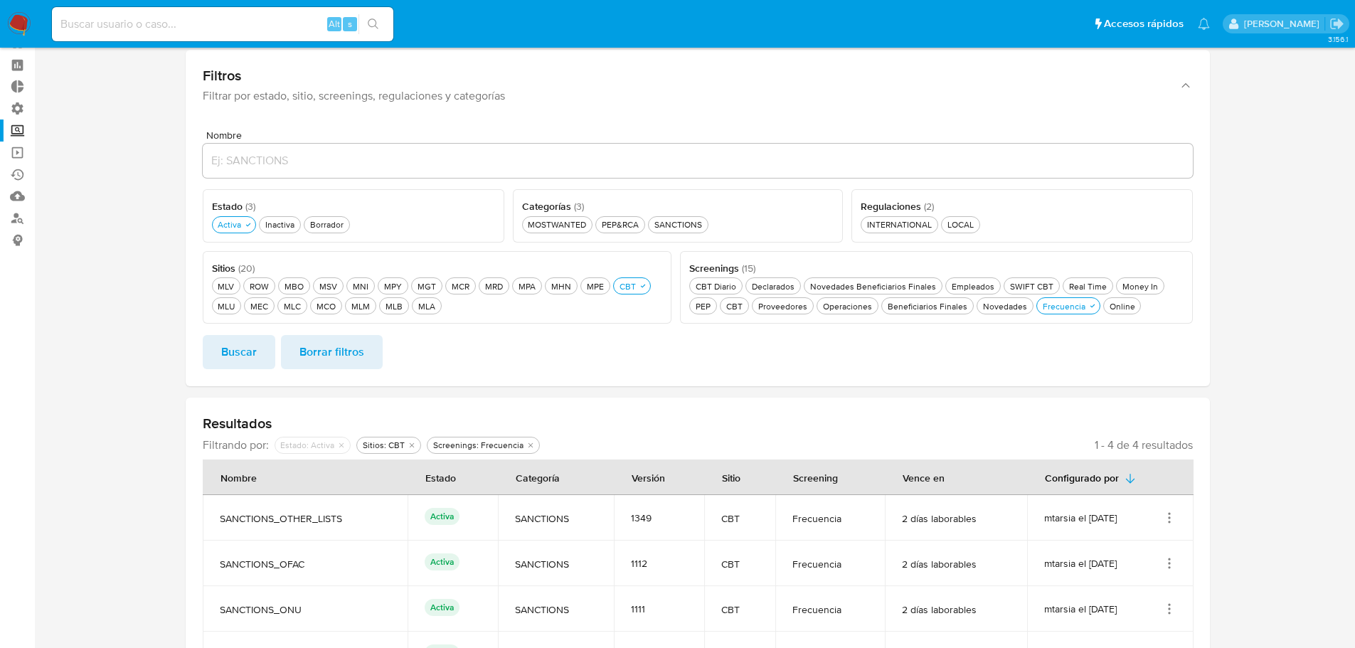
scroll to position [0, 0]
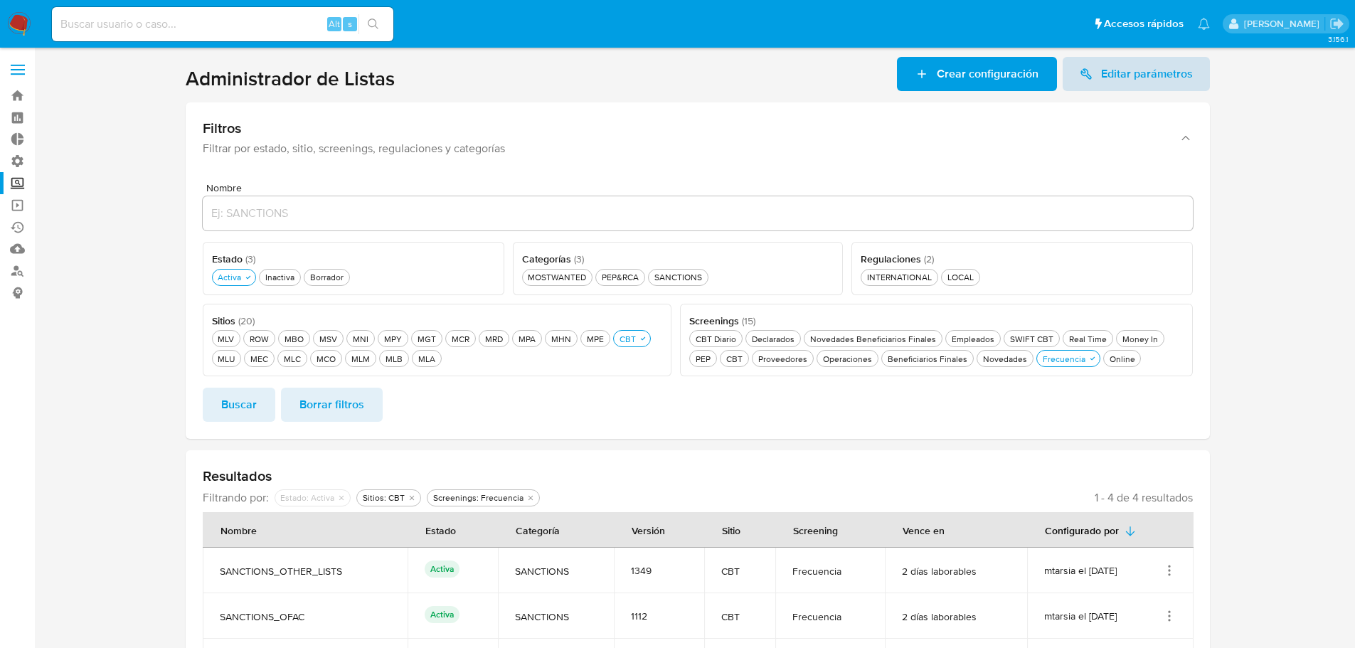
click at [1087, 73] on icon at bounding box center [1086, 74] width 13 height 13
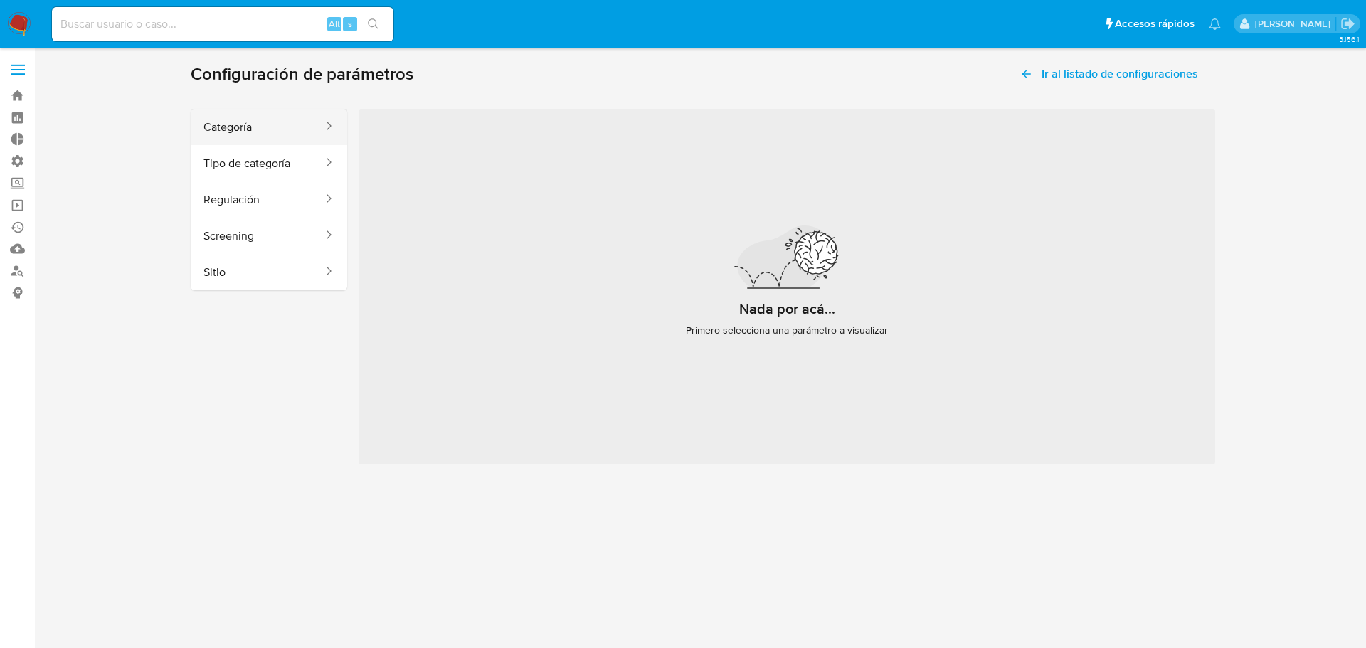
click at [304, 129] on button "Categoría" at bounding box center [258, 127] width 134 height 36
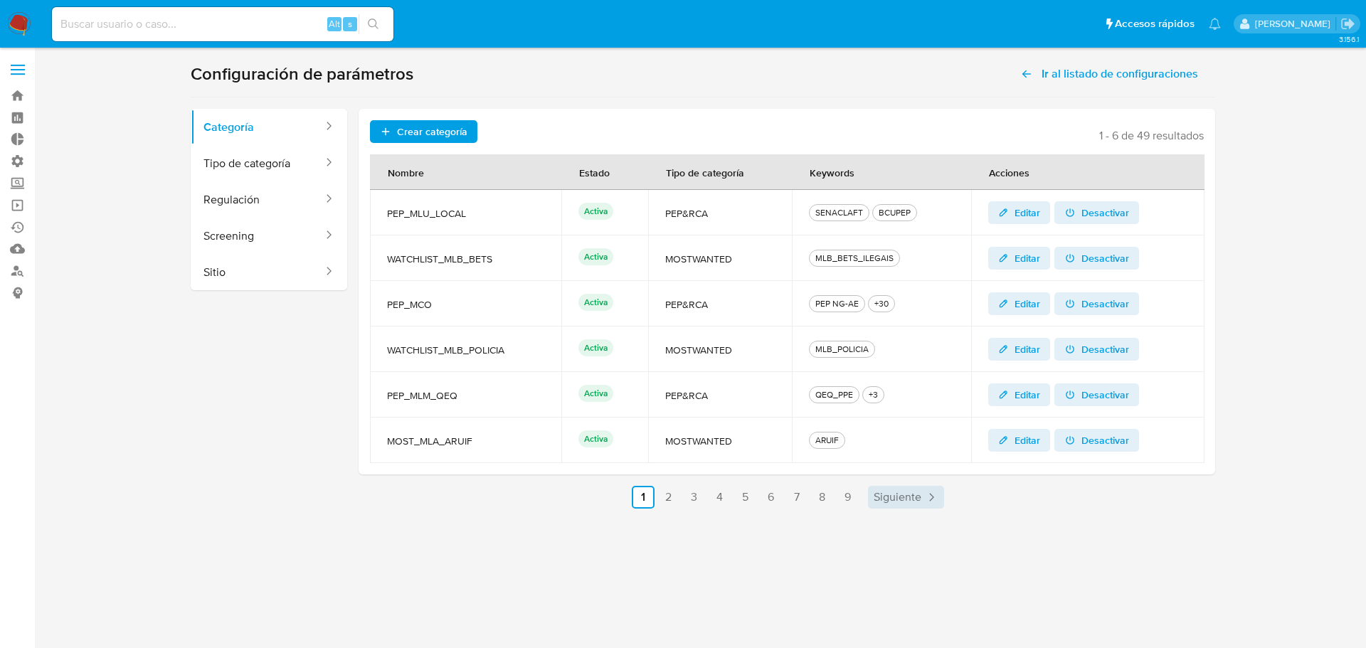
click at [896, 495] on span "Siguiente" at bounding box center [898, 497] width 48 height 11
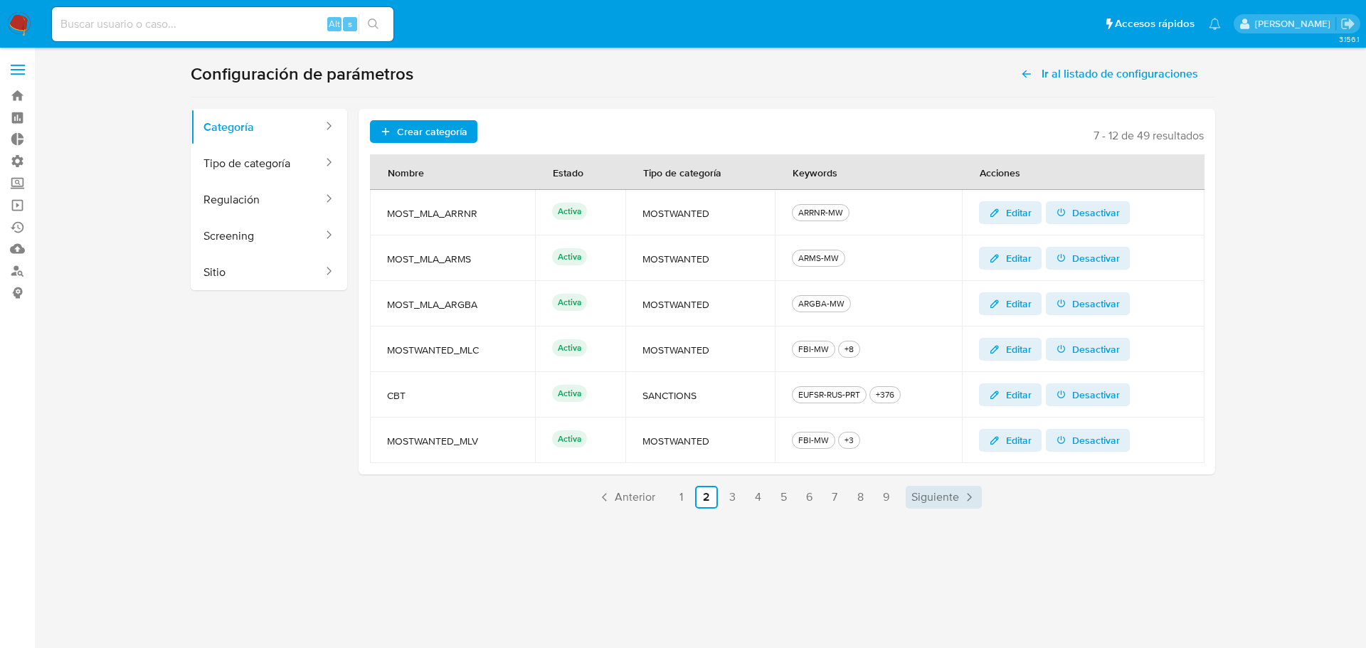
click at [909, 498] on link "Siguiente" at bounding box center [944, 497] width 76 height 23
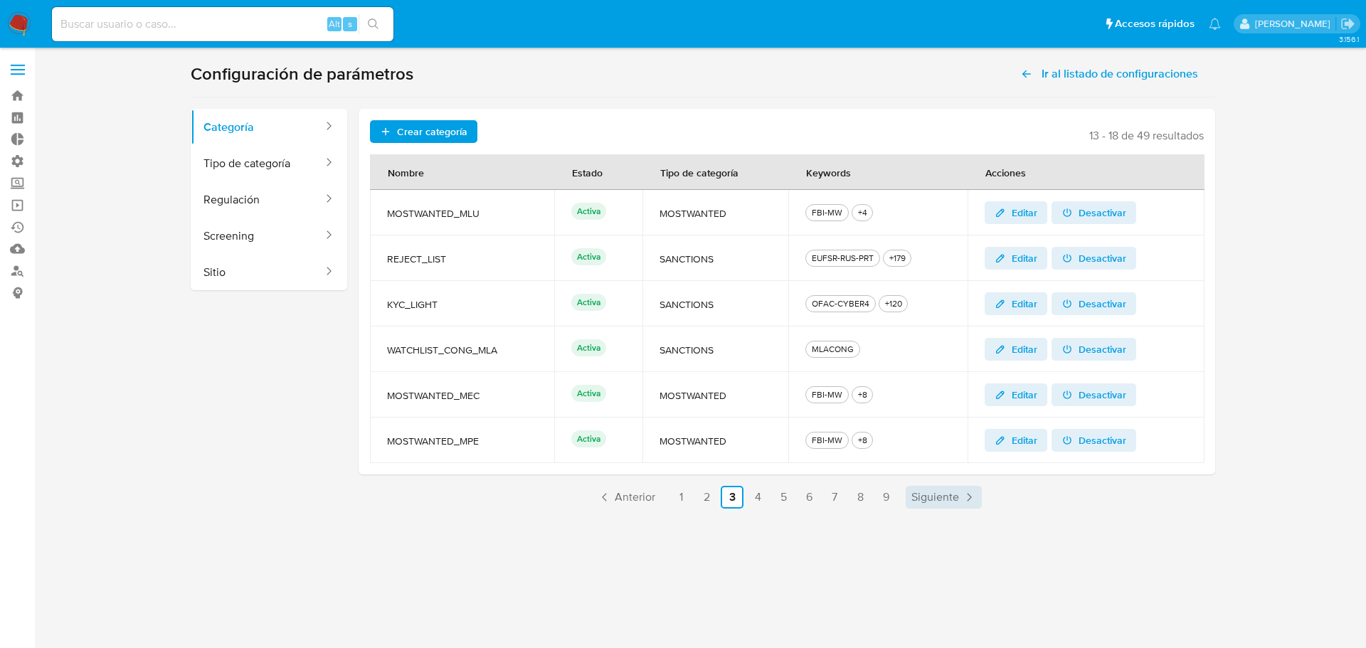
click at [953, 495] on span "Siguiente" at bounding box center [935, 497] width 48 height 11
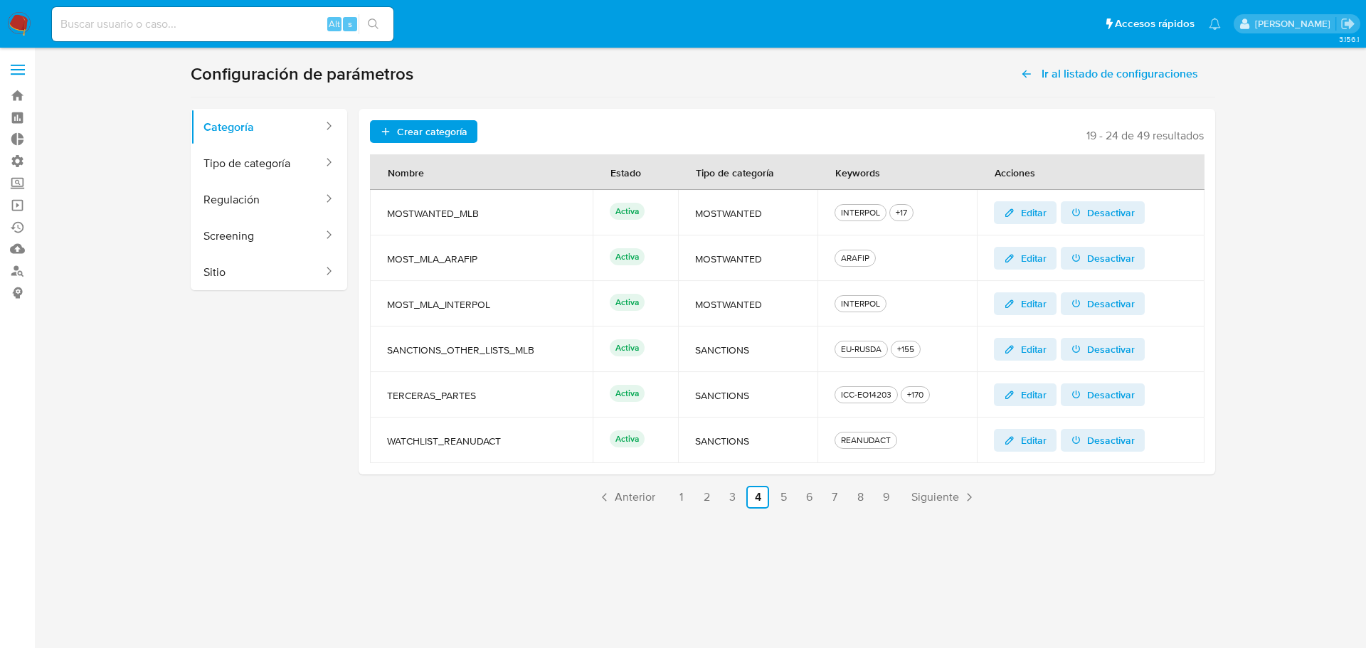
drag, startPoint x: 399, startPoint y: 352, endPoint x: 543, endPoint y: 346, distance: 144.5
click at [543, 346] on span "SANCTIONS_OTHER_LISTS_MLB" at bounding box center [481, 350] width 189 height 13
click at [556, 351] on span "SANCTIONS_OTHER_LISTS_MLB" at bounding box center [481, 350] width 189 height 13
click at [945, 494] on span "Siguiente" at bounding box center [935, 497] width 48 height 11
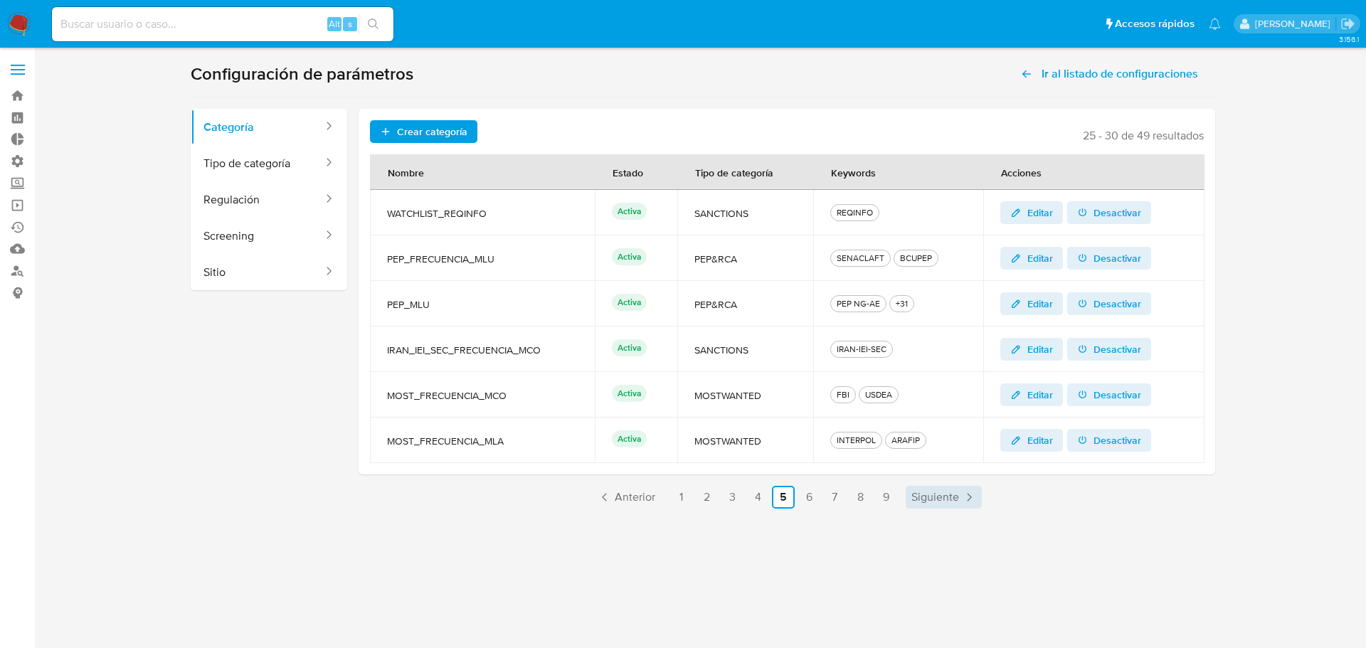
click at [950, 503] on span "Siguiente" at bounding box center [935, 497] width 48 height 11
click at [493, 217] on span "SANCTIONS_OTHER_LISTS_MLA" at bounding box center [480, 213] width 187 height 13
click at [1044, 215] on span "Editar" at bounding box center [1039, 212] width 26 height 23
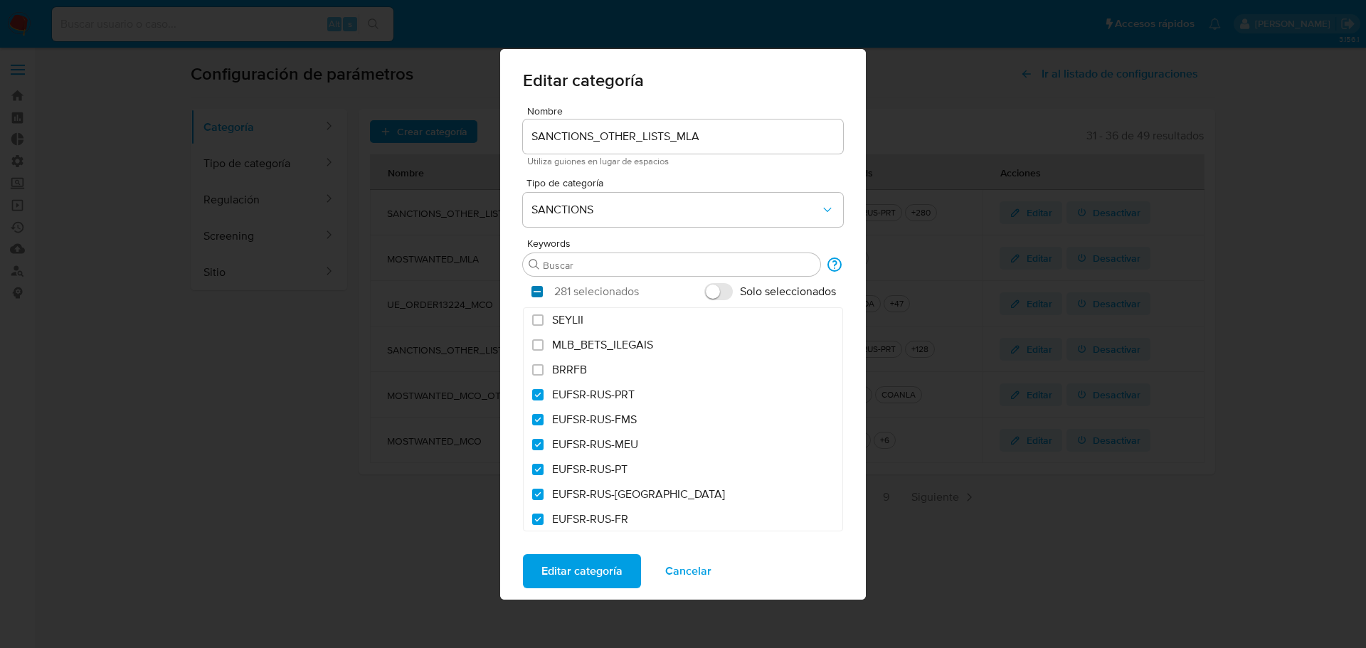
click at [538, 290] on input "checkbox" at bounding box center [536, 291] width 11 height 11
checkbox input "false"
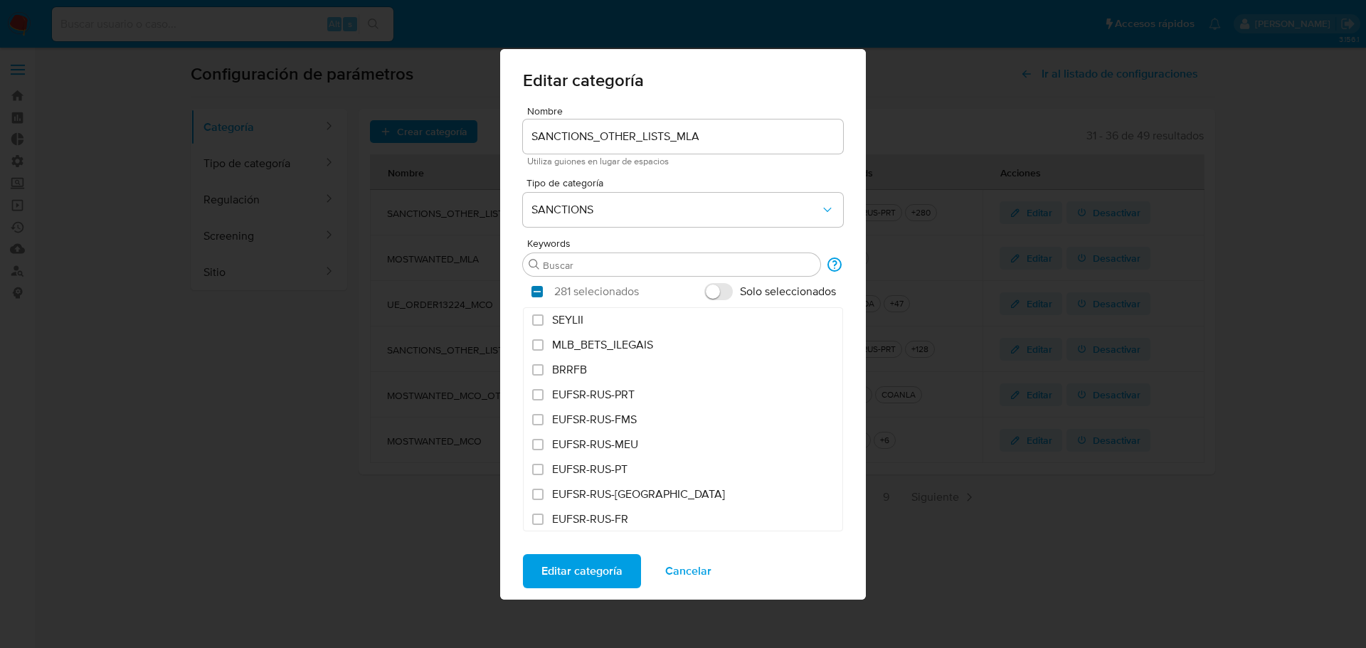
checkbox input "false"
click at [569, 267] on input "Buscar" at bounding box center [679, 265] width 272 height 13
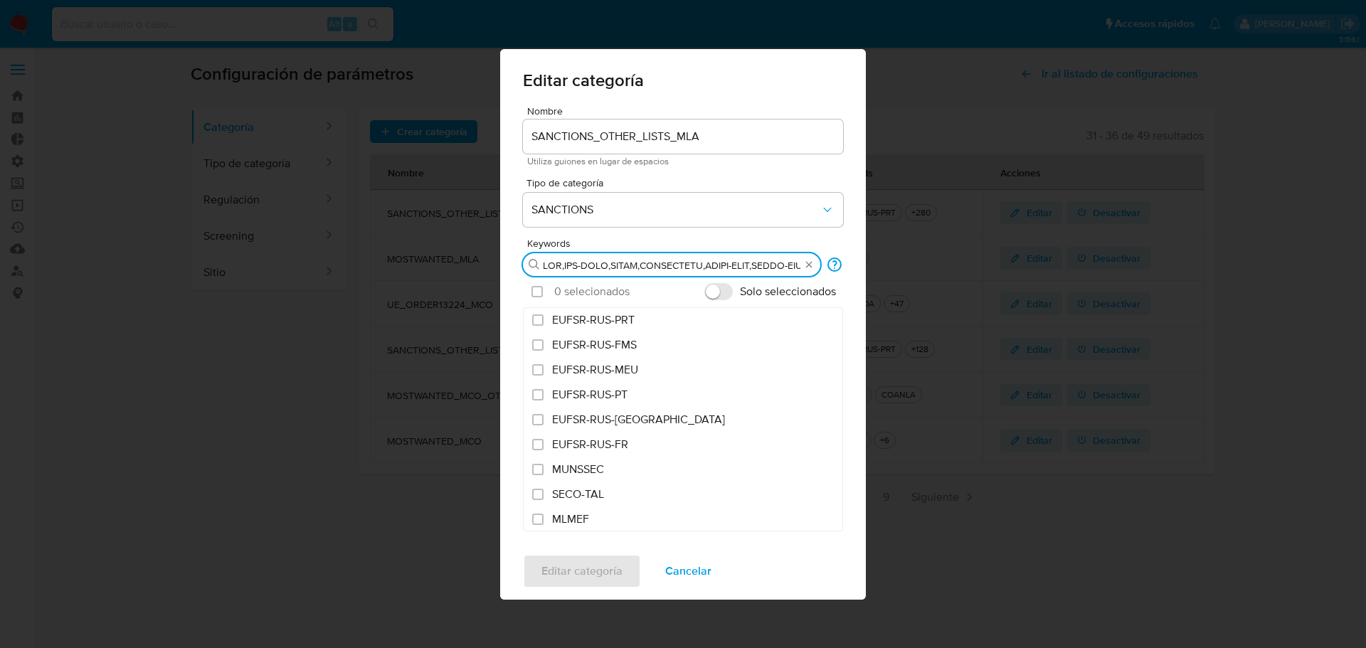
scroll to position [0, 12281]
type input "ACB,ACB-SANC,AEDTO,AFFINTRACA,AMCBA-TERR,ARMJH-REPET,AUASV-DPRK,AUS-EMB,AZFMS,A…"
click at [716, 290] on input "Solo seleccionados" at bounding box center [718, 291] width 28 height 17
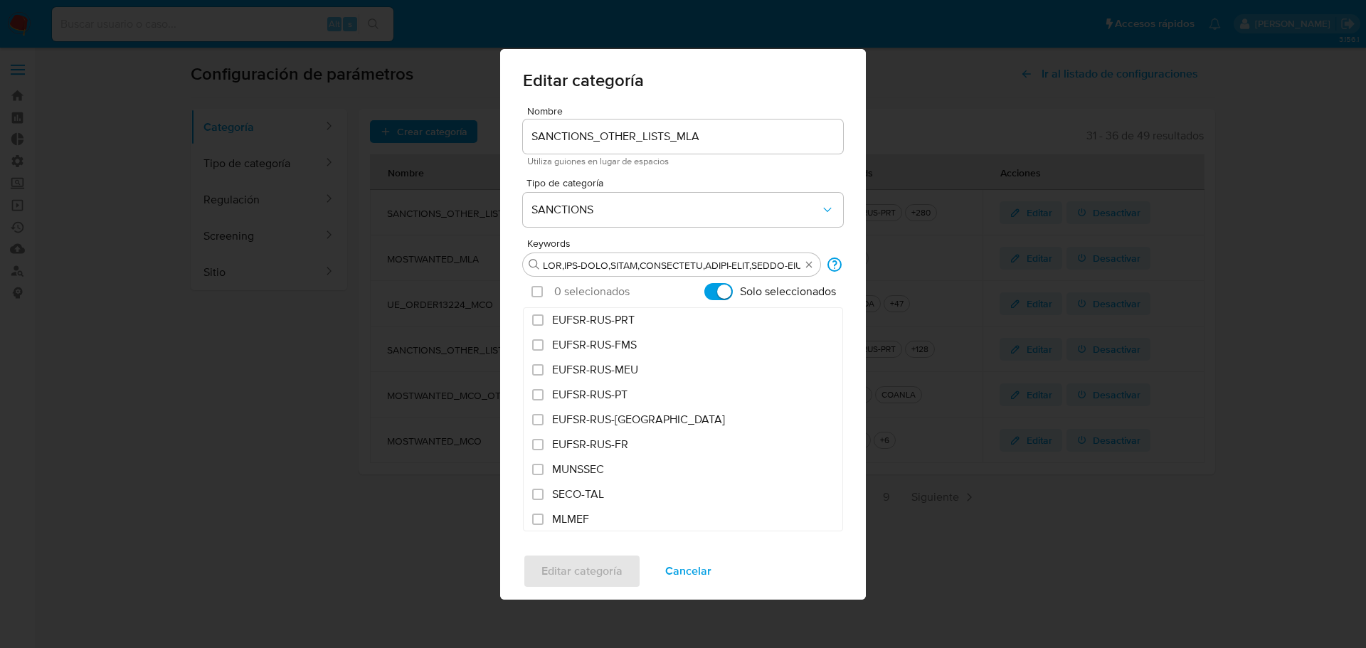
checkbox input "true"
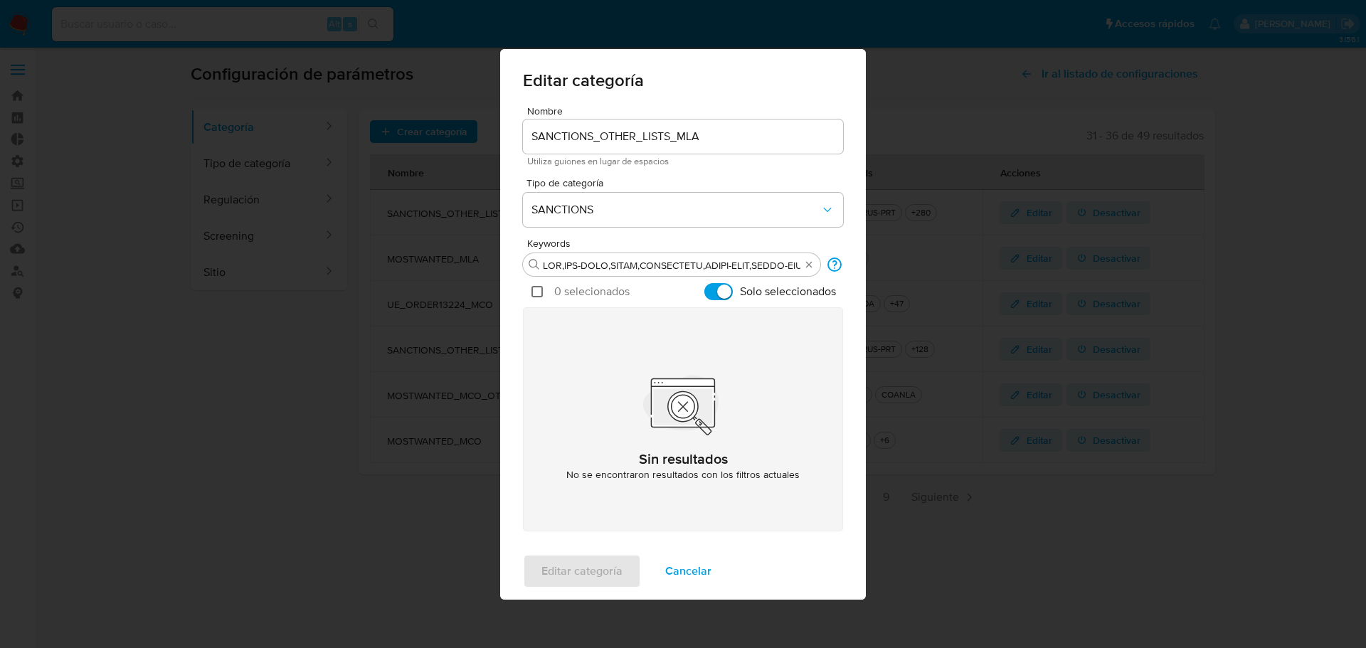
click at [534, 294] on input "checkbox" at bounding box center [536, 291] width 11 height 11
click at [539, 291] on input "checkbox" at bounding box center [536, 291] width 11 height 11
checkbox input "false"
click at [592, 270] on input "Buscar" at bounding box center [672, 265] width 258 height 13
click at [722, 289] on input "Solo seleccionados" at bounding box center [718, 291] width 28 height 17
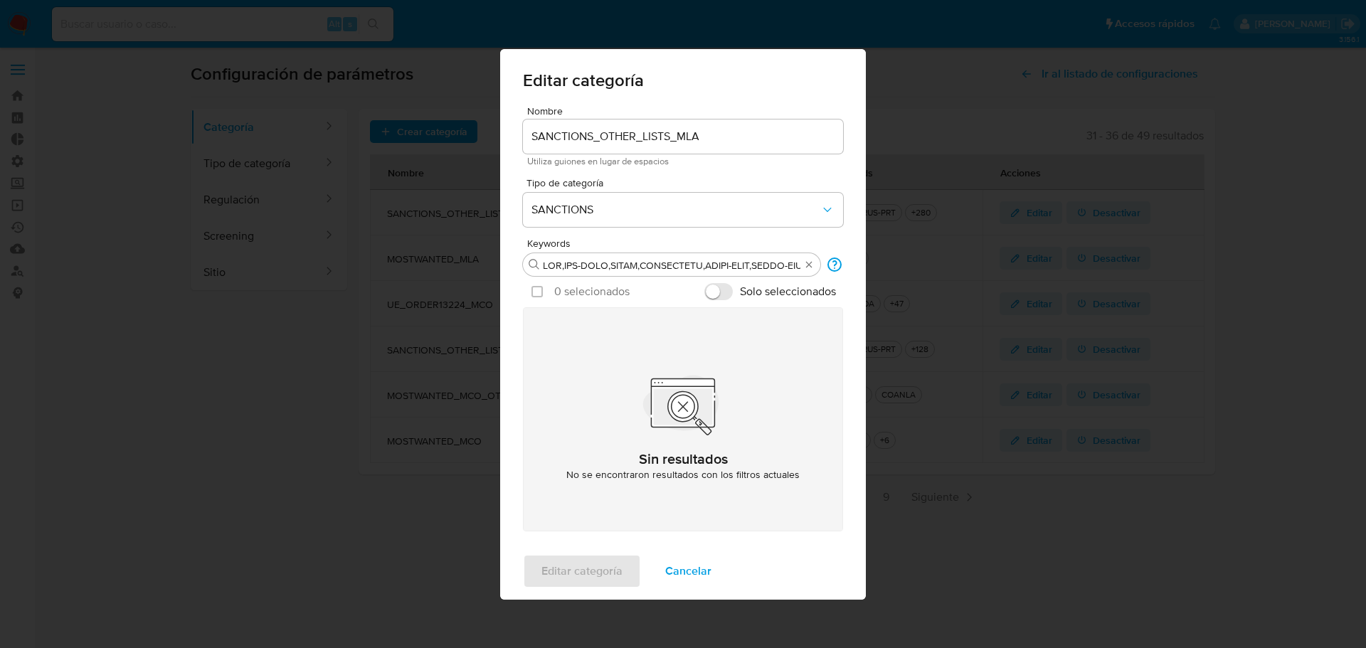
checkbox input "false"
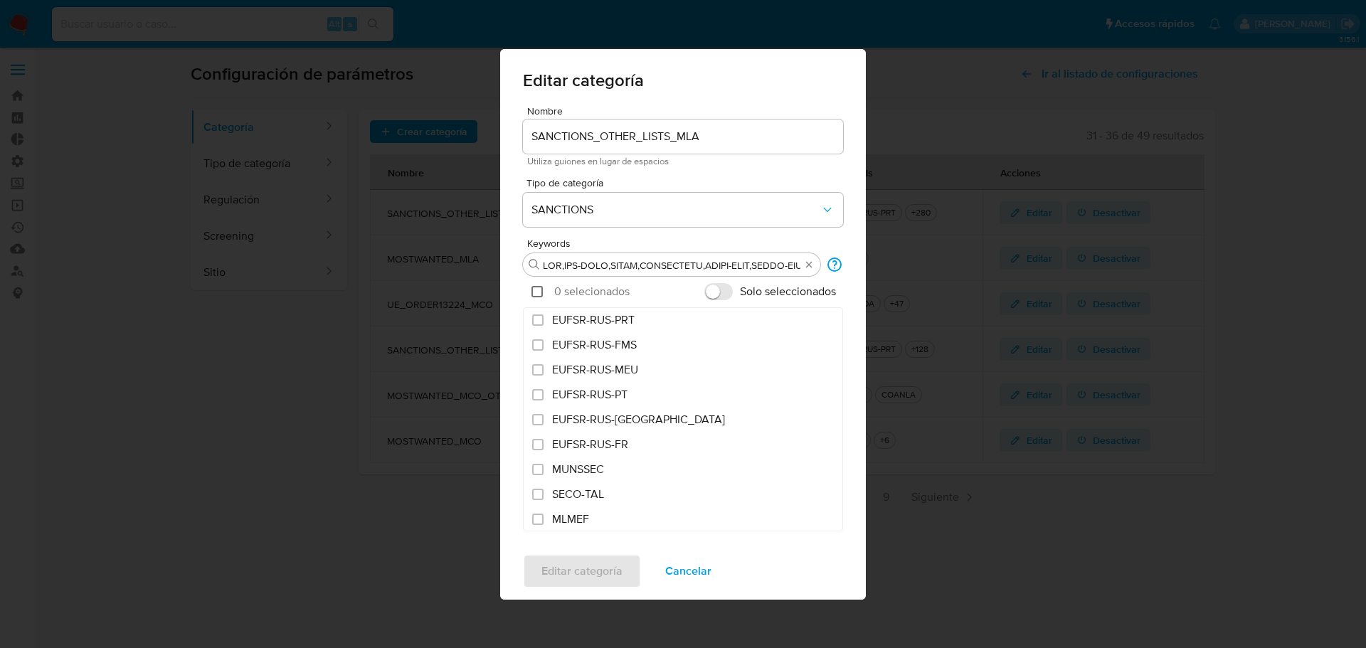
click at [538, 291] on input "checkbox" at bounding box center [536, 291] width 11 height 11
checkbox input "true"
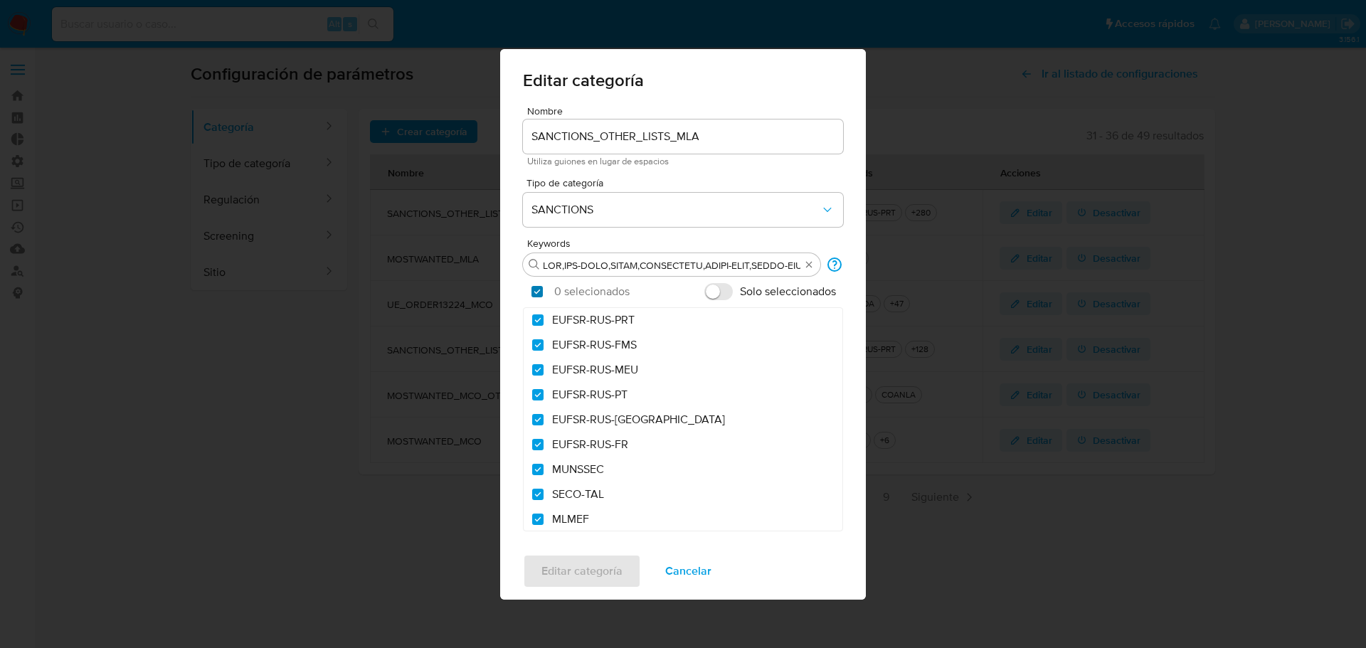
checkbox input "true"
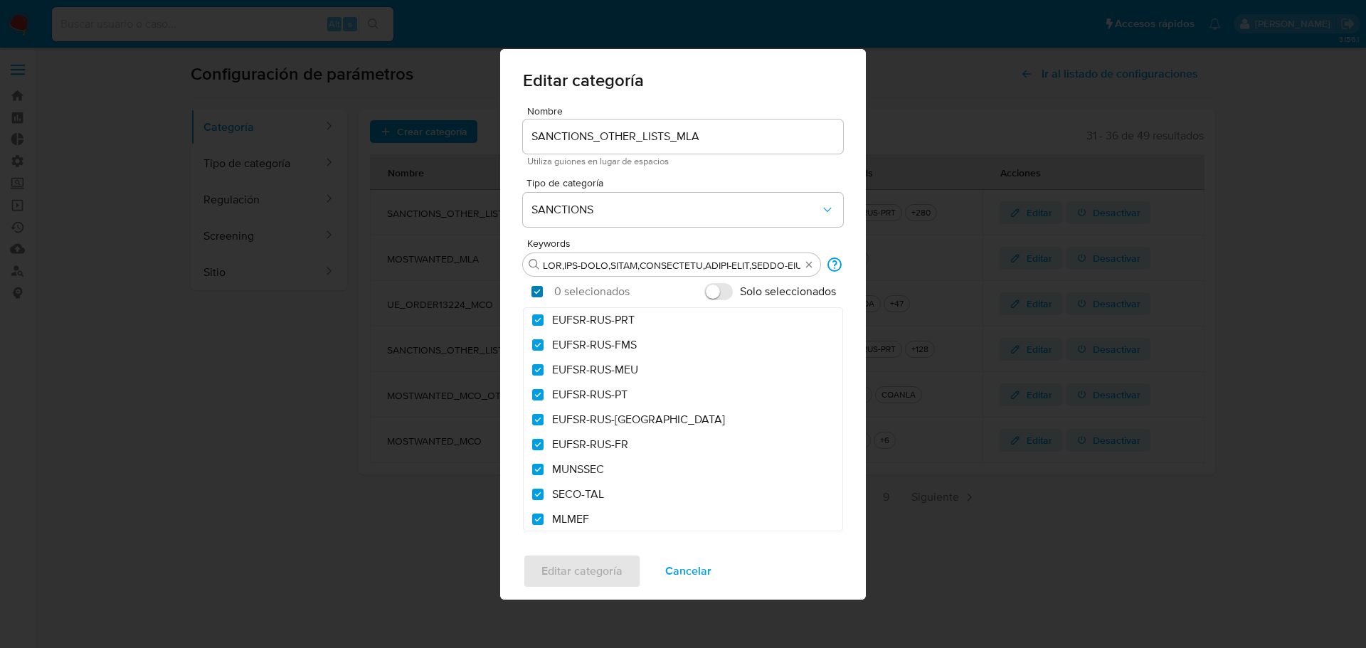
checkbox input "true"
click at [711, 290] on input "Solo seleccionados" at bounding box center [718, 291] width 28 height 17
checkbox input "true"
click at [691, 573] on span "Cancelar" at bounding box center [688, 571] width 46 height 31
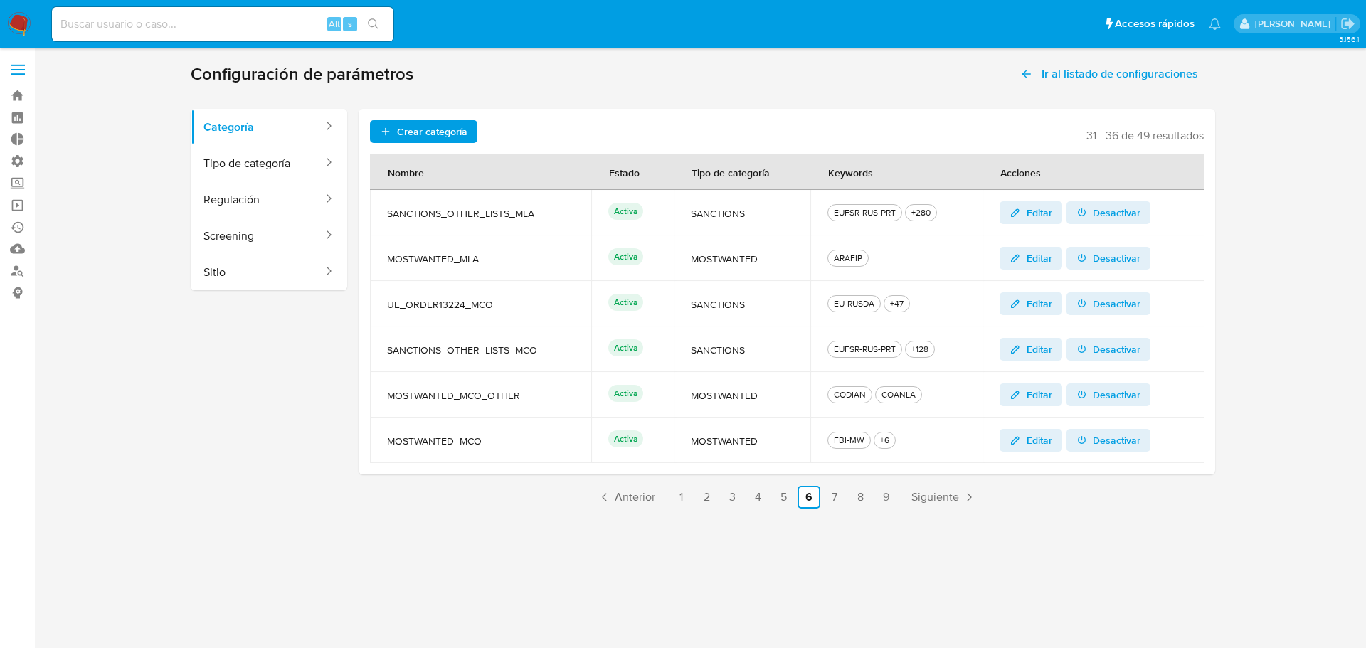
click at [1021, 211] on span "Editar" at bounding box center [1030, 213] width 43 height 20
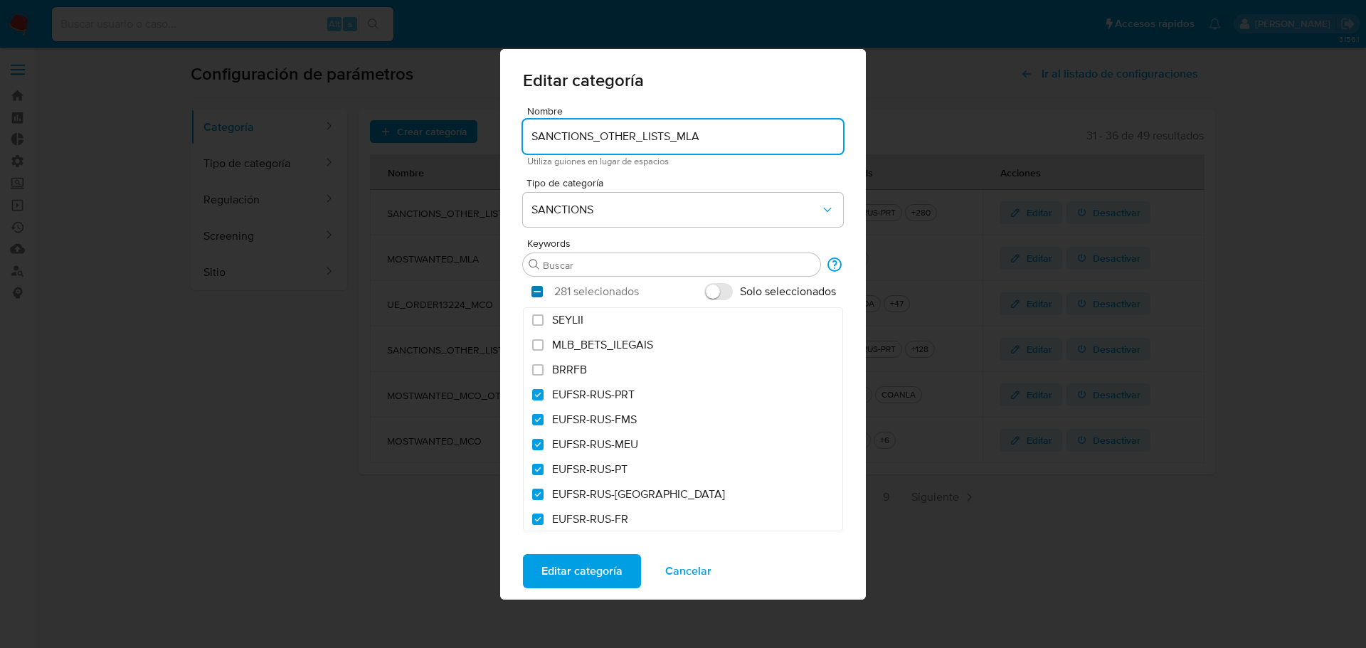
click at [541, 294] on input "checkbox" at bounding box center [536, 291] width 11 height 11
checkbox input "false"
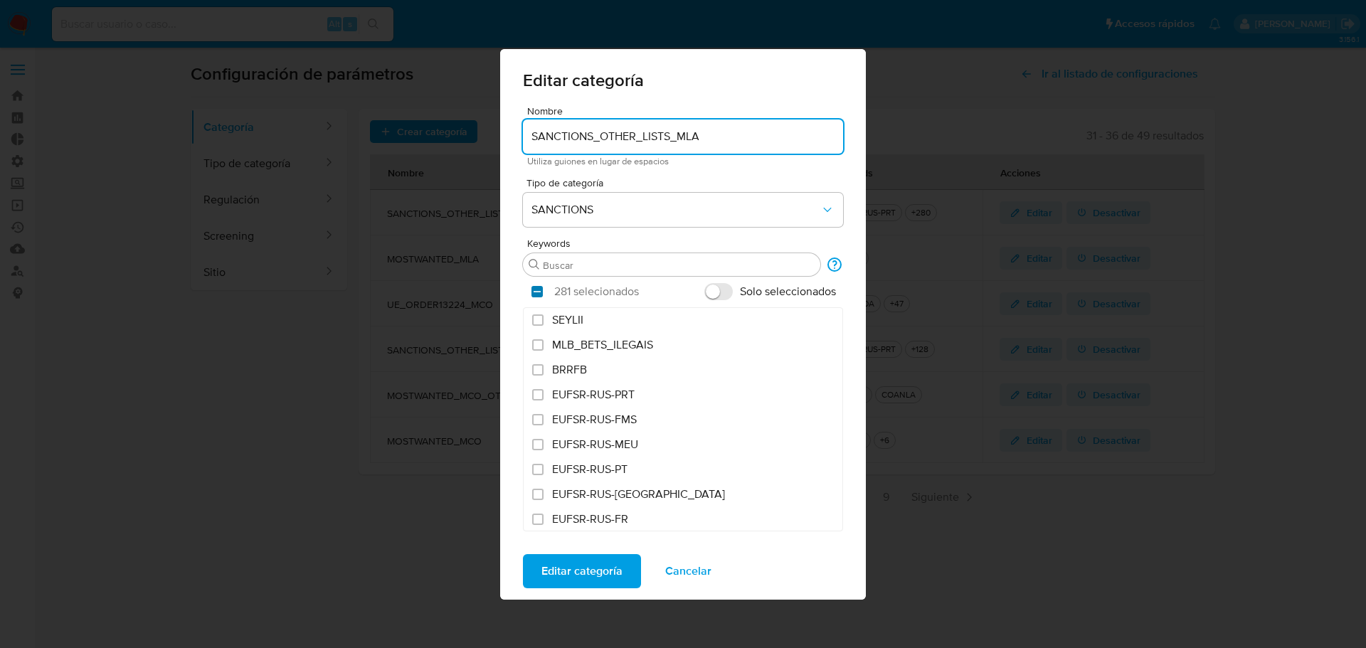
checkbox input "false"
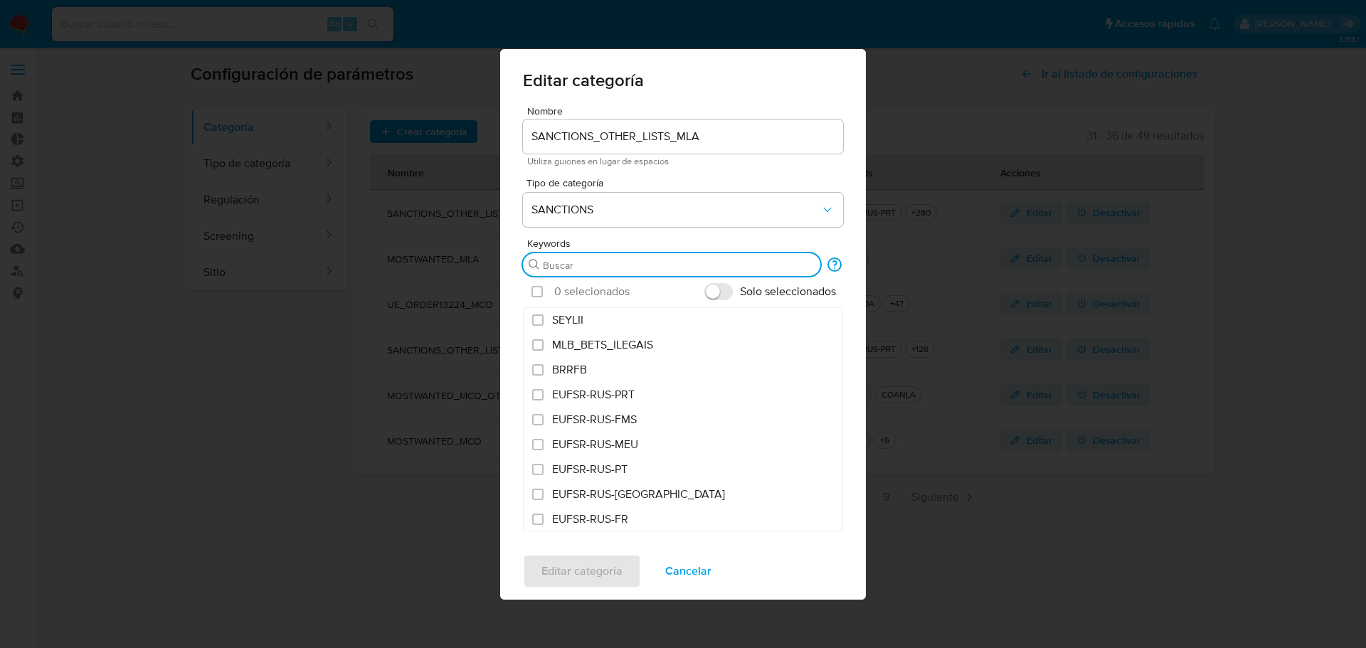
click at [590, 270] on input "Buscar" at bounding box center [679, 265] width 272 height 13
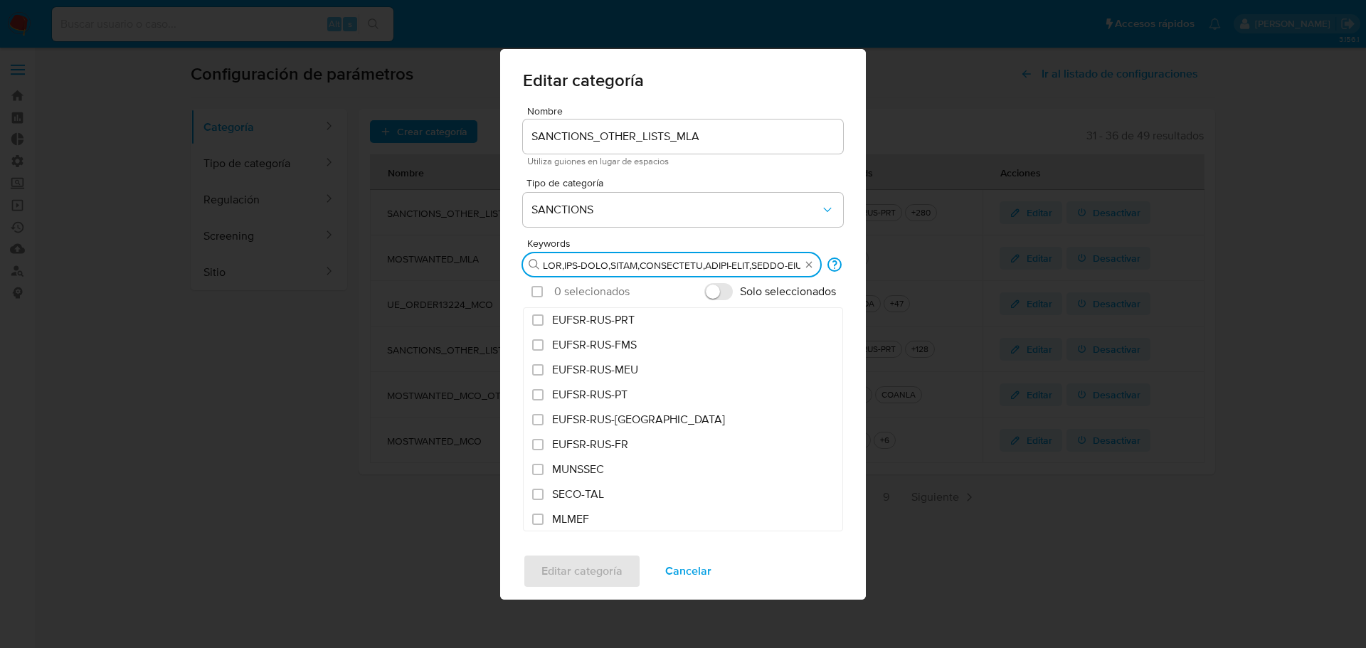
scroll to position [0, 12360]
type input "ACB,ACB-SANC,AEDTO,AFFINTRACA,AMCBA-TERR,ARMJH-REPET,AUASV-DPRK,AUS-EMB,AZFMS,A…"
click at [534, 293] on input "checkbox" at bounding box center [536, 291] width 11 height 11
checkbox input "true"
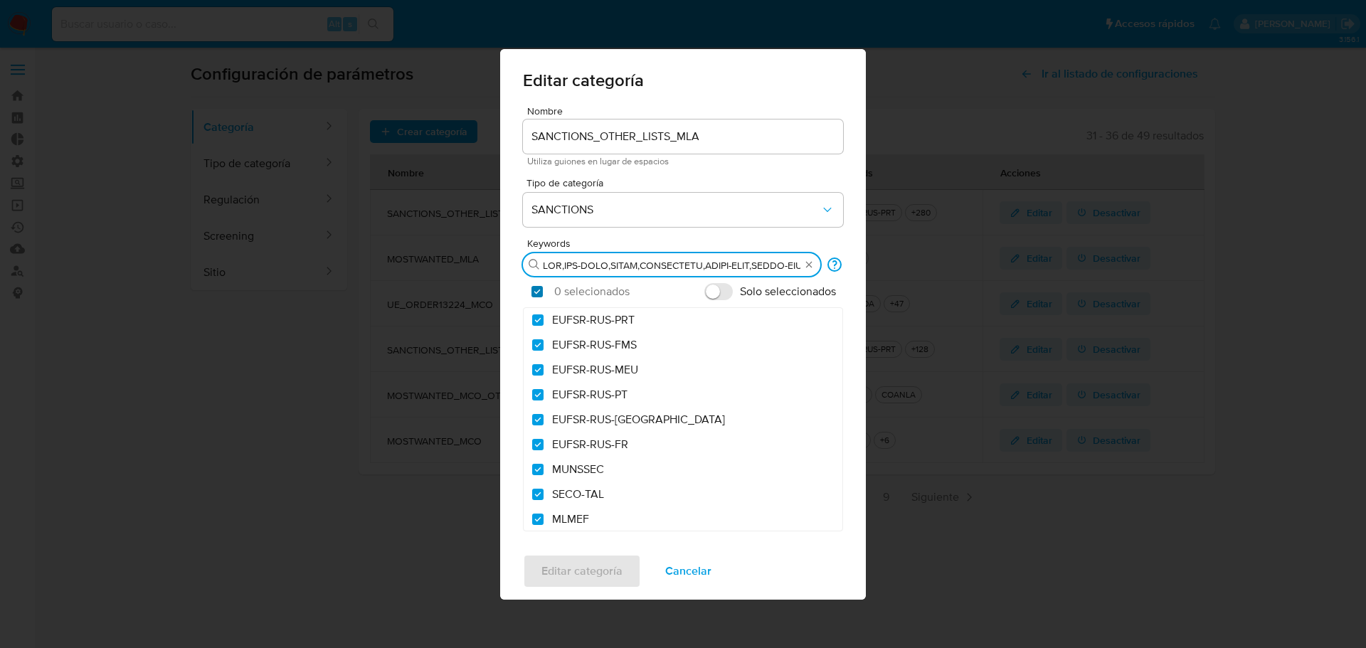
checkbox input "true"
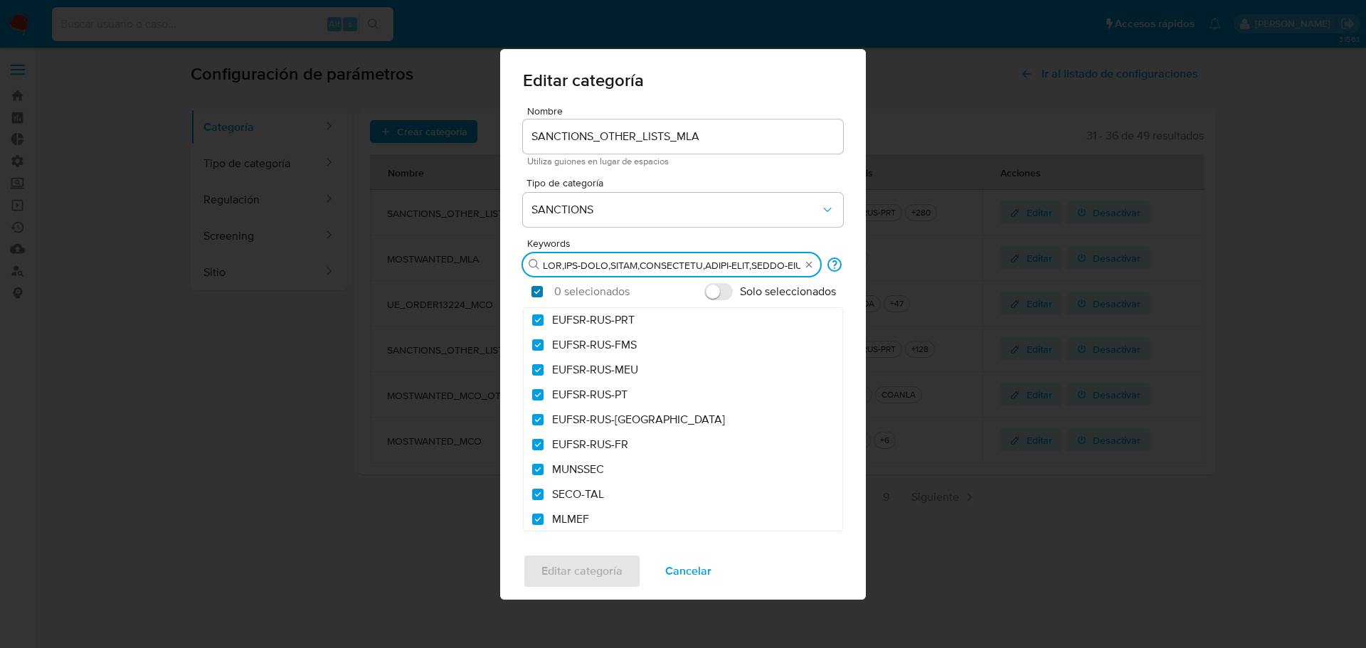
checkbox input "true"
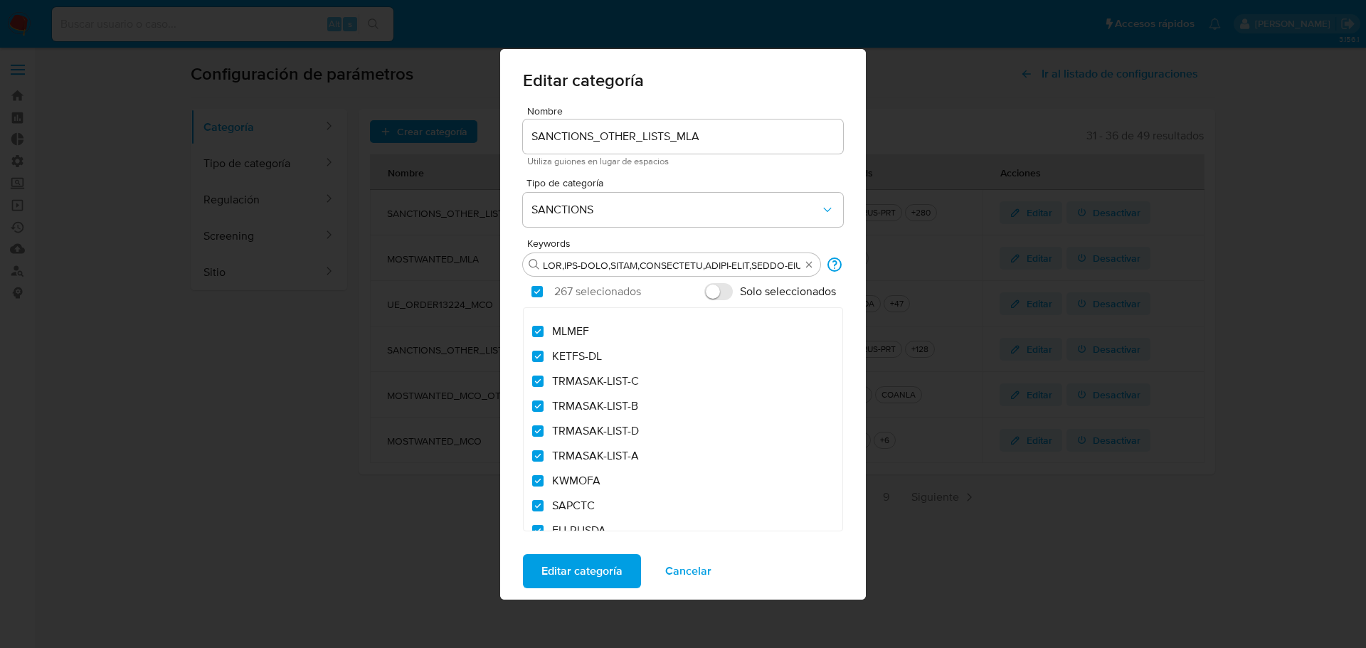
scroll to position [213, 0]
click at [713, 292] on input "Solo seleccionados" at bounding box center [718, 291] width 28 height 17
checkbox input "true"
click at [770, 266] on input "Buscar" at bounding box center [672, 265] width 258 height 13
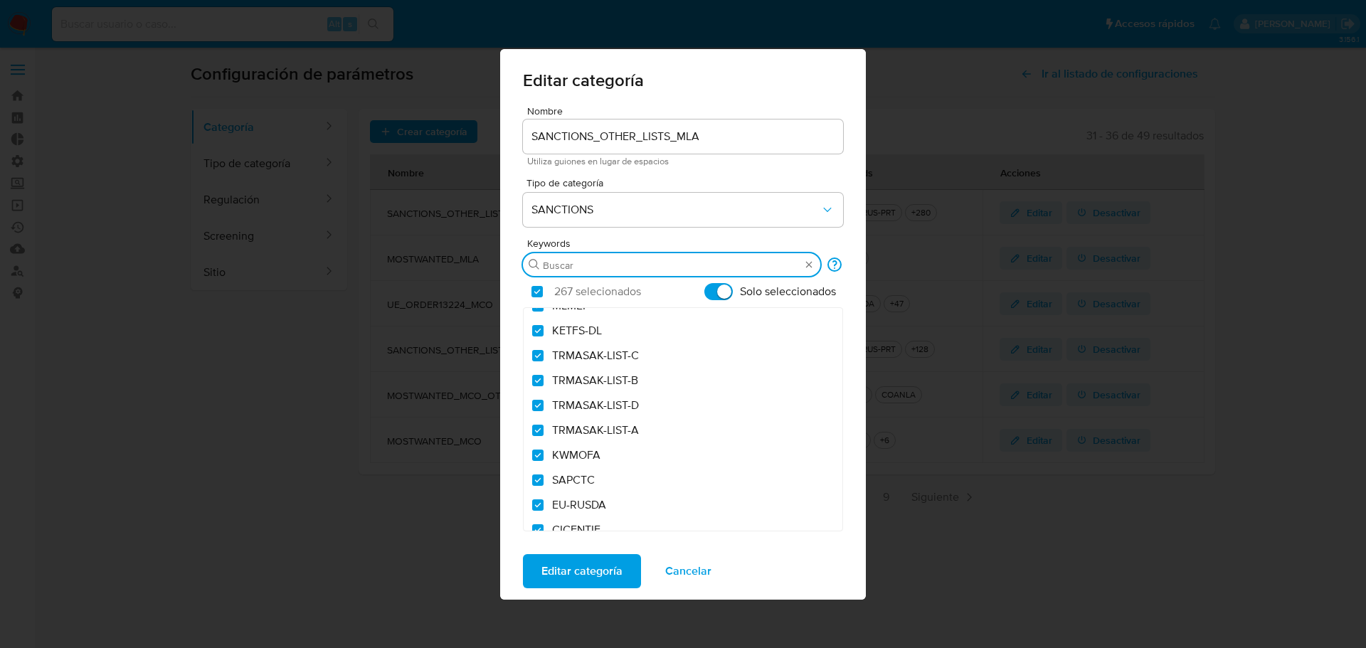
scroll to position [0, 0]
click at [720, 290] on input "Solo seleccionados" at bounding box center [718, 291] width 28 height 17
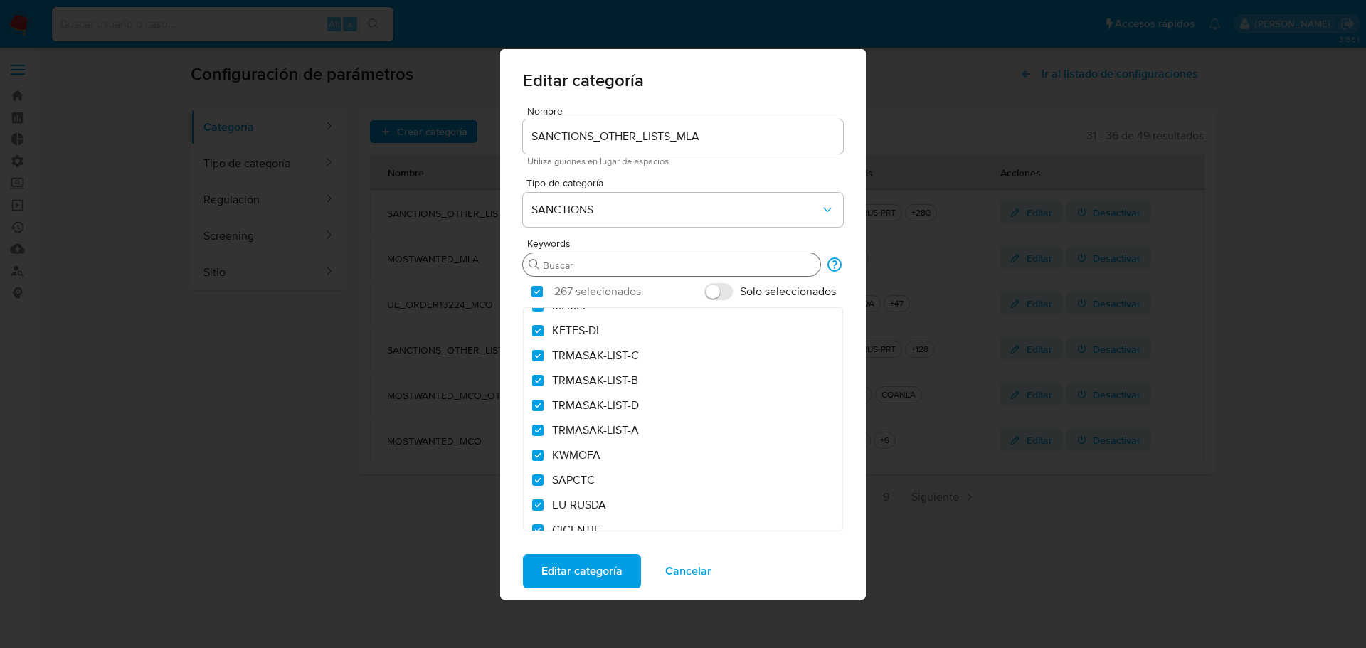
checkbox input "false"
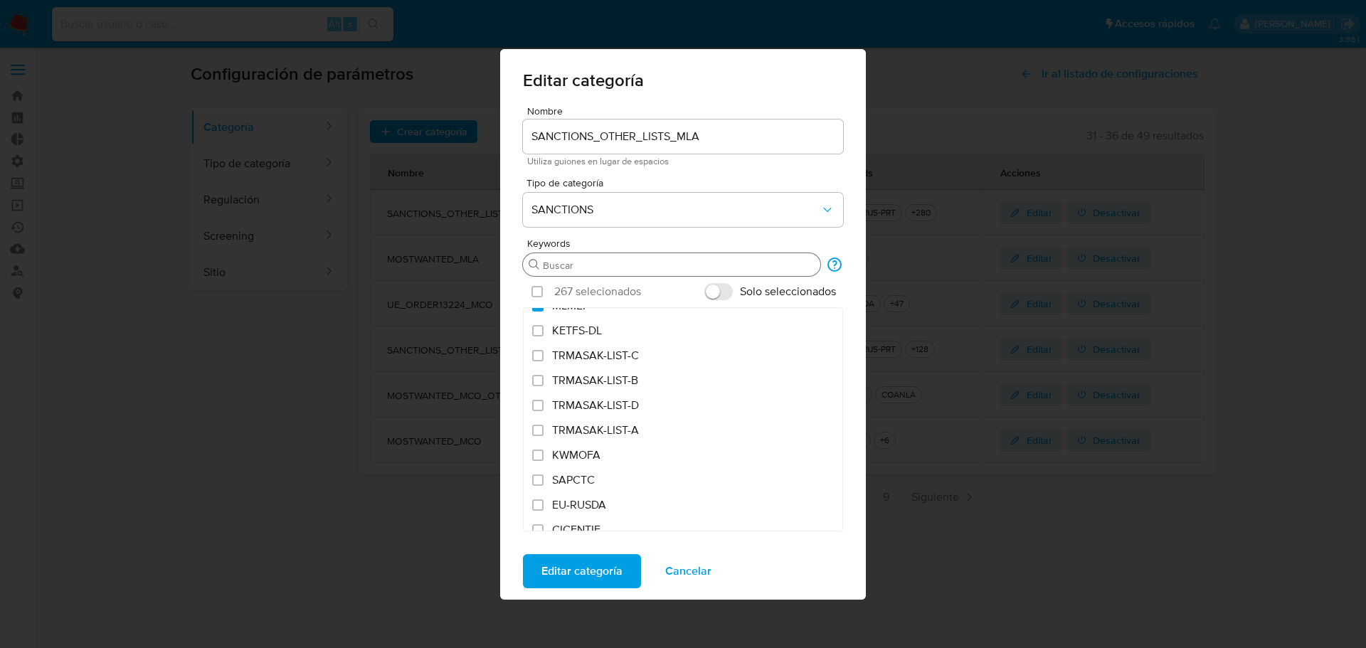
checkbox input "false"
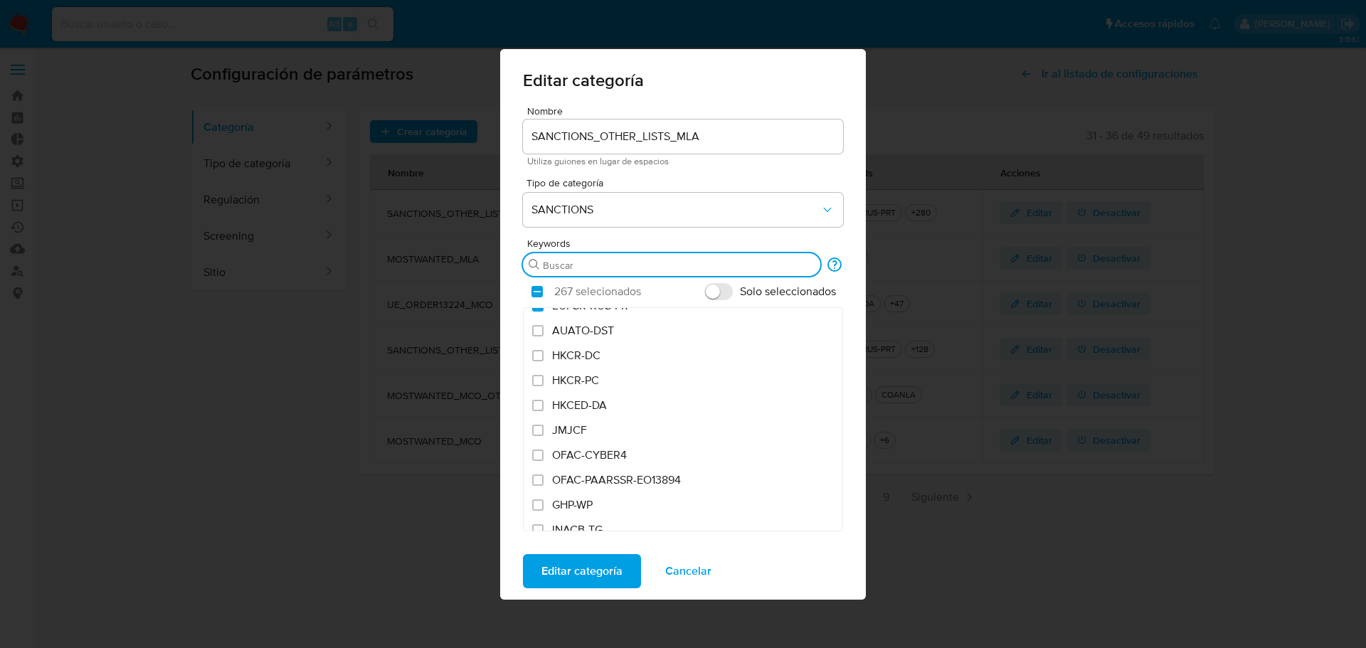
click at [649, 265] on input "Buscar" at bounding box center [679, 265] width 272 height 13
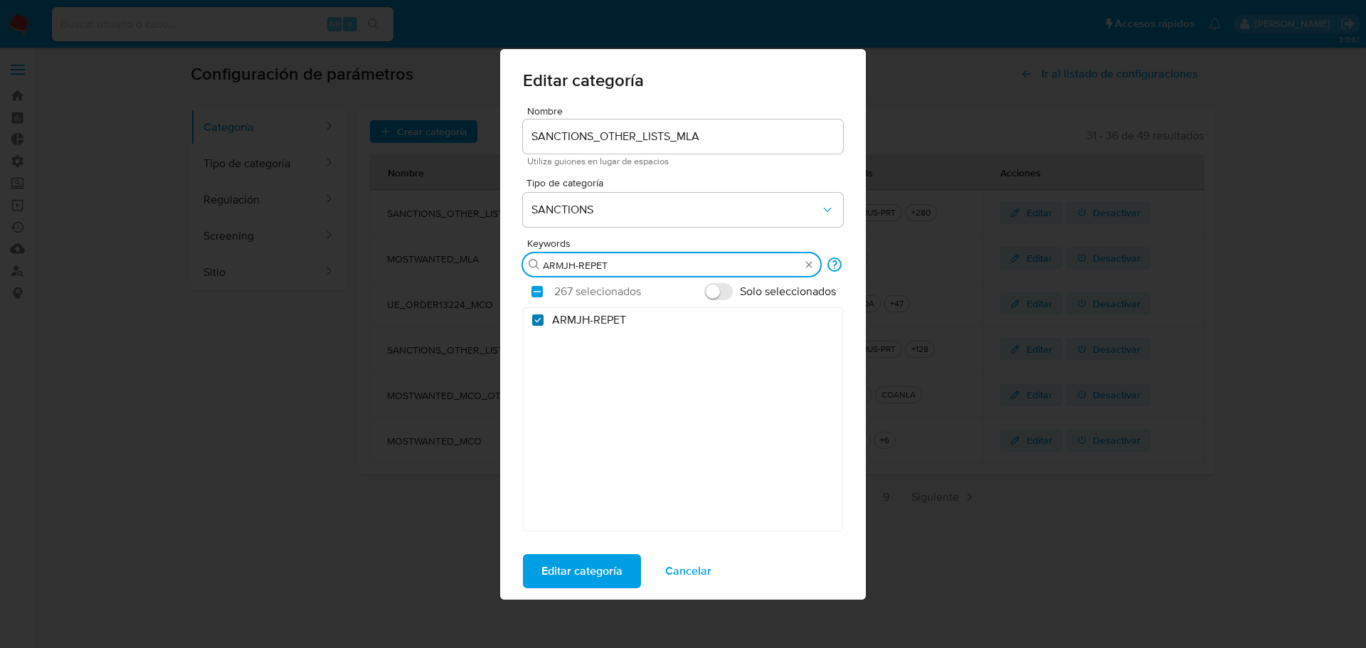
type input "ARMJH-REPET"
click at [538, 318] on input "ARMJH-REPET" at bounding box center [537, 319] width 11 height 11
checkbox input "false"
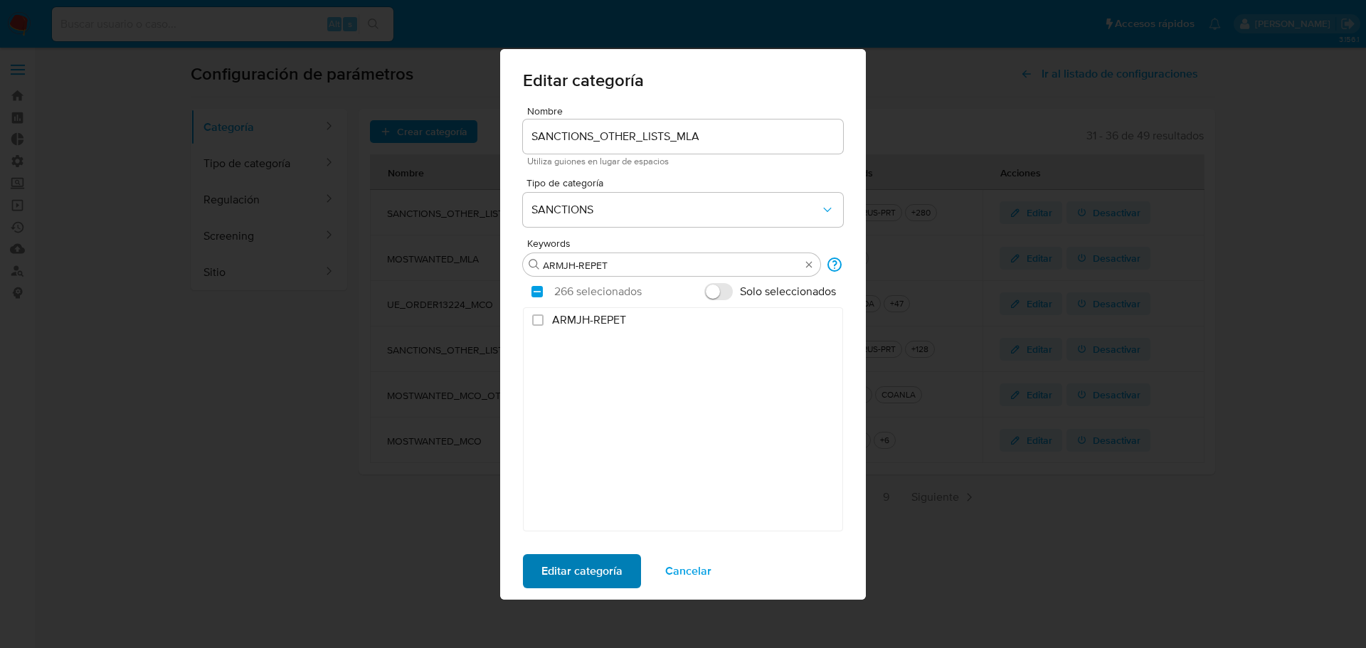
click at [583, 575] on span "Editar categoría" at bounding box center [581, 571] width 81 height 31
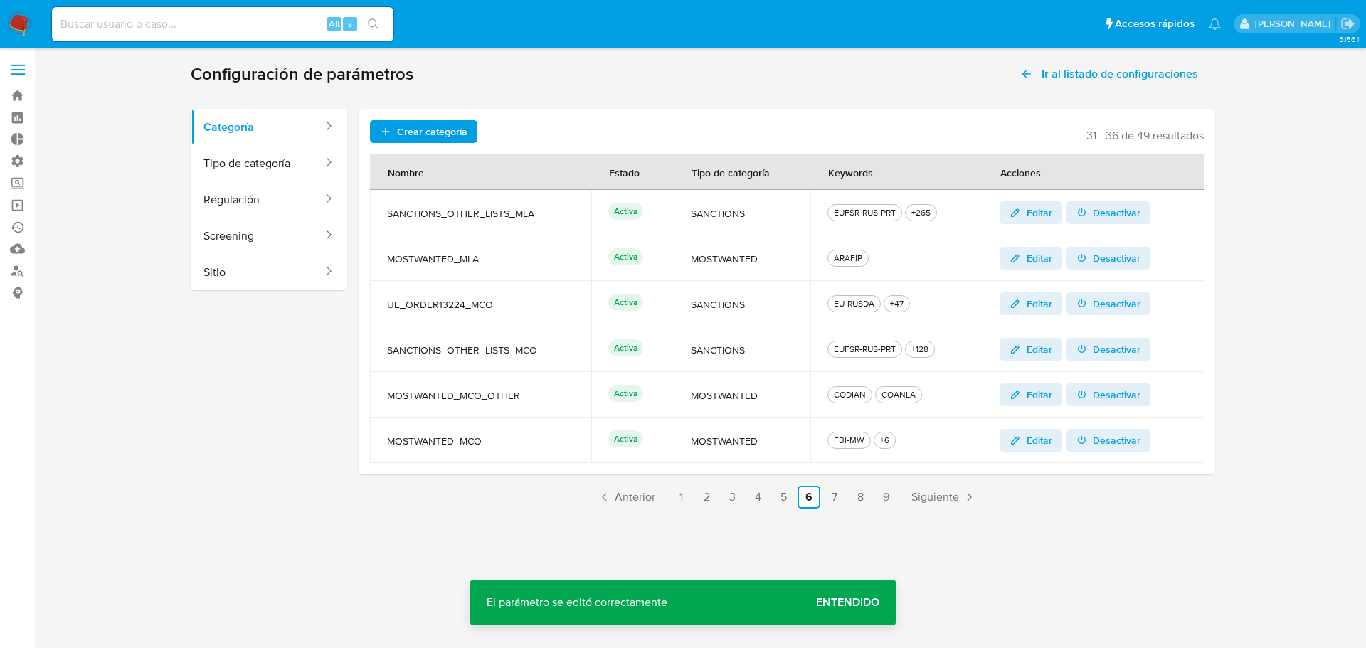
click at [844, 603] on span "Entendido" at bounding box center [847, 603] width 63 height 0
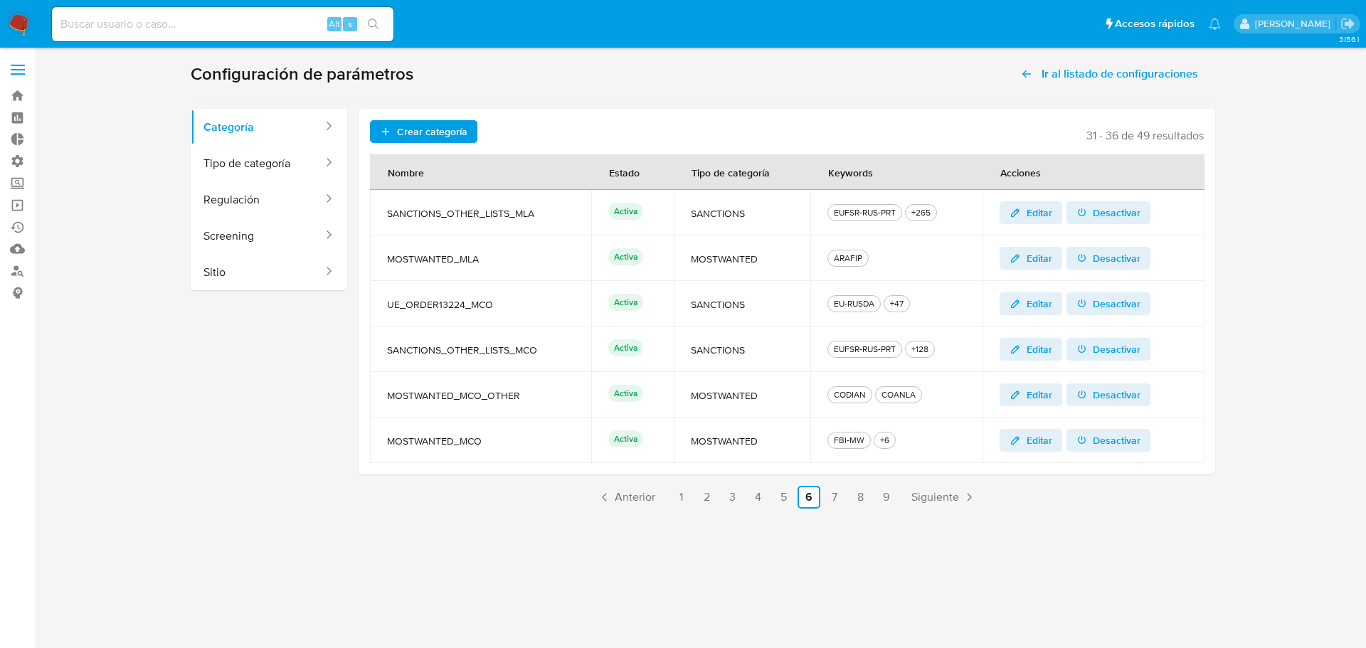
click at [1046, 207] on span "Editar" at bounding box center [1039, 212] width 26 height 23
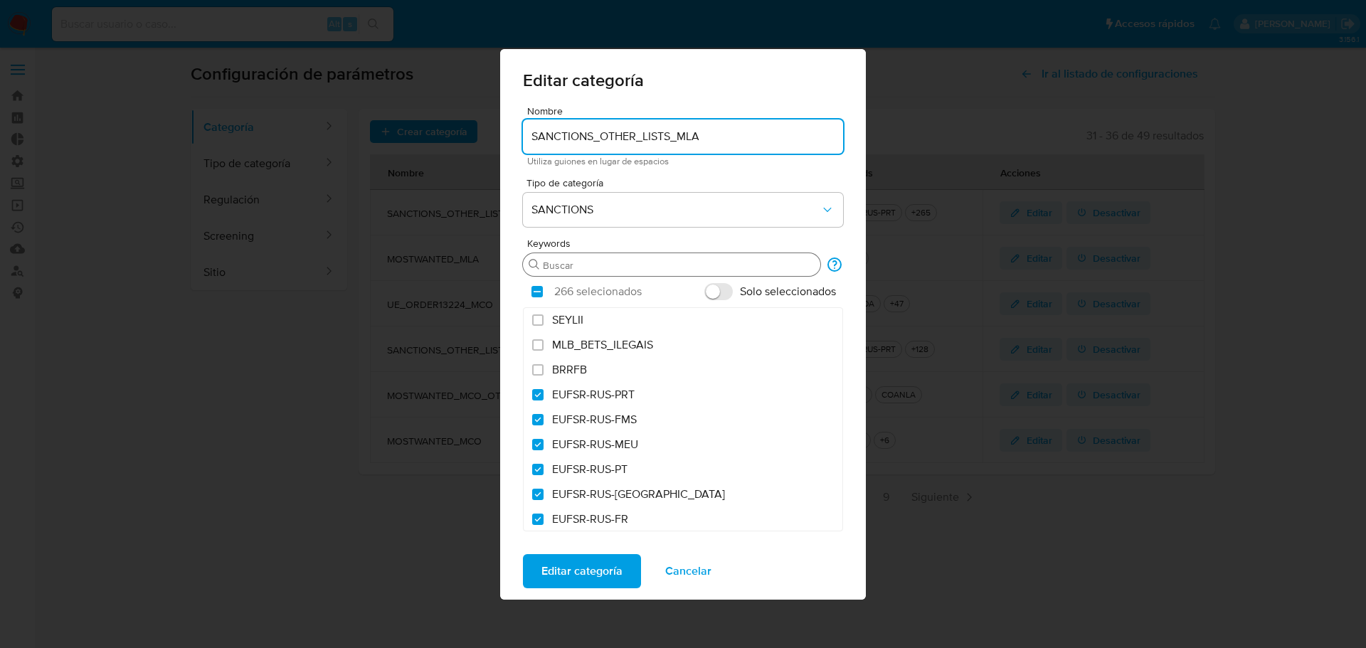
click at [563, 265] on input "Buscar" at bounding box center [679, 265] width 272 height 13
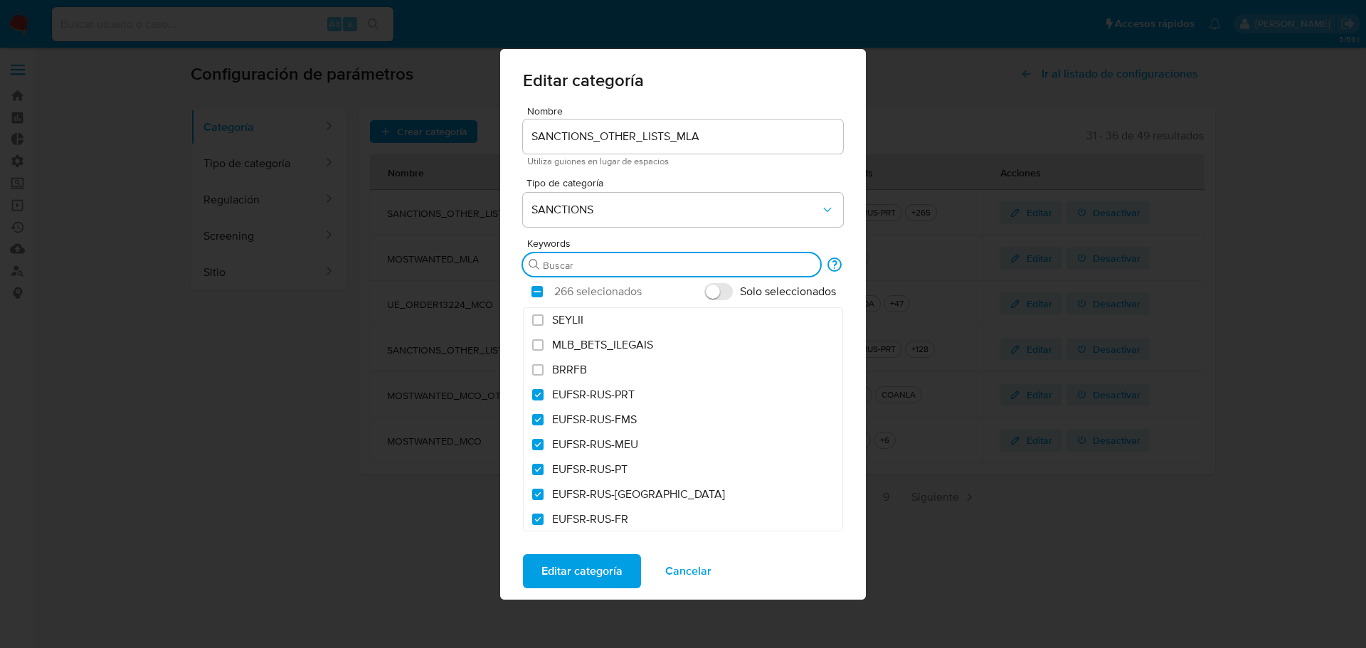
type input "AUASV-DPRK"
checkbox input "true"
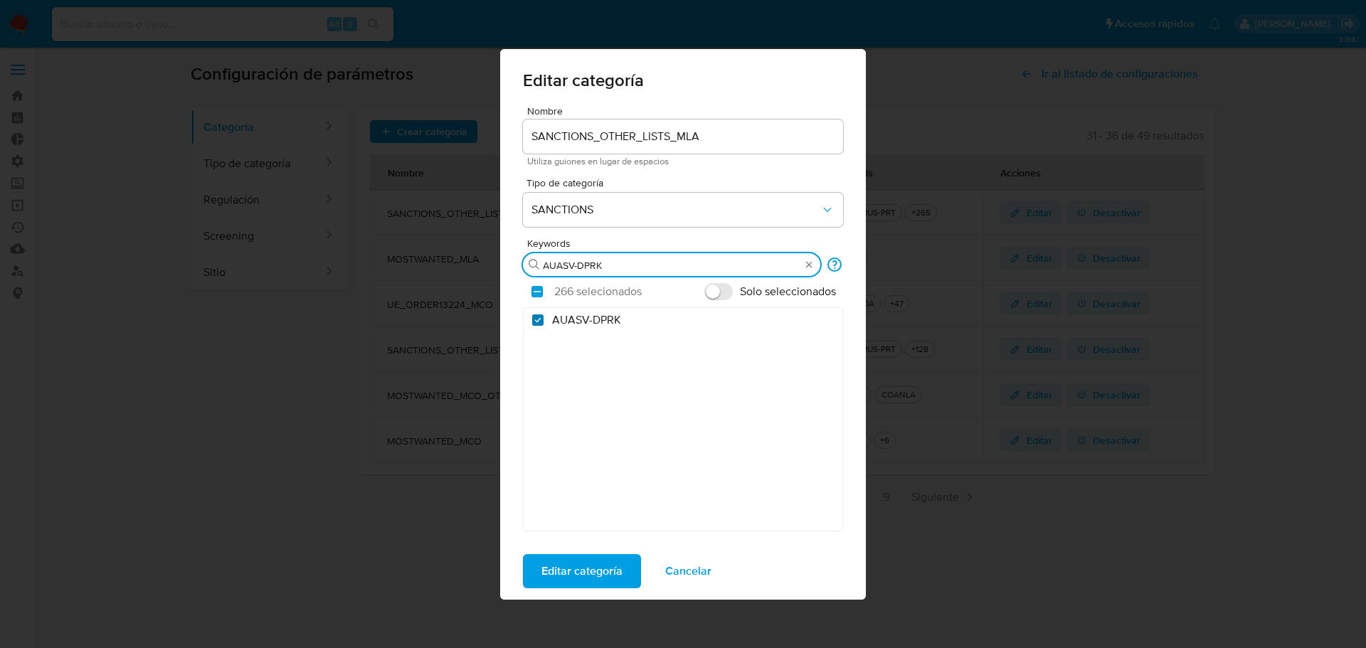
type input "AUASV-DPRK"
click at [536, 321] on input "AUASV-DPRK" at bounding box center [537, 319] width 11 height 11
checkbox input "false"
drag, startPoint x: 622, startPoint y: 265, endPoint x: 505, endPoint y: 259, distance: 116.8
click at [505, 259] on div "Nombre SANCTIONS_OTHER_LISTS_MLA Utiliza guiones en lugar de espacios Tipo de c…" at bounding box center [683, 324] width 366 height 437
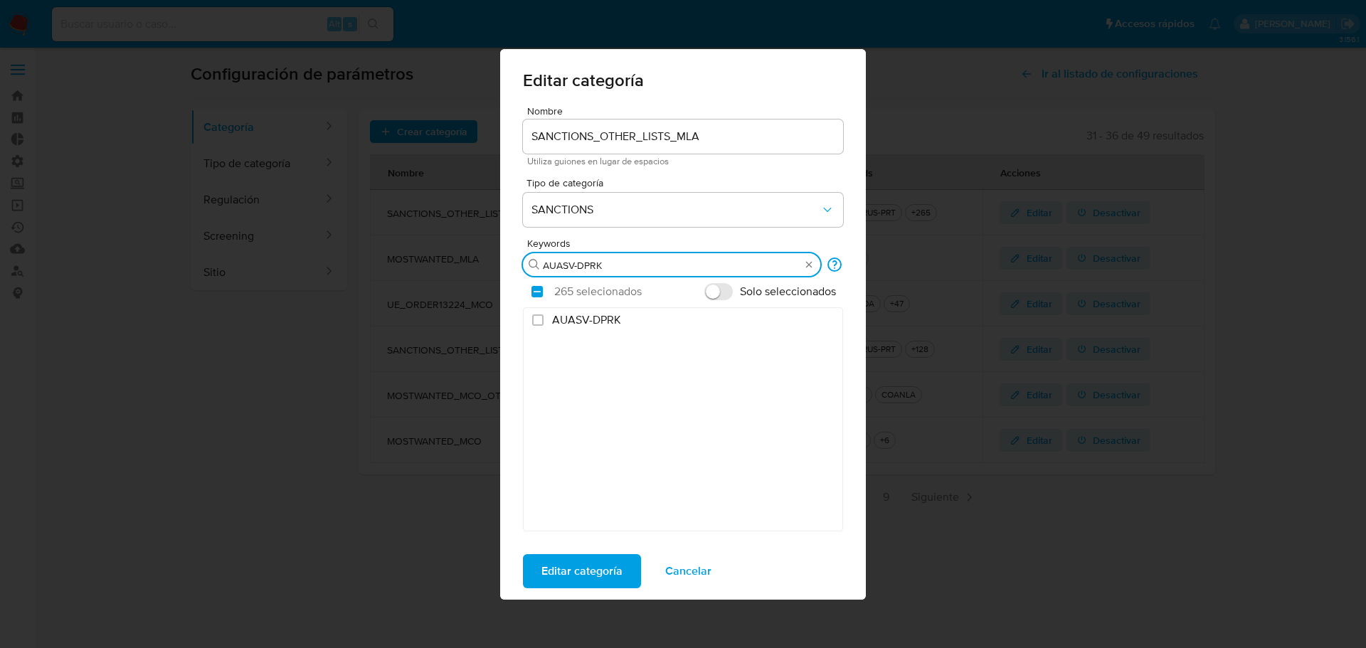
paste input "true"
type input "TWMPB-DV"
checkbox input "true"
type input "TWMPB-DV"
click at [540, 321] on input "TWMPB-DV" at bounding box center [537, 319] width 11 height 11
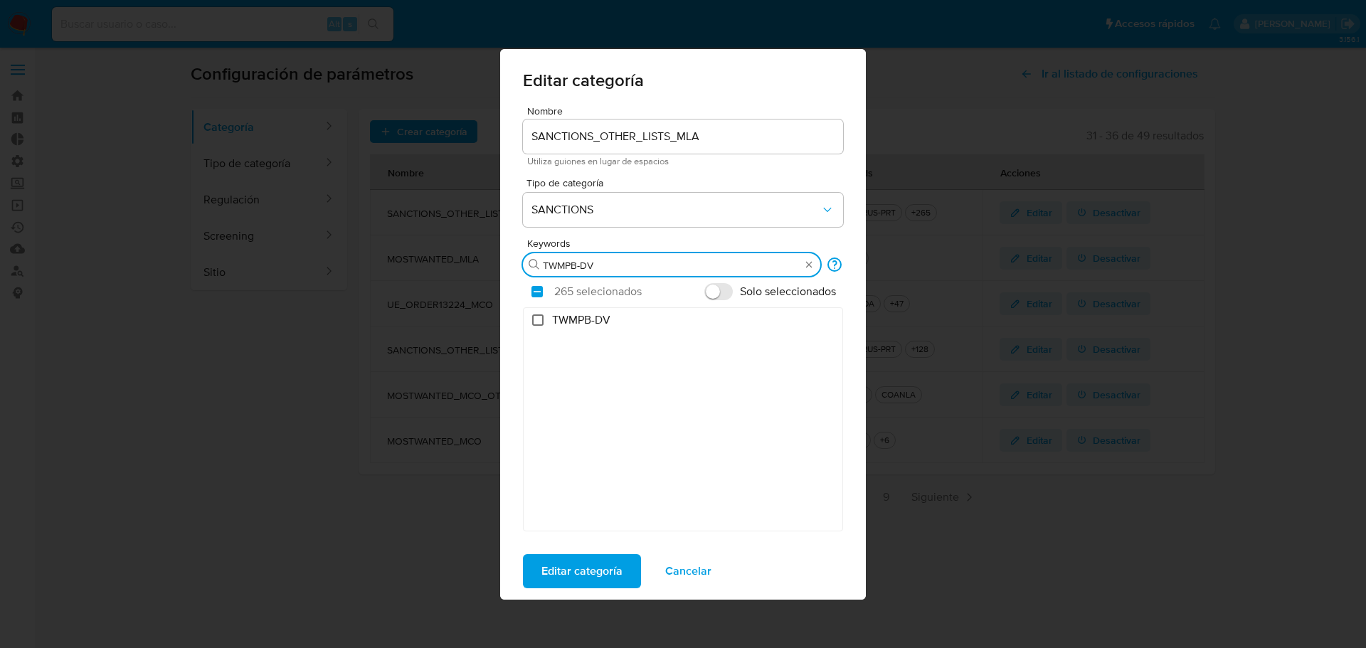
checkbox input "false"
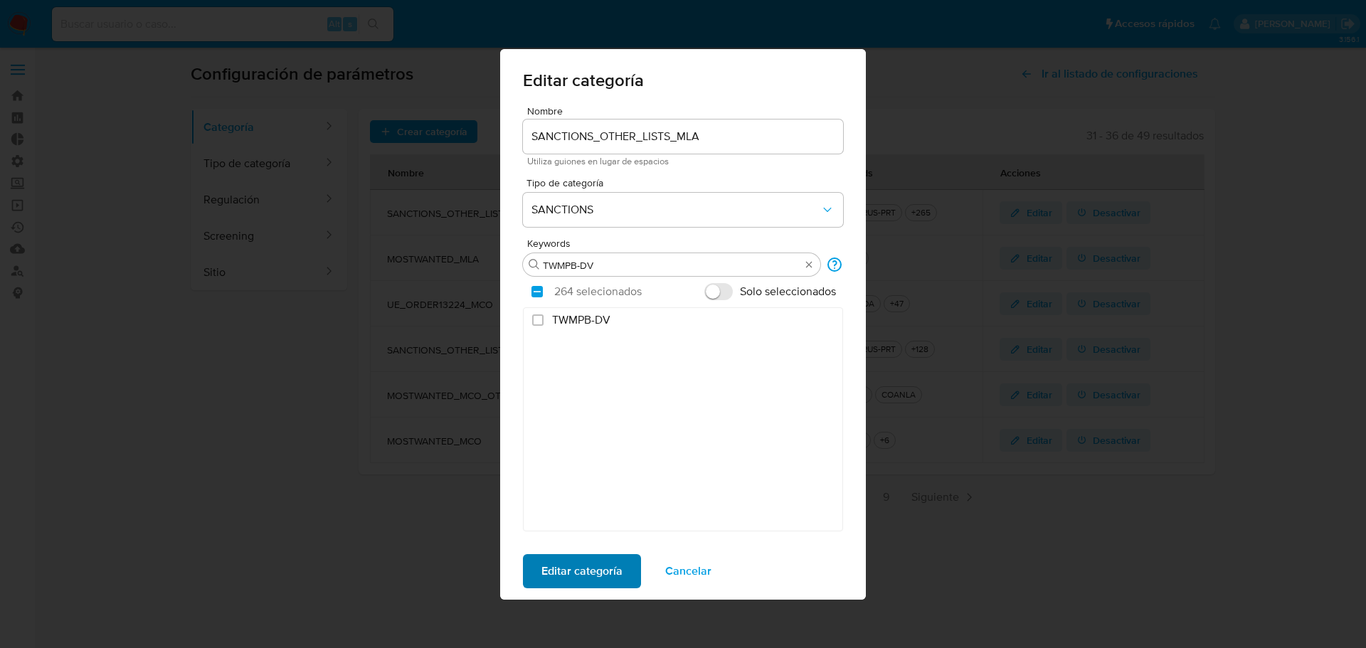
click at [610, 566] on span "Editar categoría" at bounding box center [581, 571] width 81 height 31
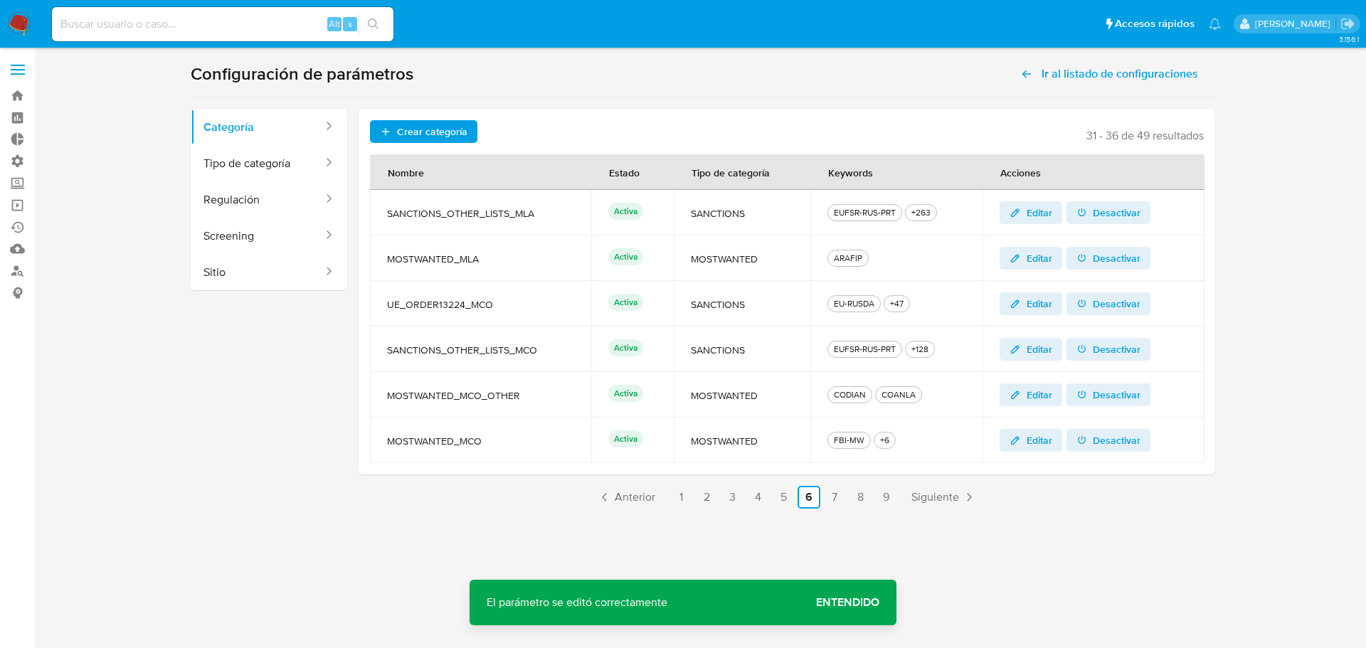
click at [864, 603] on span "Entendido" at bounding box center [847, 603] width 63 height 0
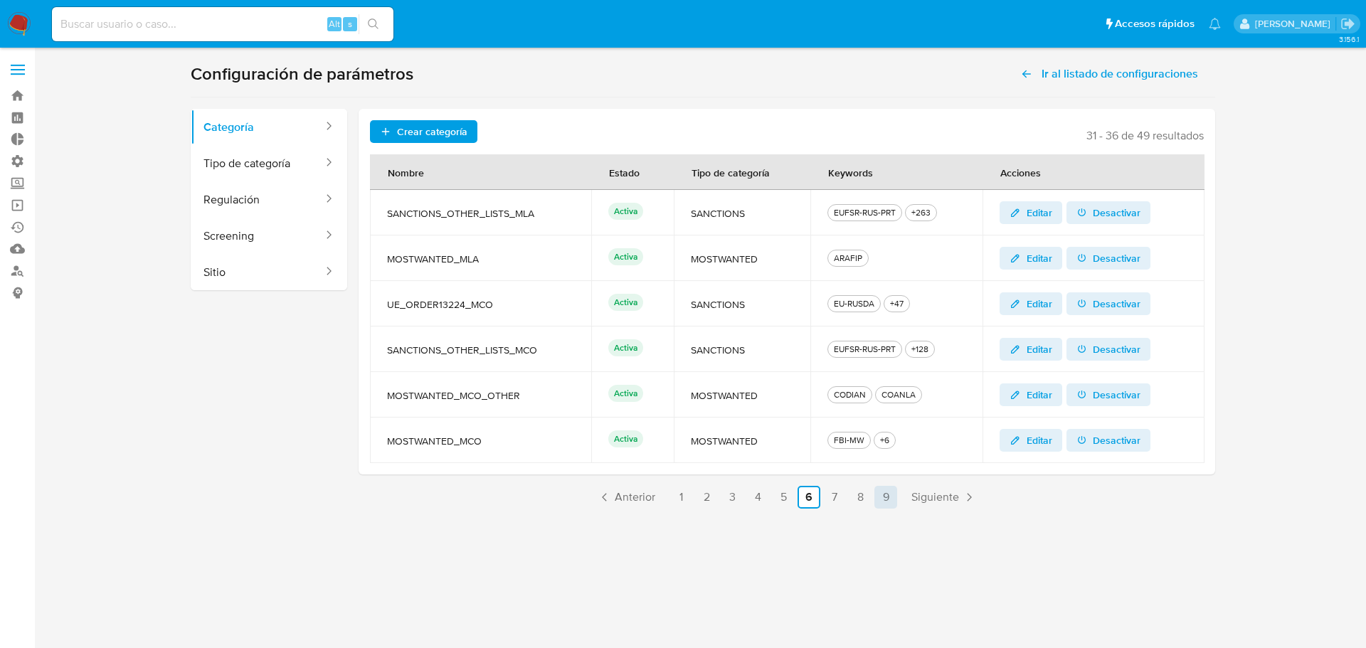
click at [889, 494] on link "9" at bounding box center [885, 497] width 23 height 23
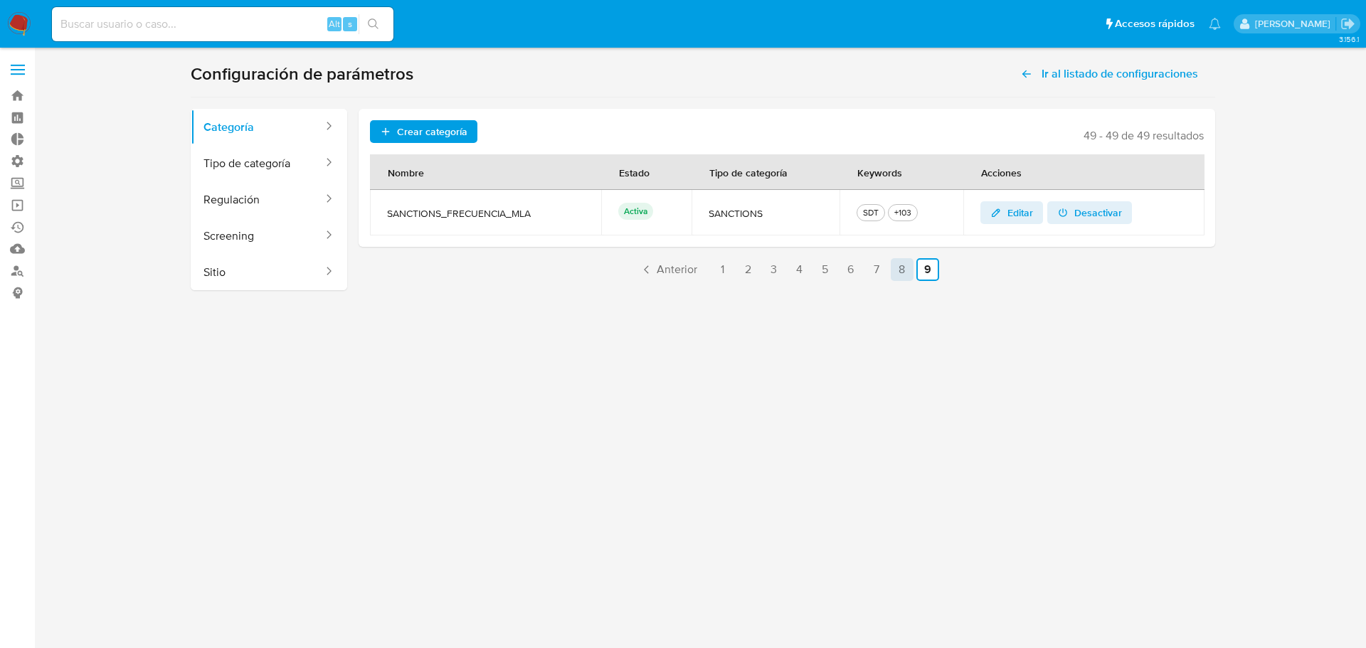
click at [903, 264] on link "8" at bounding box center [902, 269] width 23 height 23
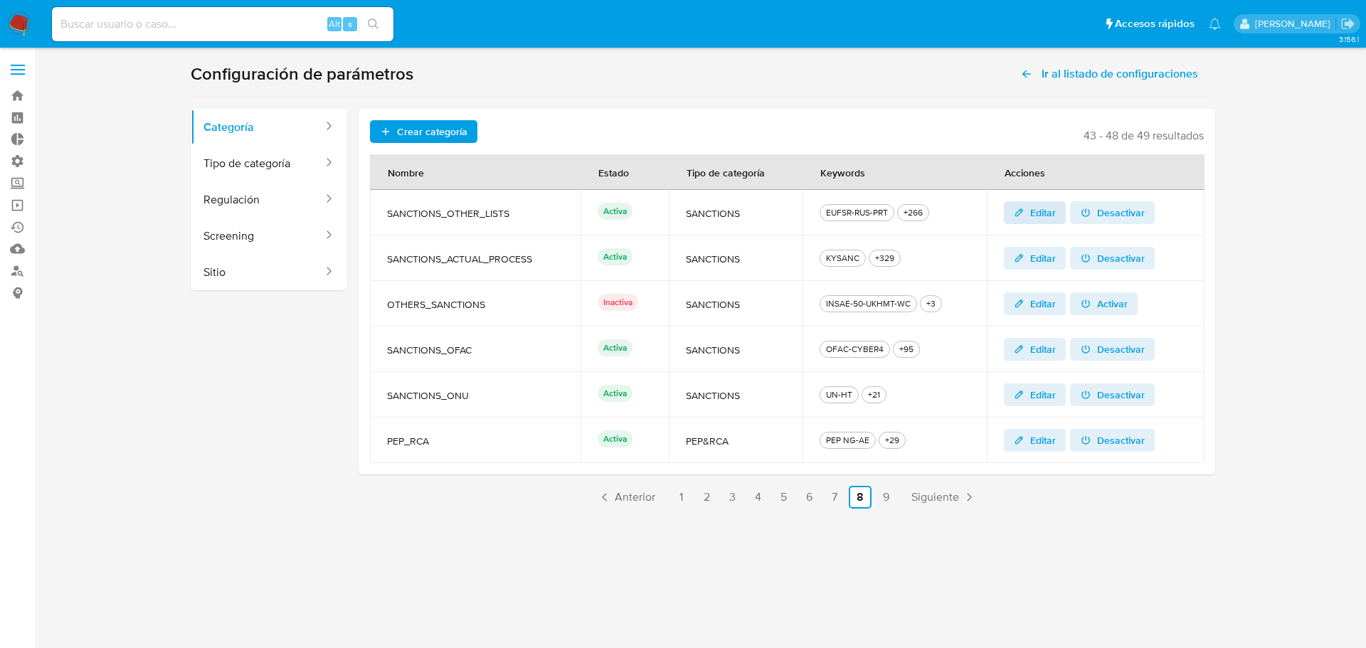
click at [1034, 214] on span "Editar" at bounding box center [1043, 212] width 26 height 23
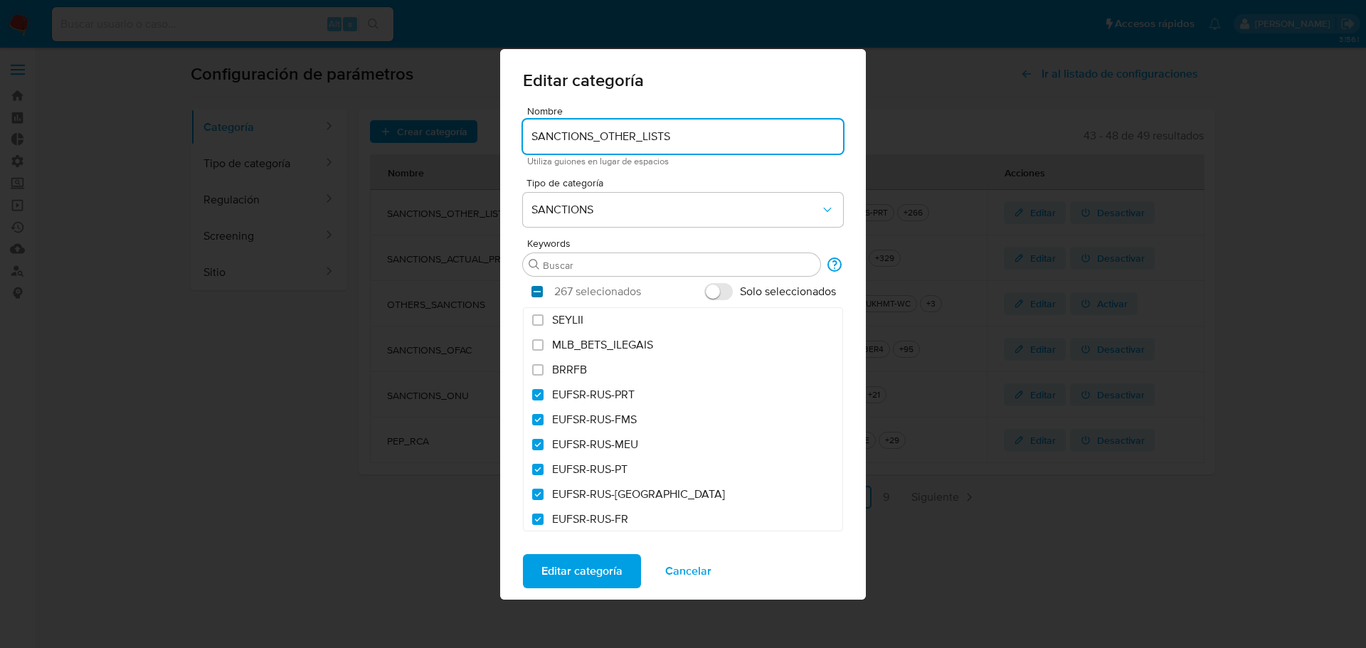
click at [540, 291] on input "checkbox" at bounding box center [536, 291] width 11 height 11
checkbox input "false"
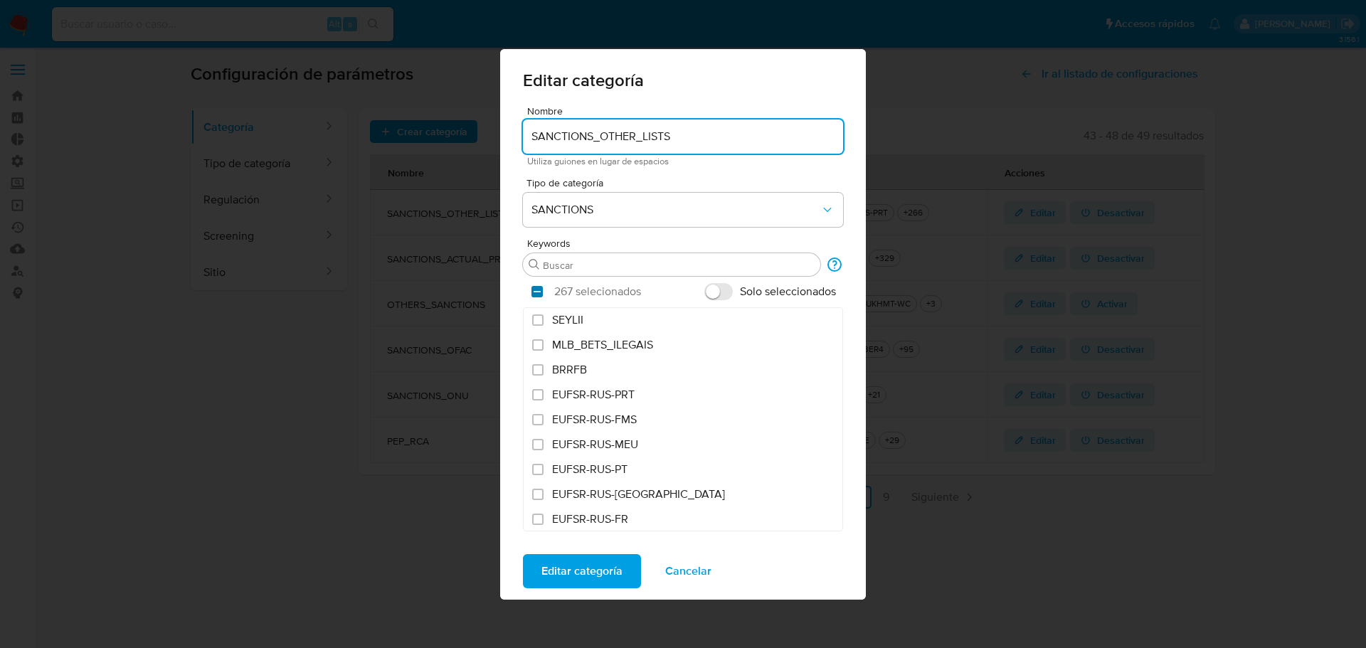
checkbox input "false"
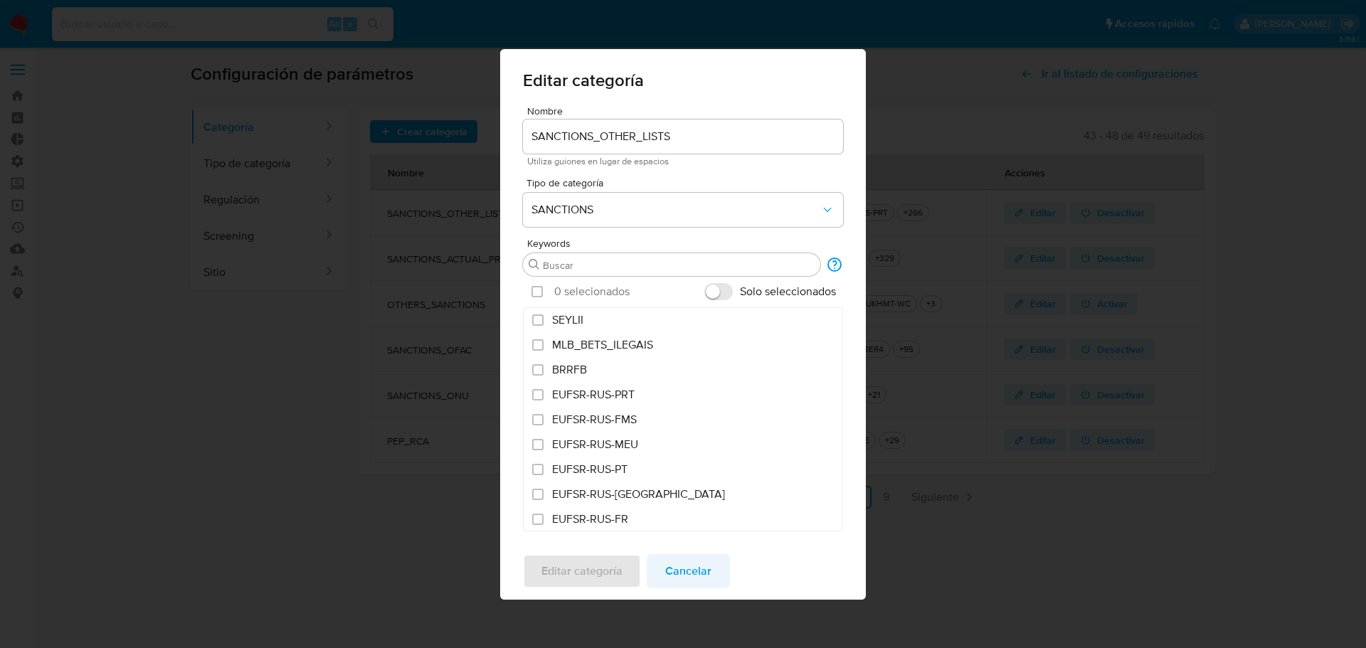
click at [680, 561] on span "Cancelar" at bounding box center [688, 571] width 46 height 31
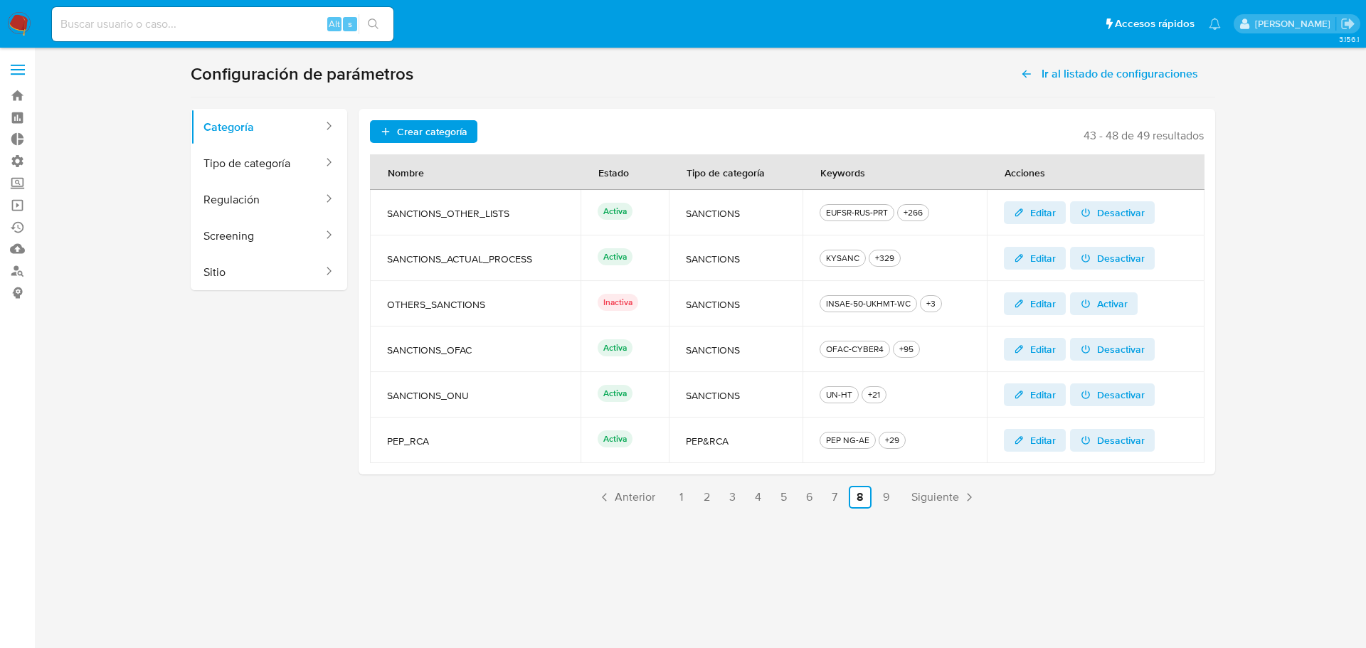
click at [1059, 217] on button "Editar" at bounding box center [1035, 212] width 63 height 23
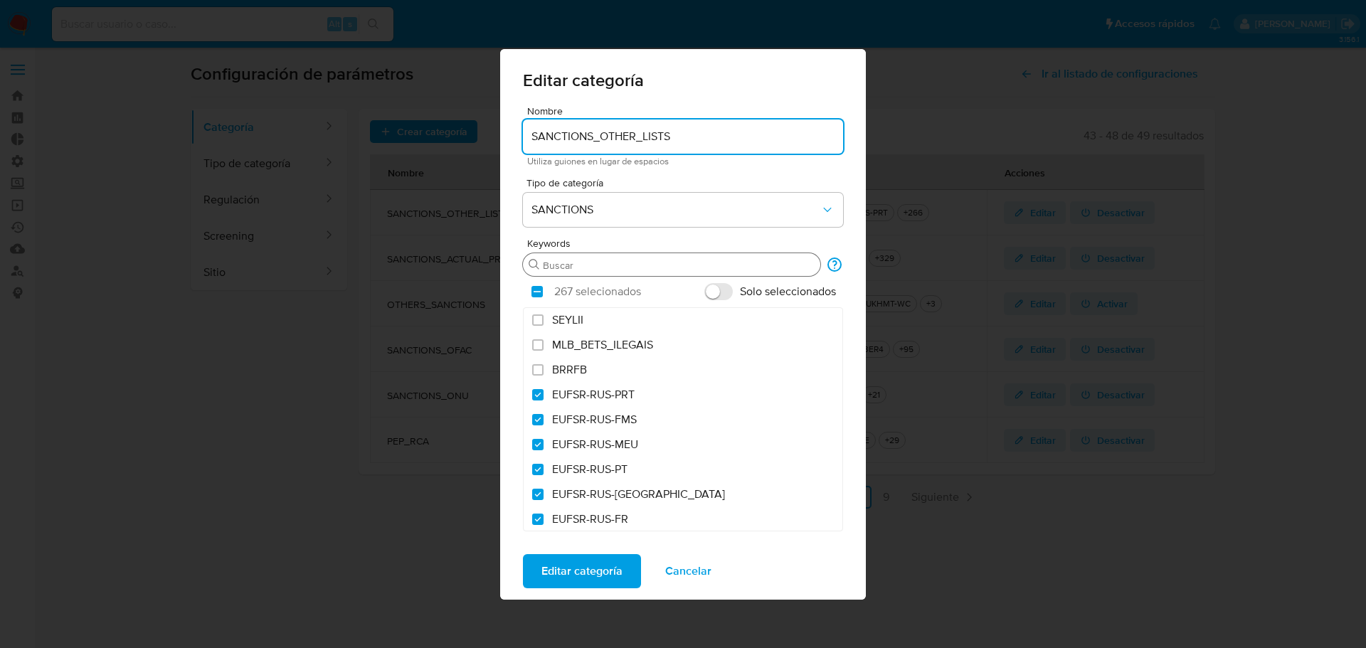
click at [589, 262] on input "Buscar" at bounding box center [679, 265] width 272 height 13
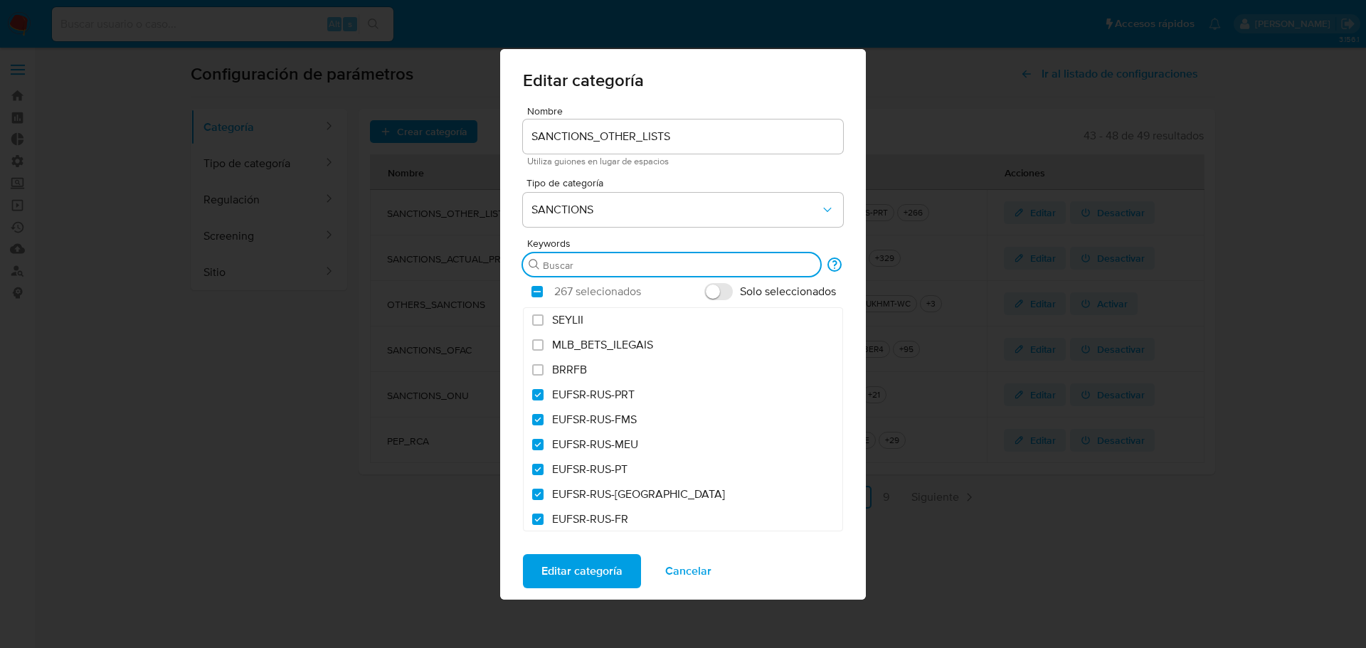
type input "TWMPB-DV"
checkbox input "true"
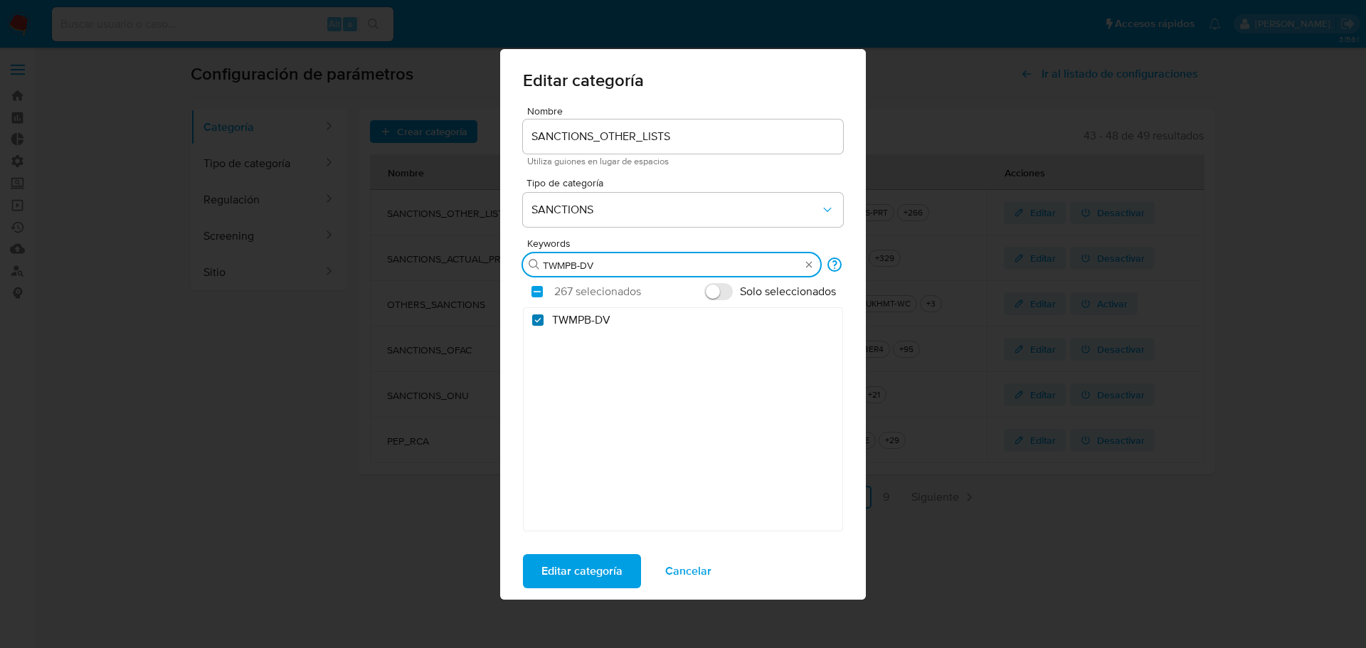
type input "TWMPB-DV"
click at [536, 319] on input "TWMPB-DV" at bounding box center [537, 319] width 11 height 11
checkbox input "false"
drag, startPoint x: 646, startPoint y: 262, endPoint x: 514, endPoint y: 254, distance: 132.5
click at [514, 254] on div "Nombre SANCTIONS_OTHER_LISTS Utiliza guiones en lugar de espacios Tipo de categ…" at bounding box center [683, 324] width 366 height 437
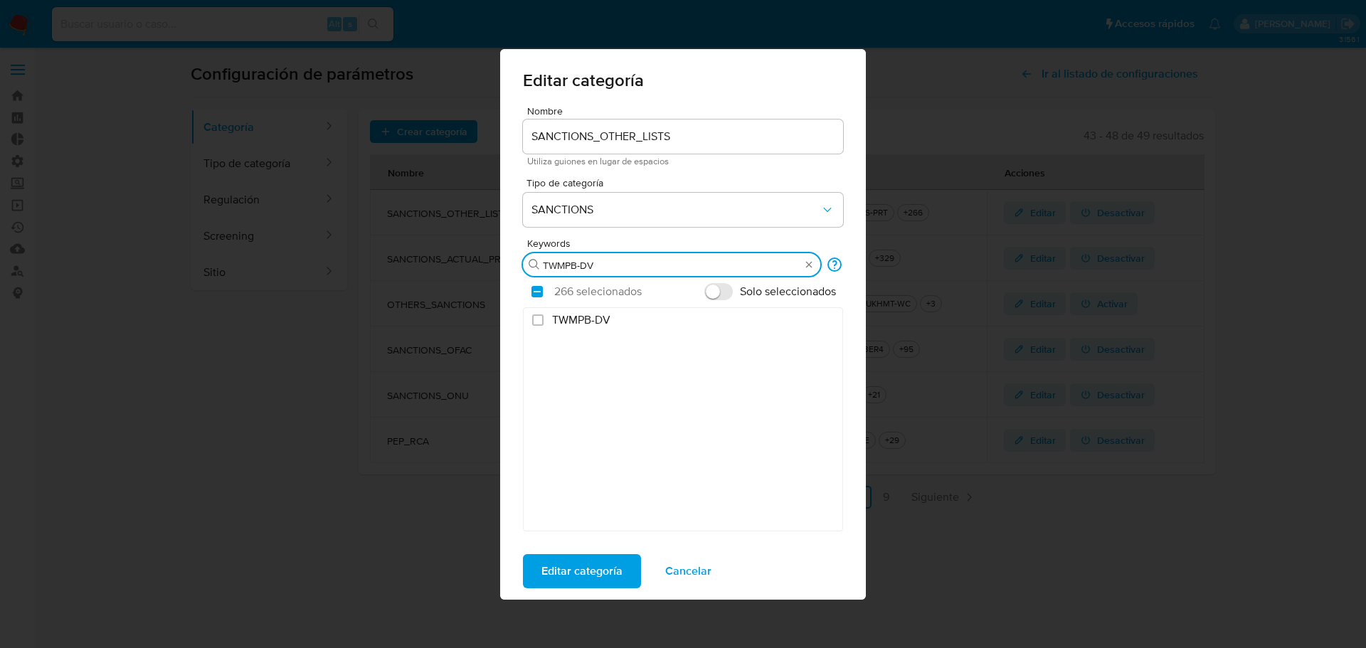
paste input "true"
type input "AUASV-DPRK"
checkbox input "true"
type input "AUASV-DPRK"
click at [538, 317] on input "AUASV-DPRK" at bounding box center [537, 319] width 11 height 11
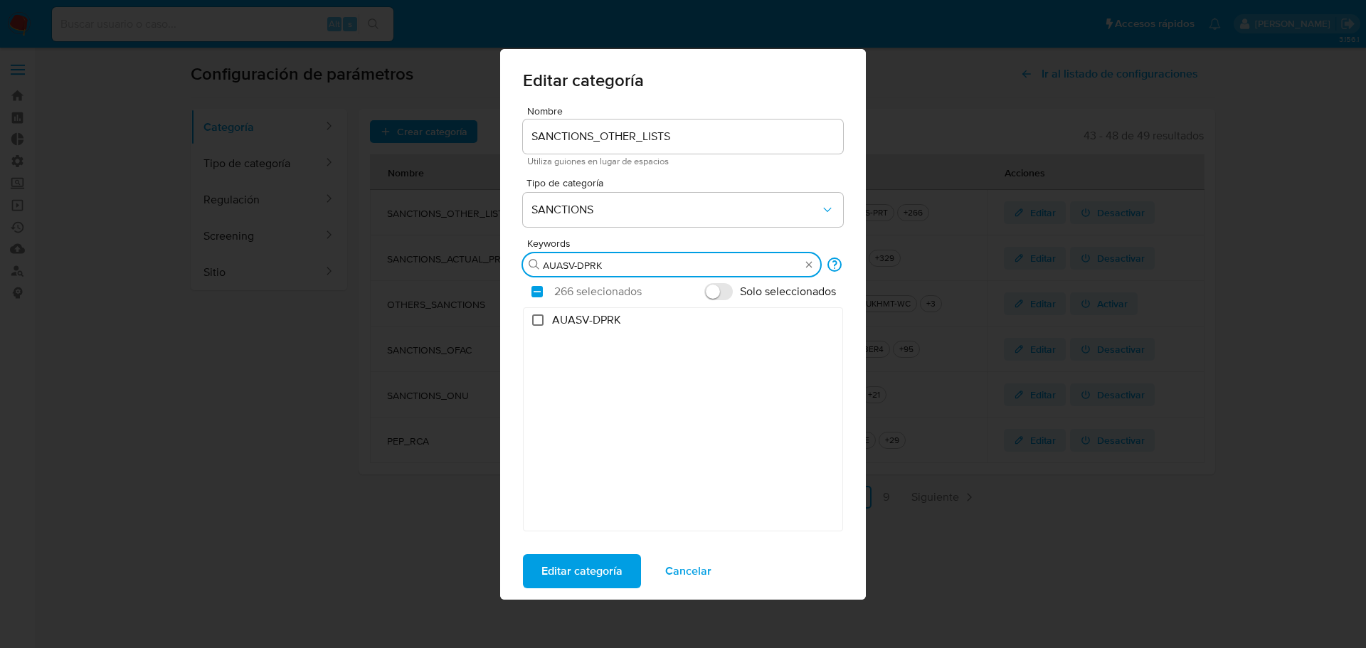
checkbox input "false"
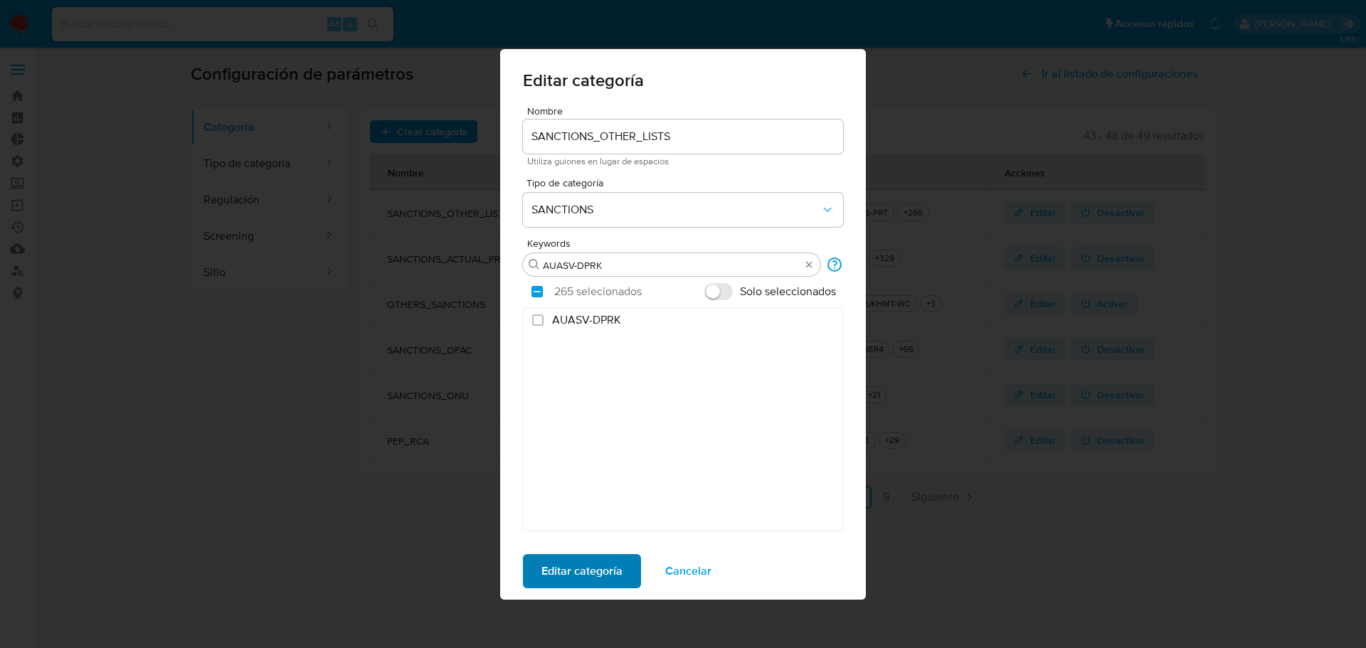
click at [592, 581] on span "Editar categoría" at bounding box center [581, 571] width 81 height 31
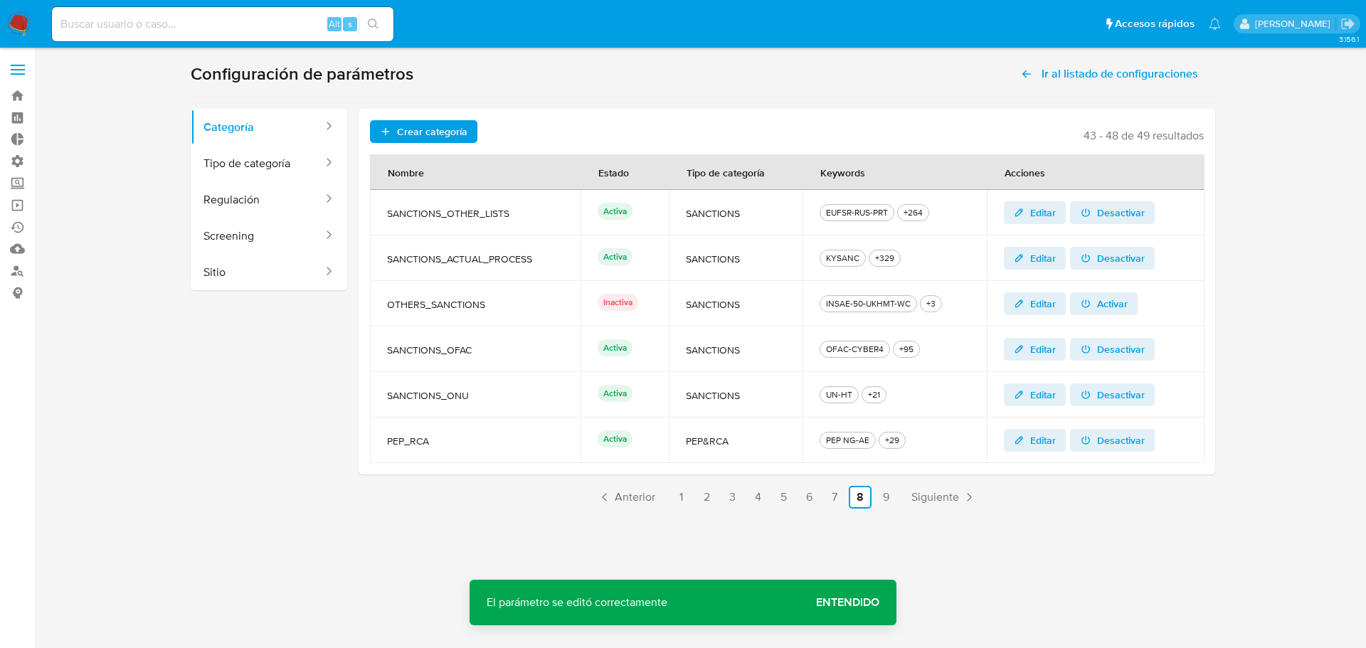
click at [837, 603] on span "Entendido" at bounding box center [847, 603] width 63 height 0
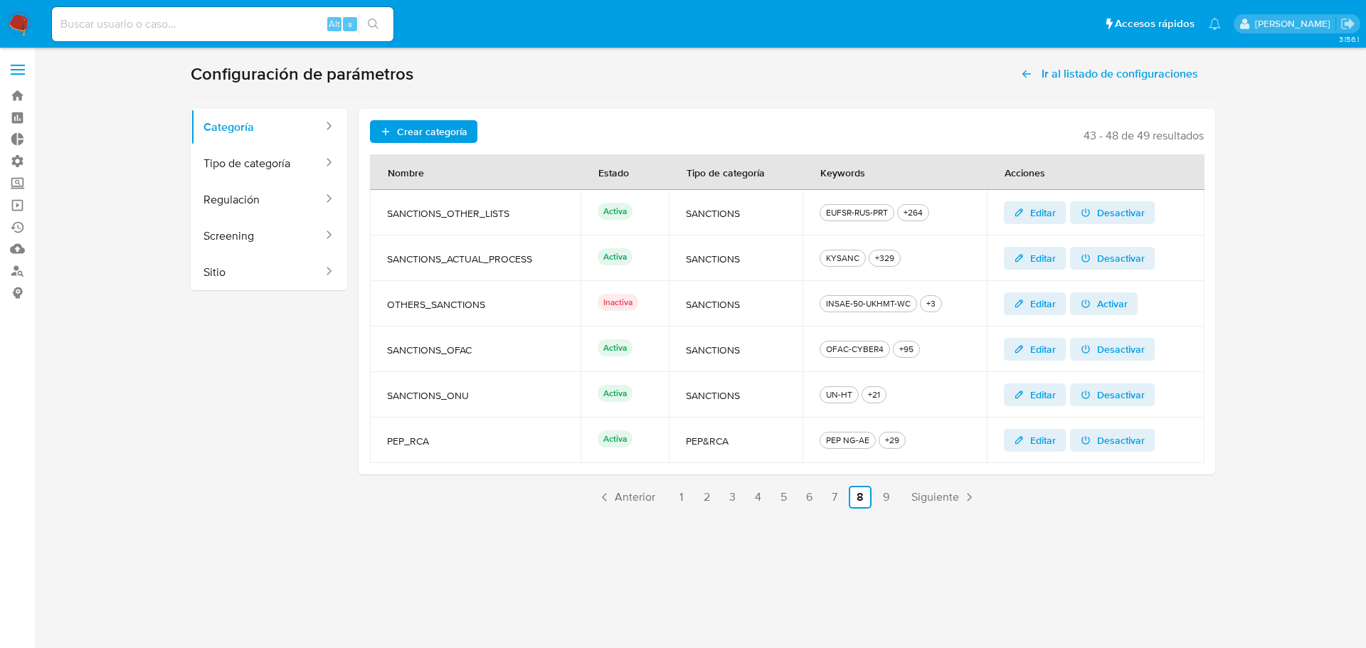
drag, startPoint x: 889, startPoint y: 213, endPoint x: 862, endPoint y: 215, distance: 27.1
click at [862, 215] on div "EUFSR-RUS-PRT" at bounding box center [857, 212] width 68 height 13
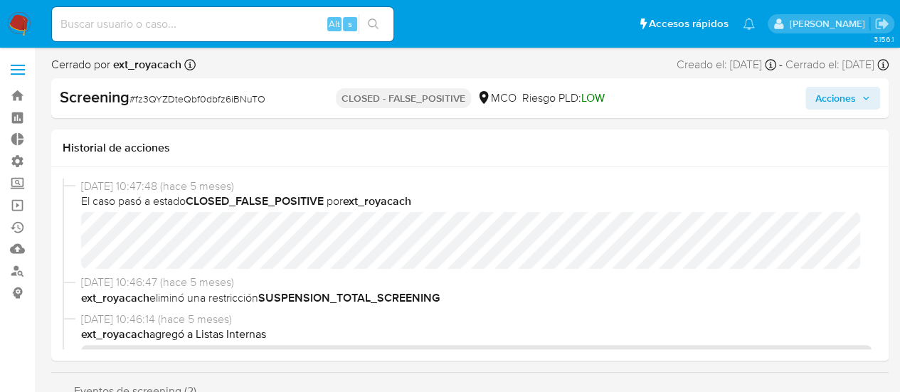
select select "10"
